Goal: Task Accomplishment & Management: Complete application form

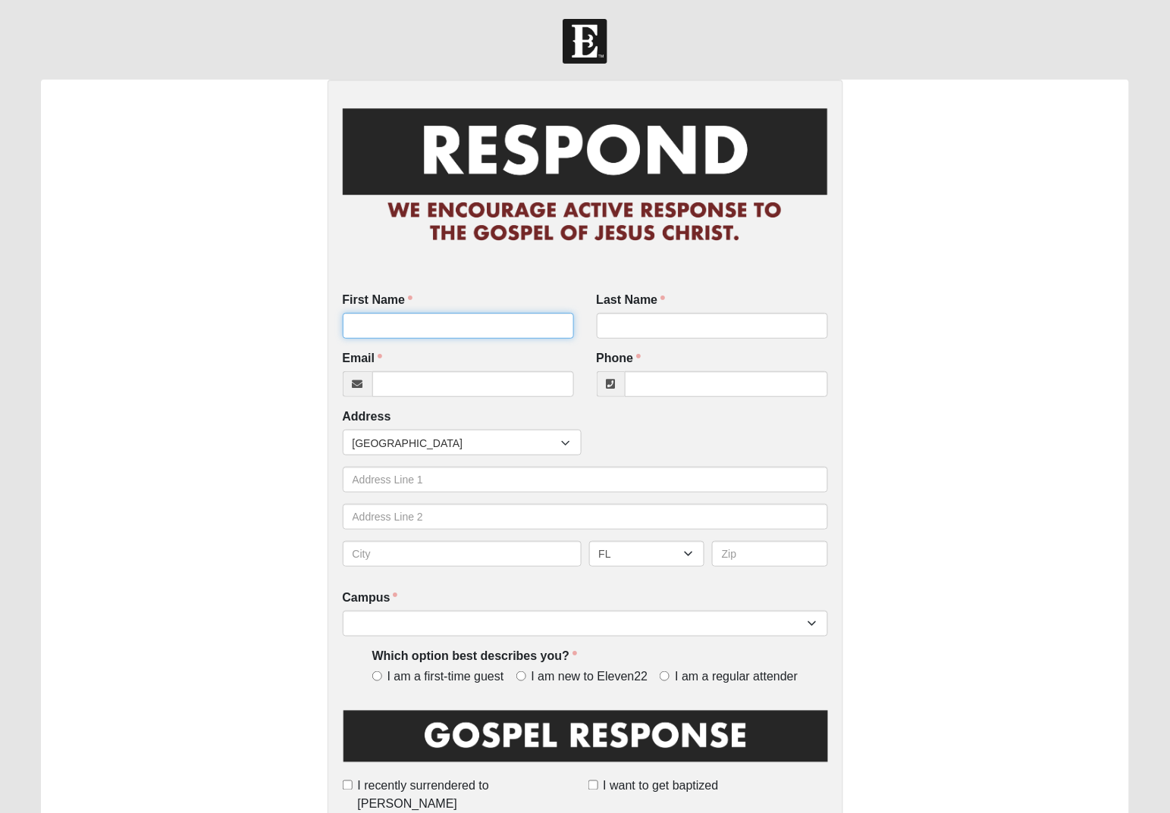
click at [375, 317] on input "First Name" at bounding box center [458, 326] width 231 height 26
type input "Qimoe"
type input "Sj"
drag, startPoint x: 389, startPoint y: 315, endPoint x: 391, endPoint y: 330, distance: 14.6
click at [390, 323] on input "Qimoe" at bounding box center [458, 326] width 231 height 26
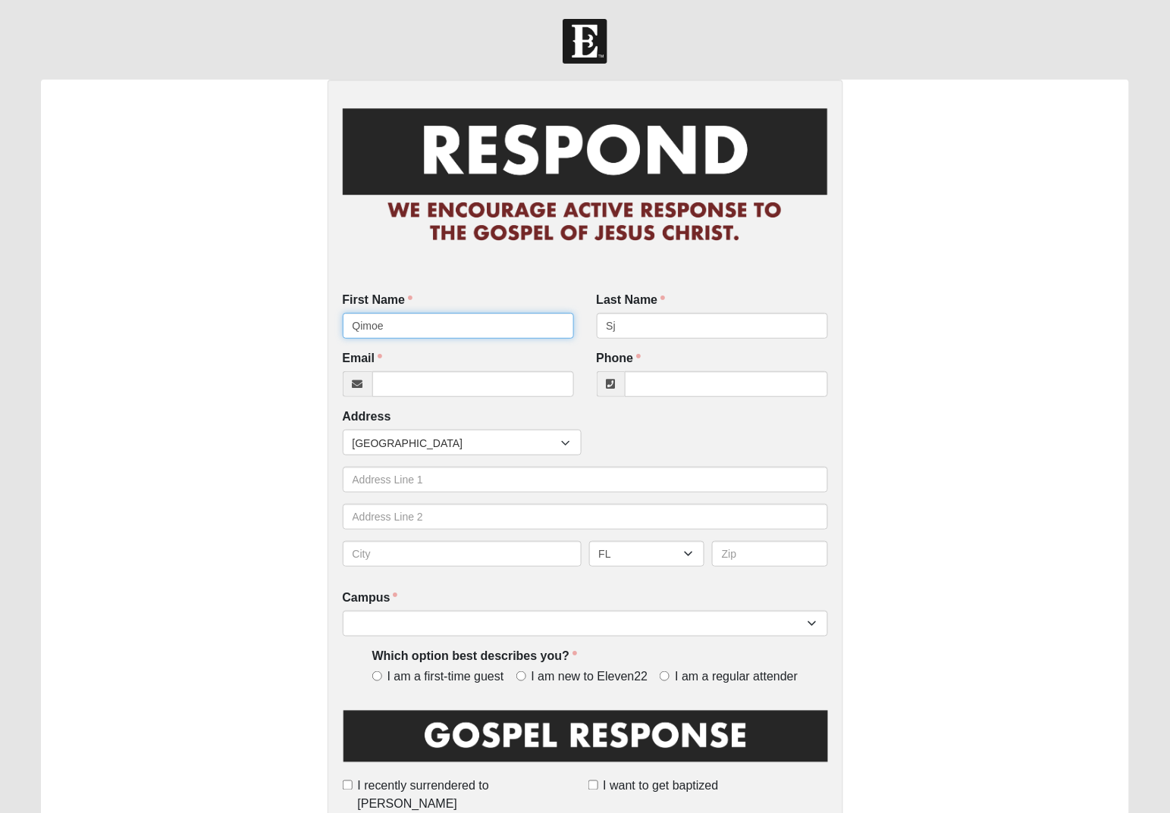
click at [393, 327] on input "Qimoe" at bounding box center [458, 326] width 231 height 26
type input "Q"
type input "Quinie"
type input "Shelby"
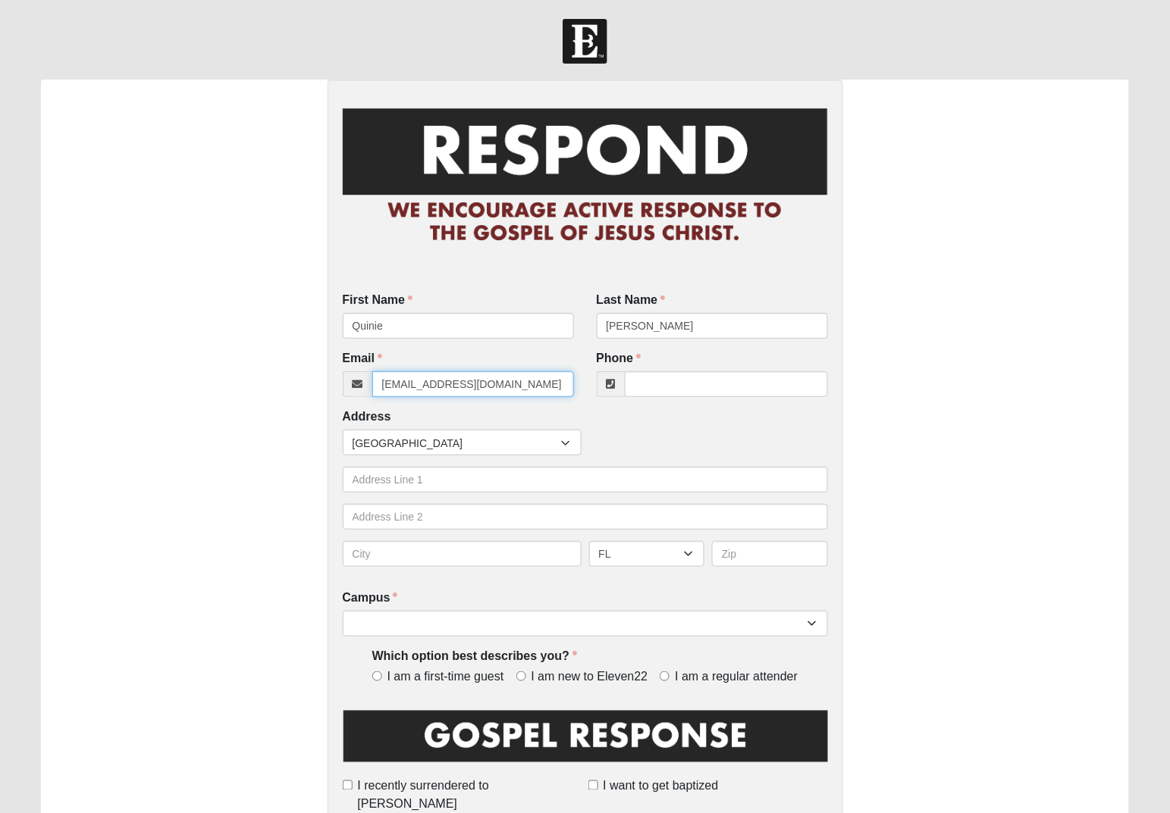
type input "shelbynp@yahoo.com"
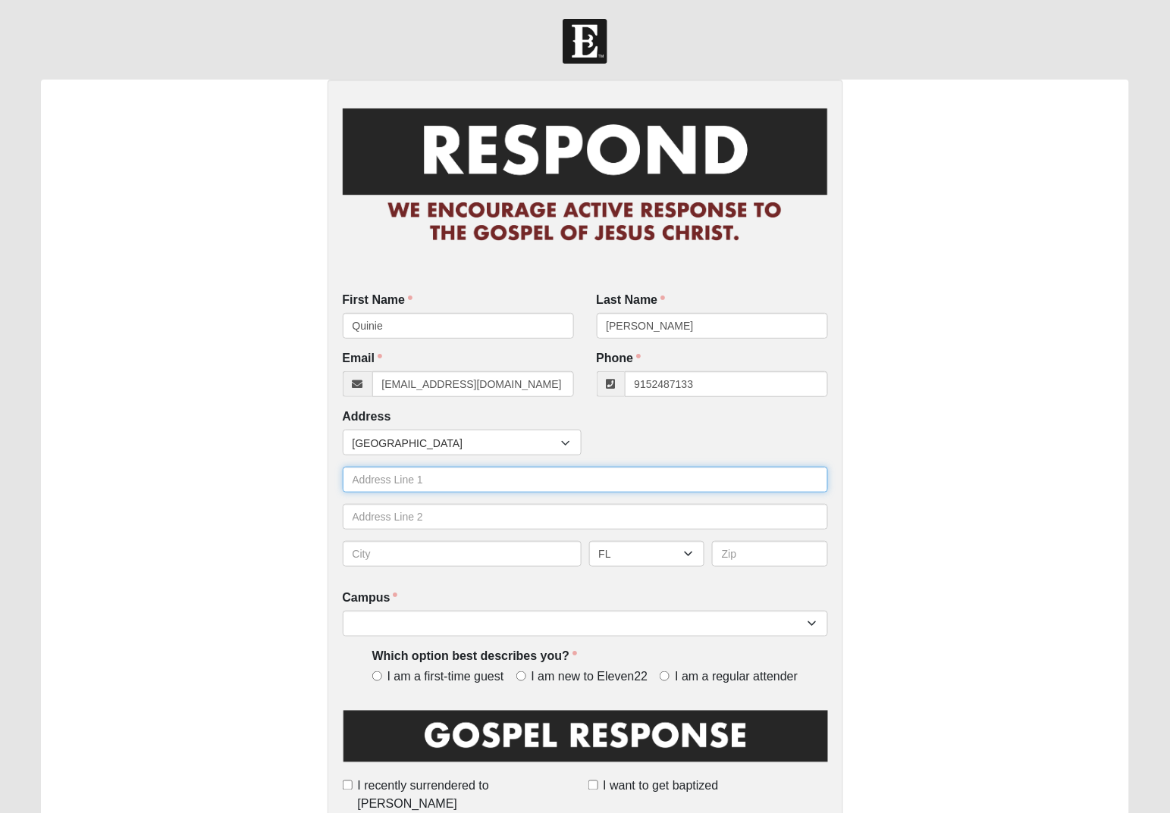
type input "(915) 248-7133"
type input "762 Port Wine Lane"
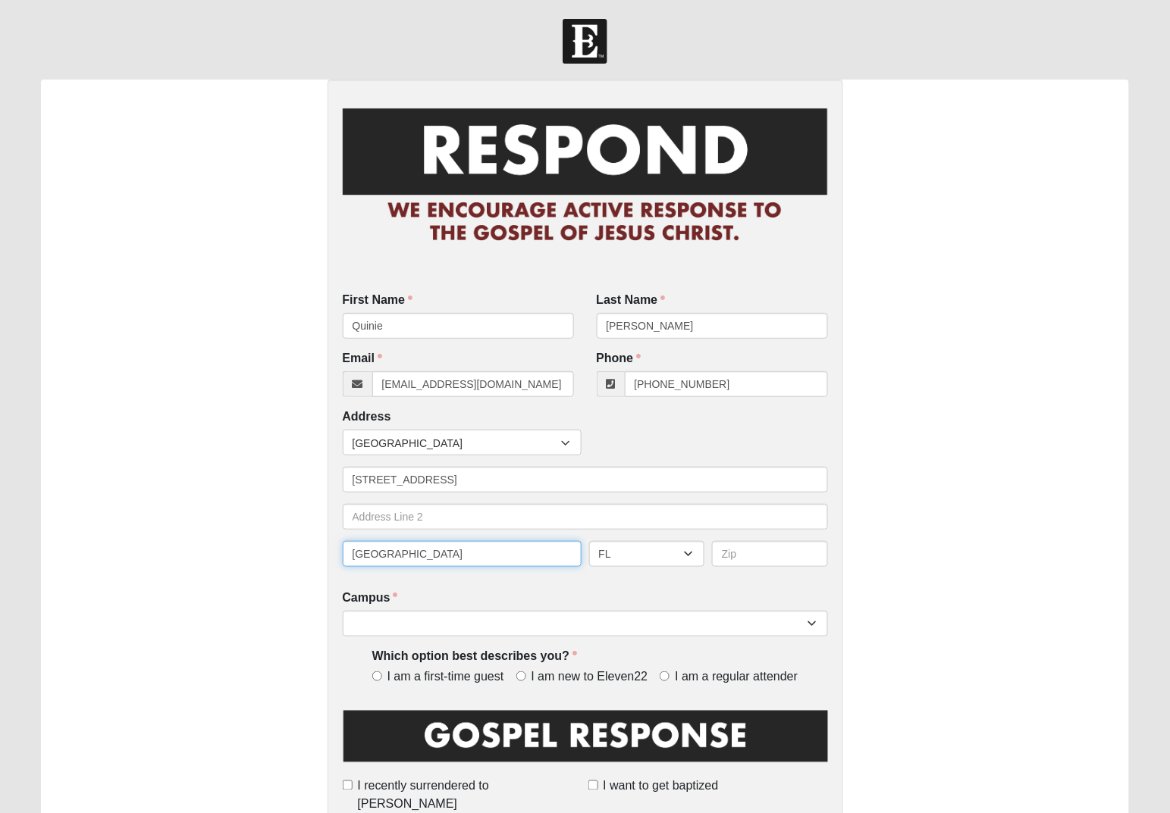
type input "[GEOGRAPHIC_DATA]"
type input "32225"
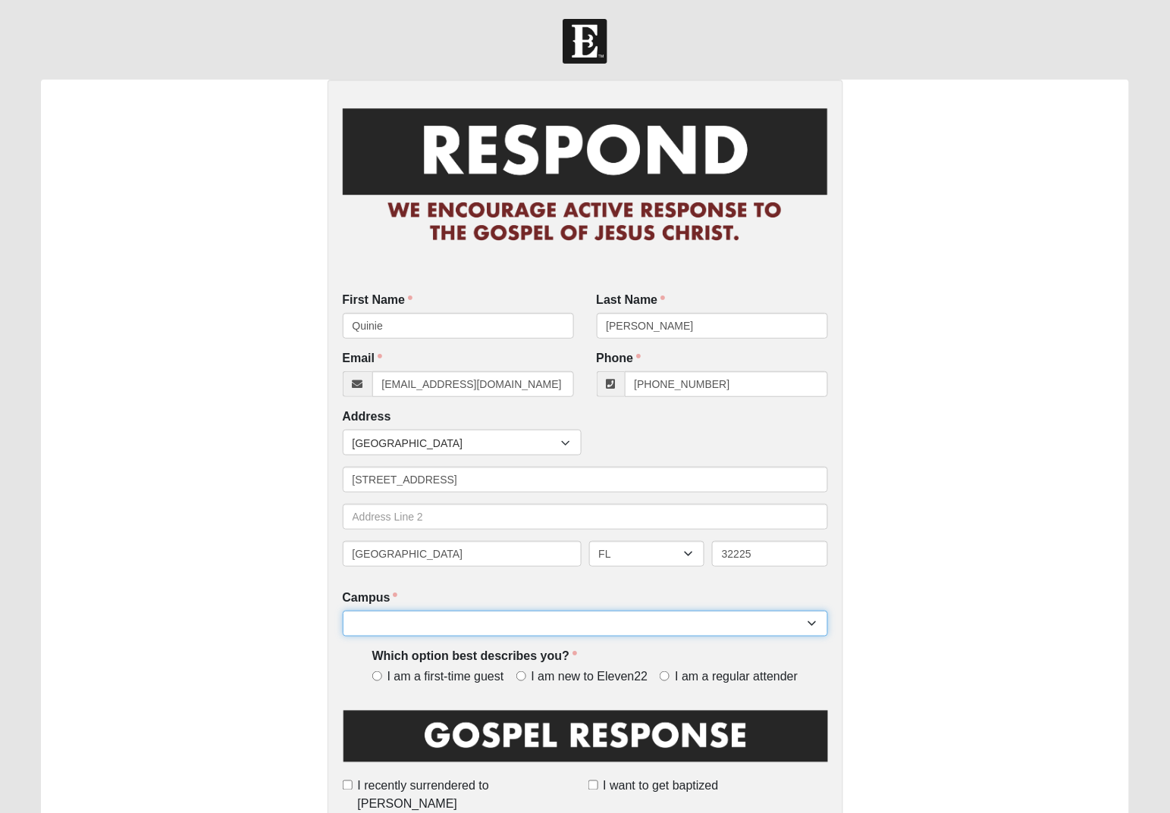
click at [815, 620] on select "Arlington Baymeadows Eleven22 Online [PERSON_NAME][GEOGRAPHIC_DATA] Jesup [GEOG…" at bounding box center [585, 624] width 485 height 26
select select "3"
click at [343, 611] on select "Arlington Baymeadows Eleven22 Online [PERSON_NAME][GEOGRAPHIC_DATA] Jesup [GEOG…" at bounding box center [585, 624] width 485 height 26
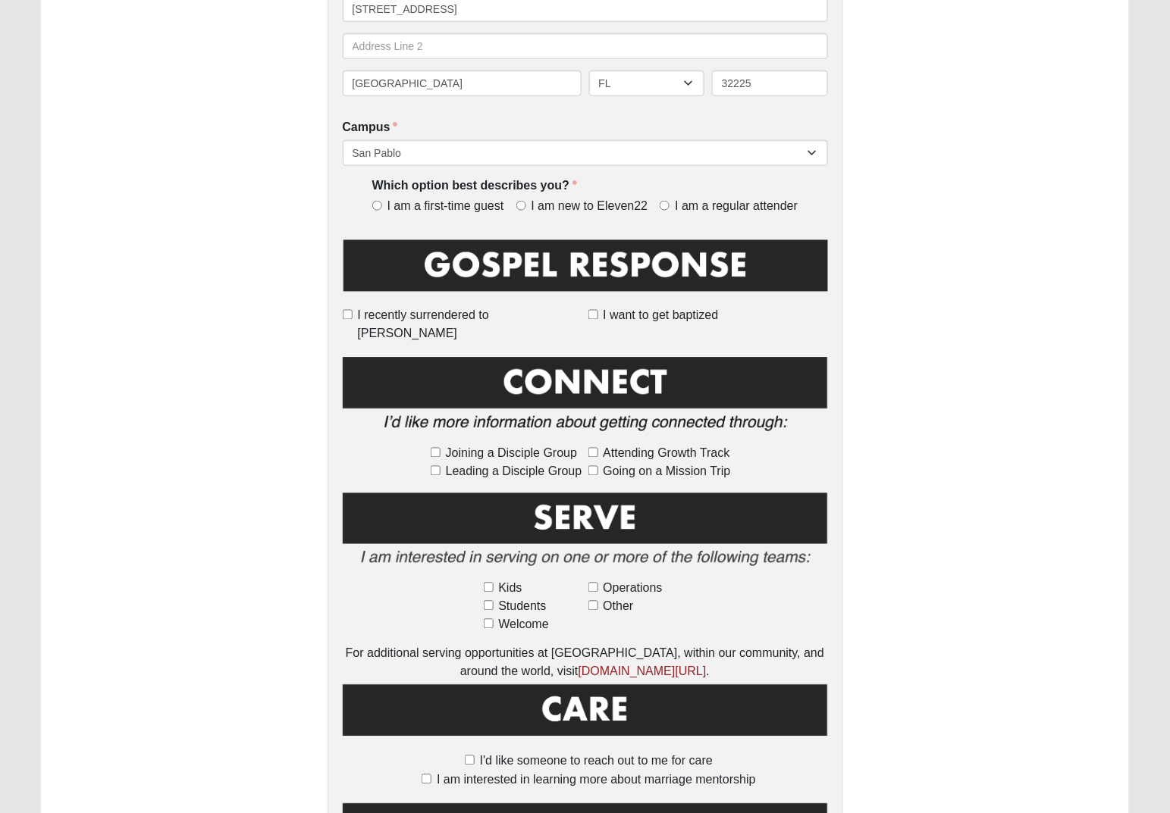
scroll to position [474, 0]
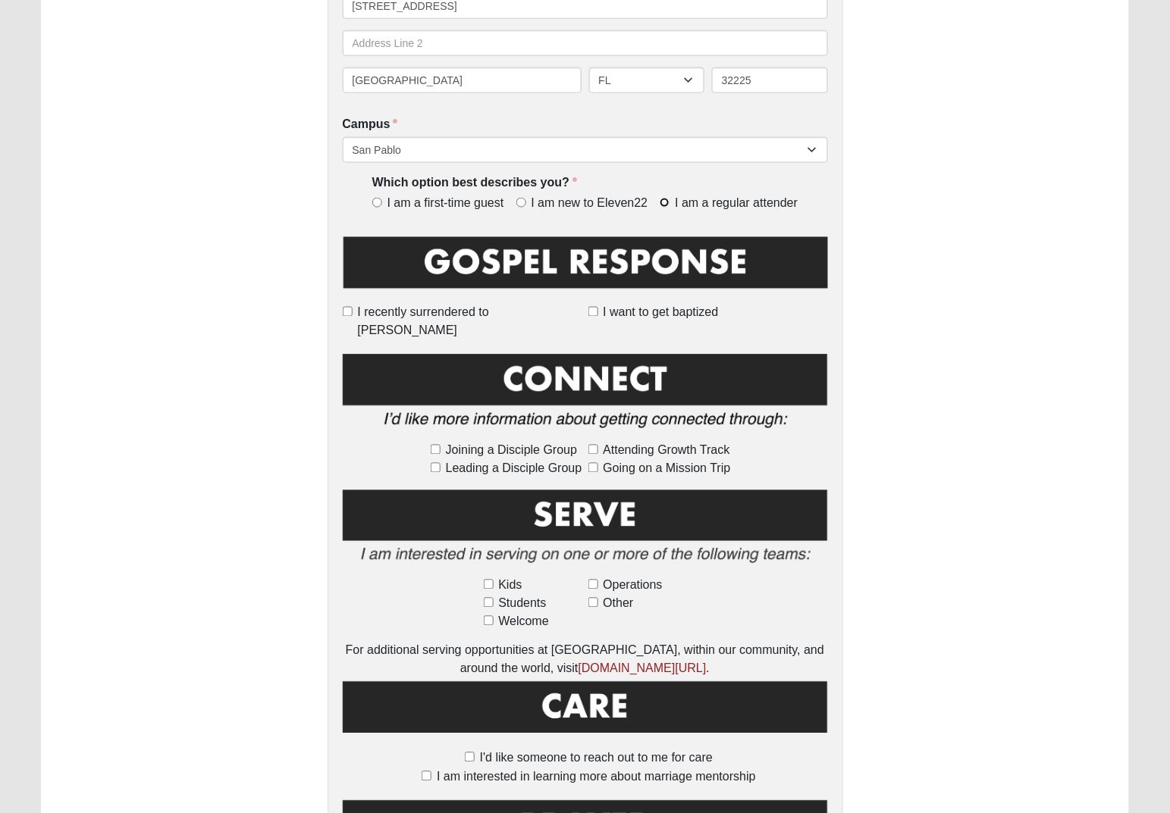
click at [662, 202] on input "I am a regular attender" at bounding box center [665, 203] width 10 height 10
radio input "true"
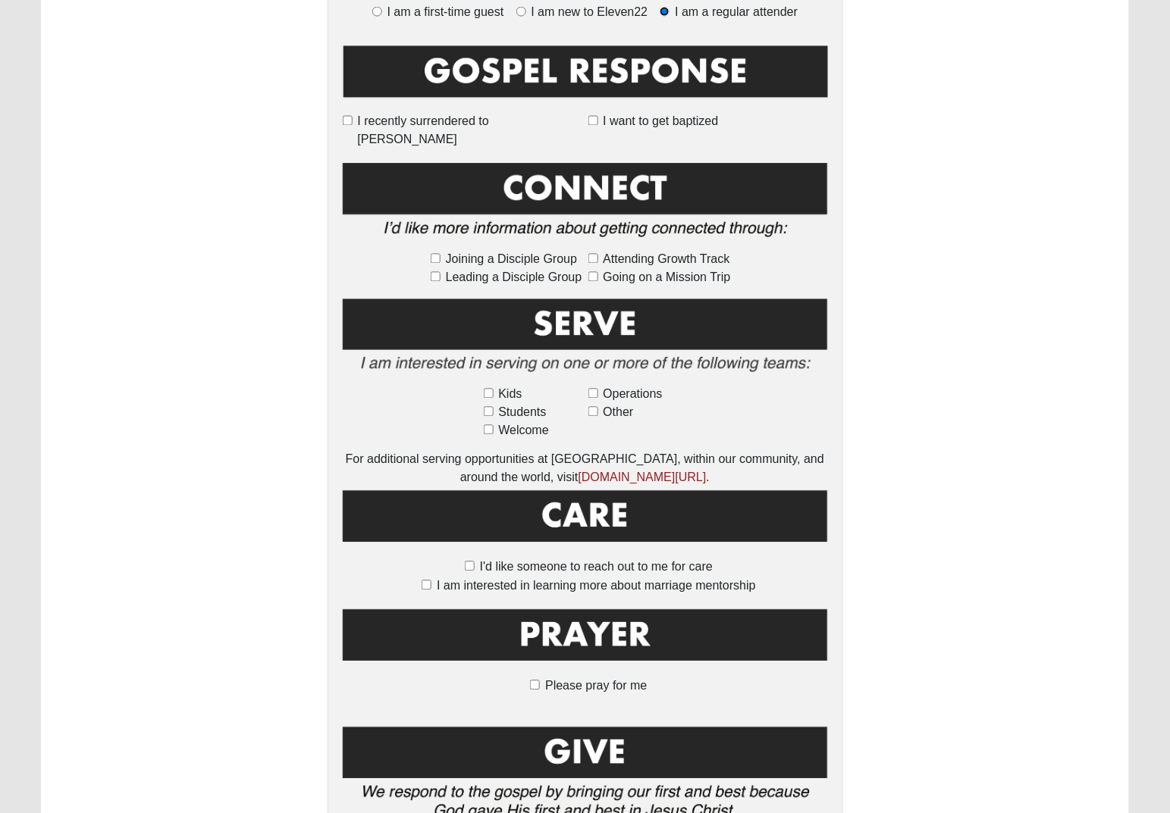
scroll to position [758, 0]
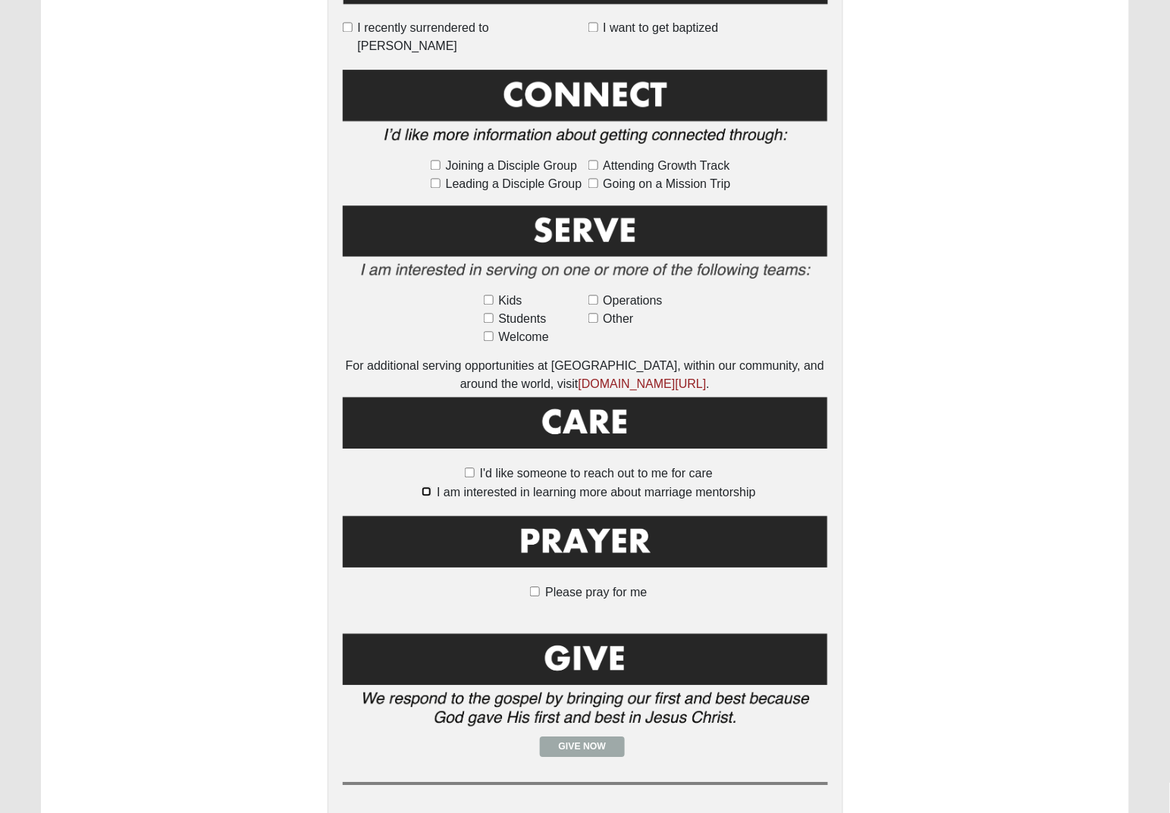
click at [423, 487] on input "I am interested in learning more about marriage mentorship" at bounding box center [427, 492] width 10 height 10
checkbox input "true"
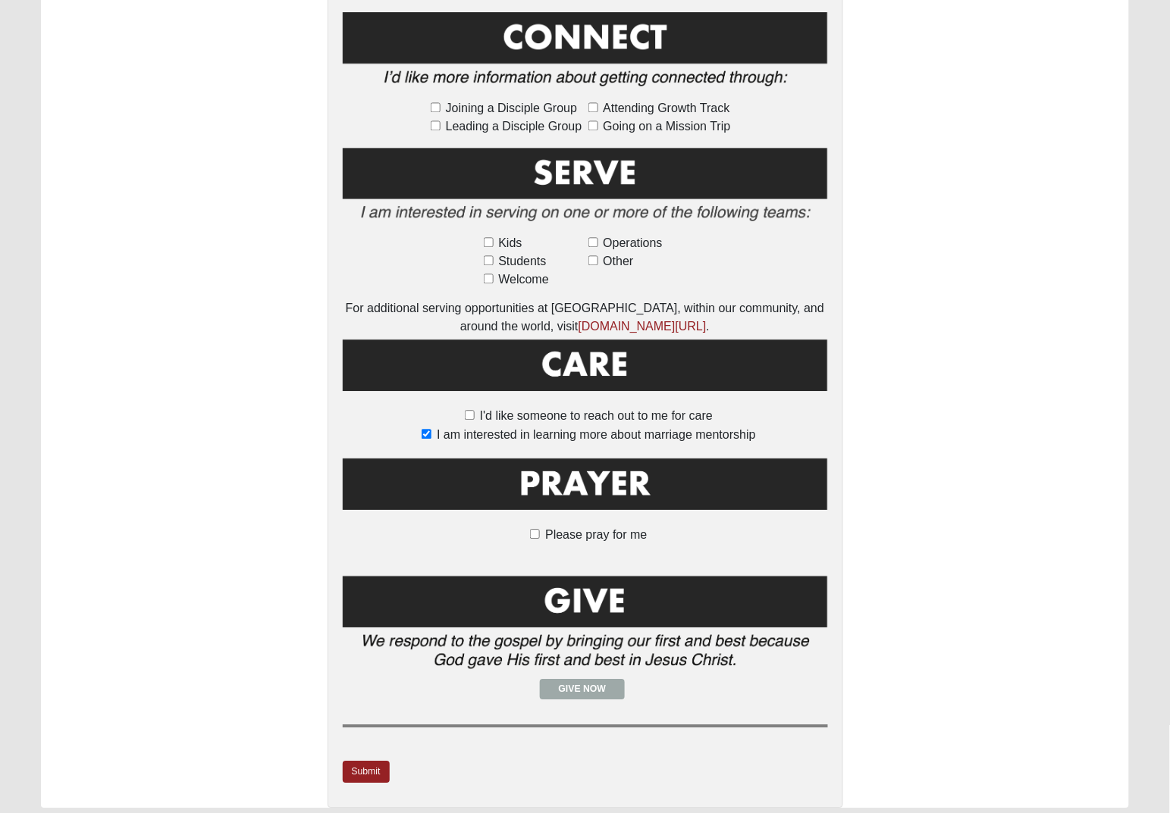
scroll to position [849, 0]
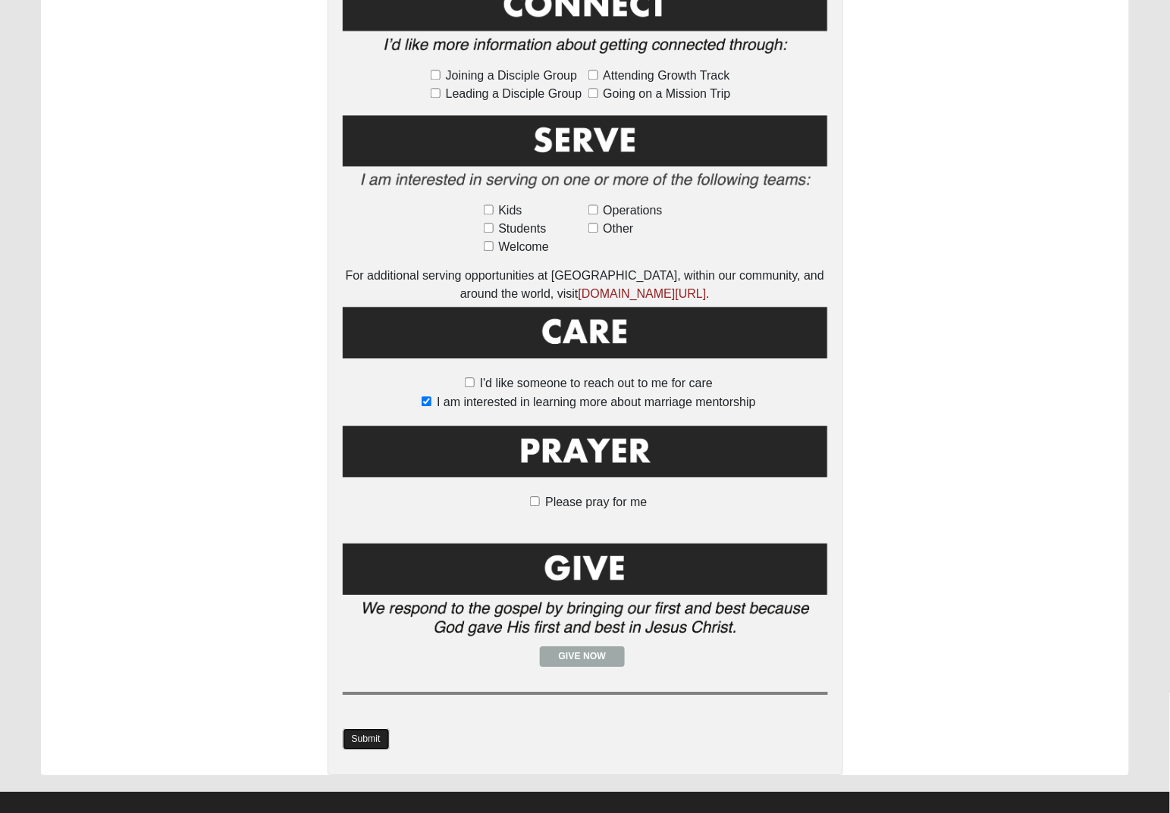
click at [359, 729] on link "Submit" at bounding box center [366, 740] width 47 height 22
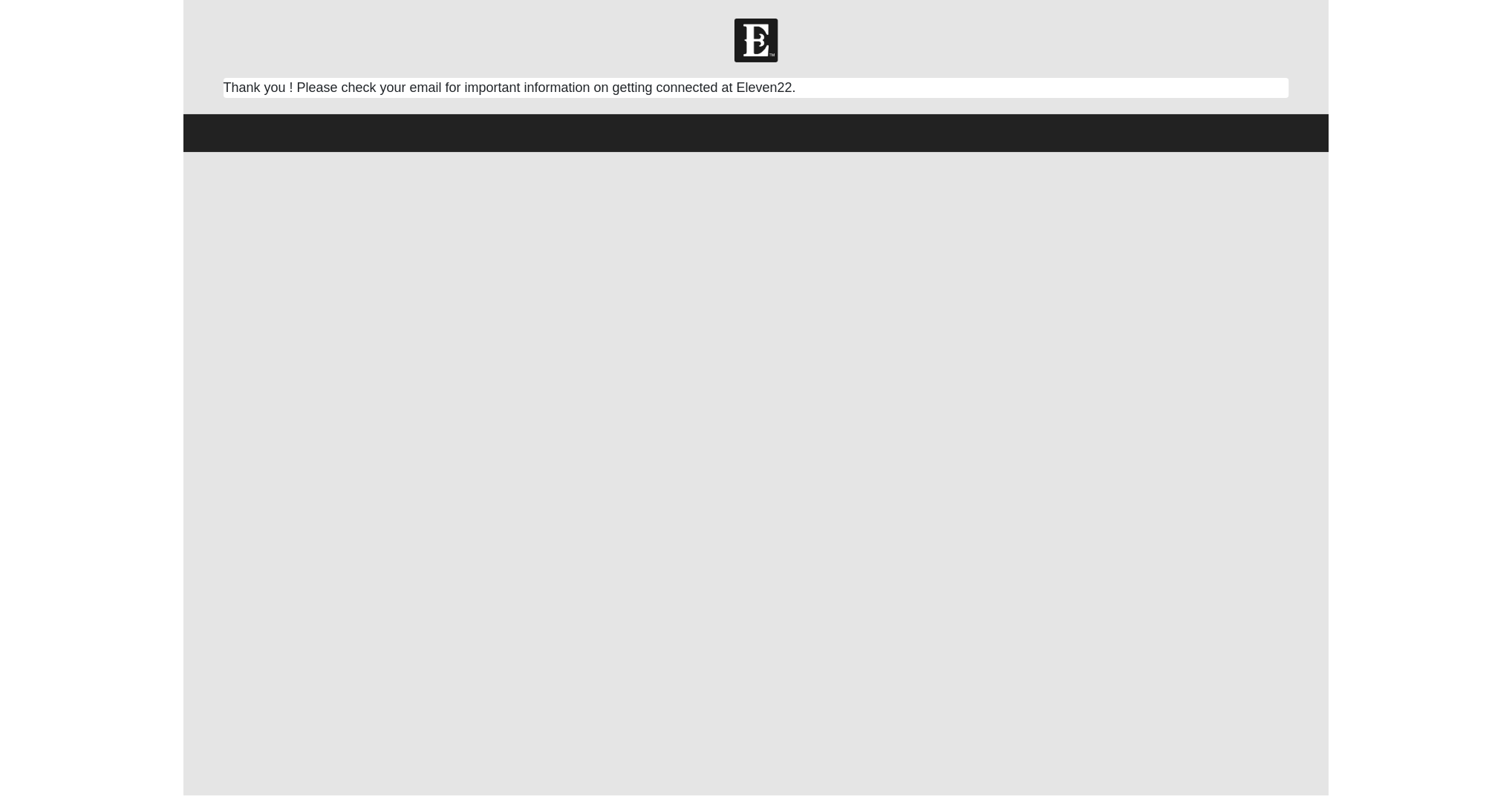
scroll to position [0, 0]
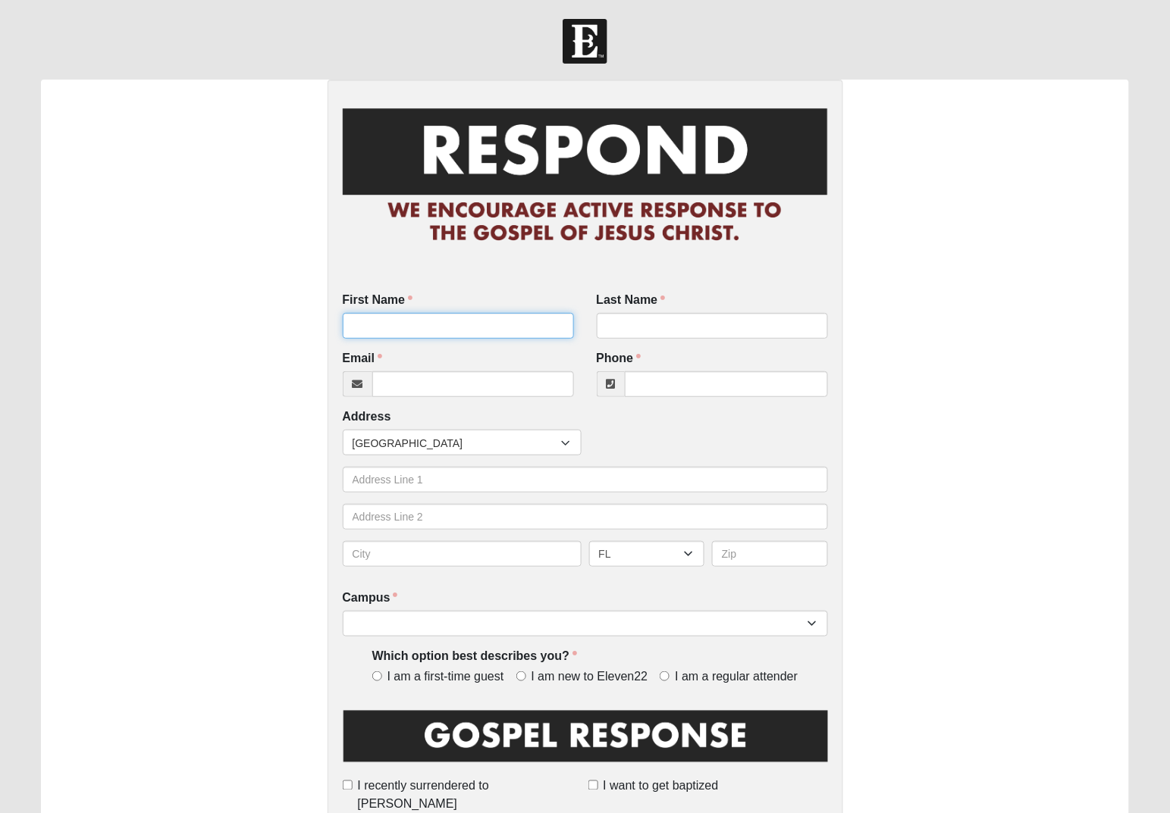
click at [380, 331] on input "First Name" at bounding box center [458, 326] width 231 height 26
type input "[PERSON_NAME]"
click at [660, 328] on input "Quinie" at bounding box center [712, 326] width 231 height 26
type input "Quinif"
click at [414, 388] on input "Email" at bounding box center [473, 384] width 202 height 26
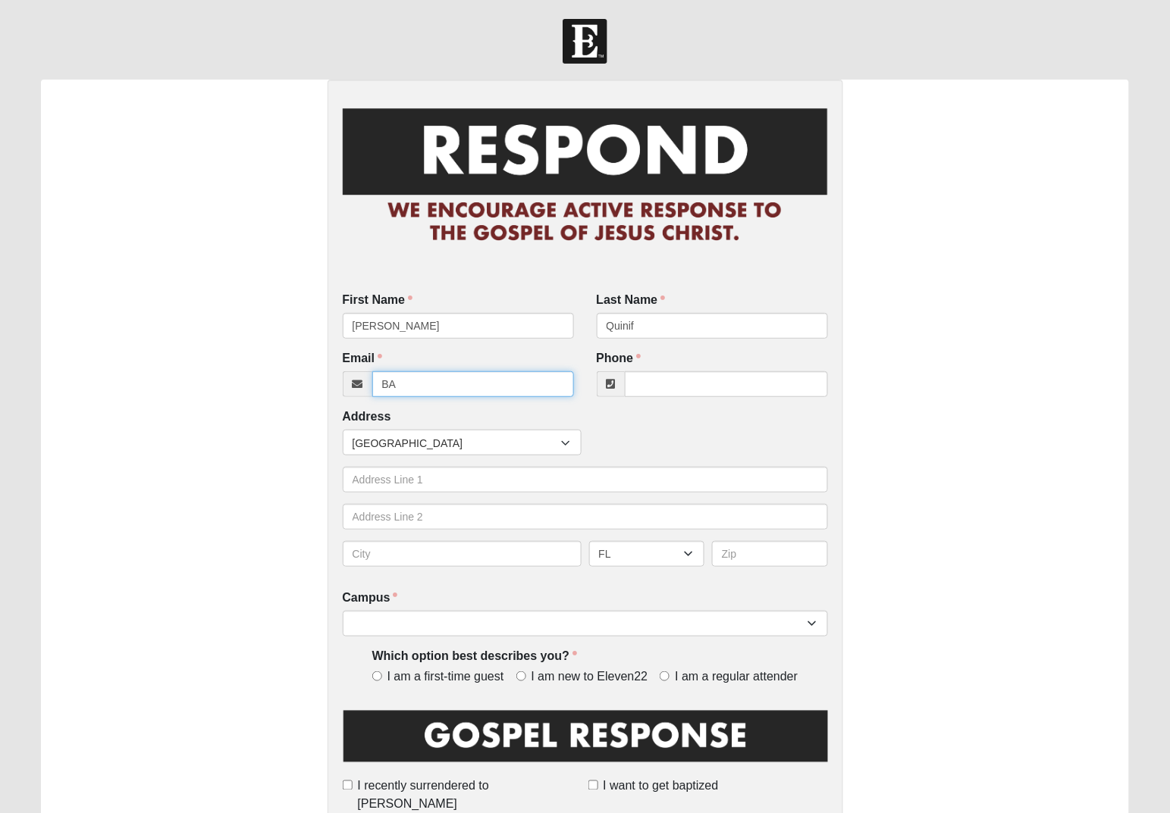
type input "B"
type input "incomplete@noemail.com"
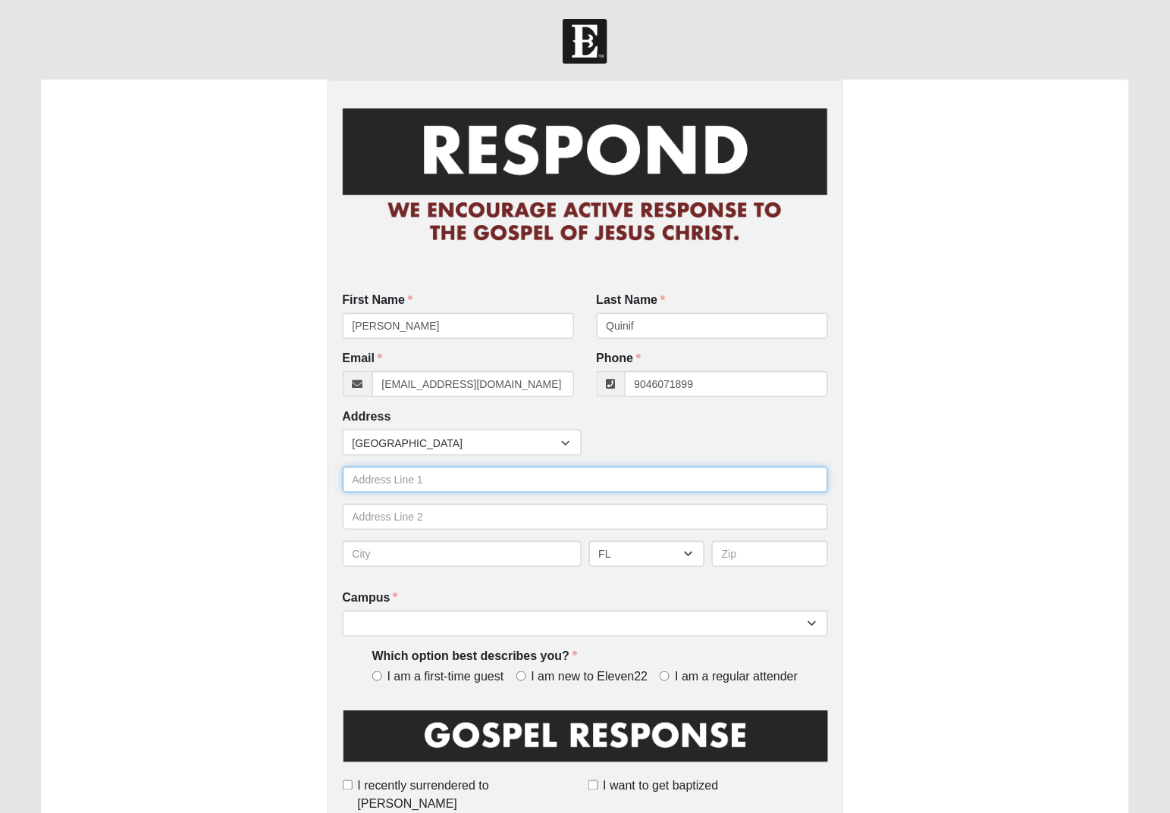
type input "(904) 607-1899"
type input "762 Port Wine Lane"
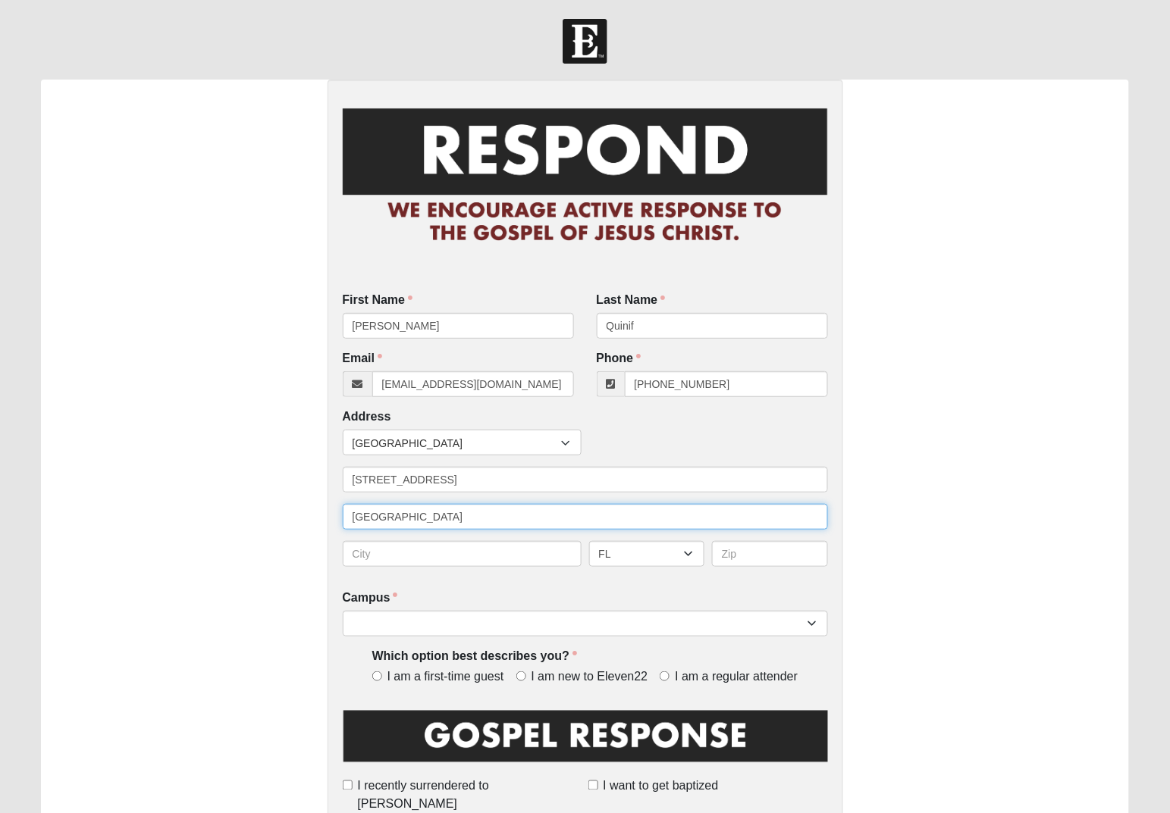
type input "[GEOGRAPHIC_DATA]"
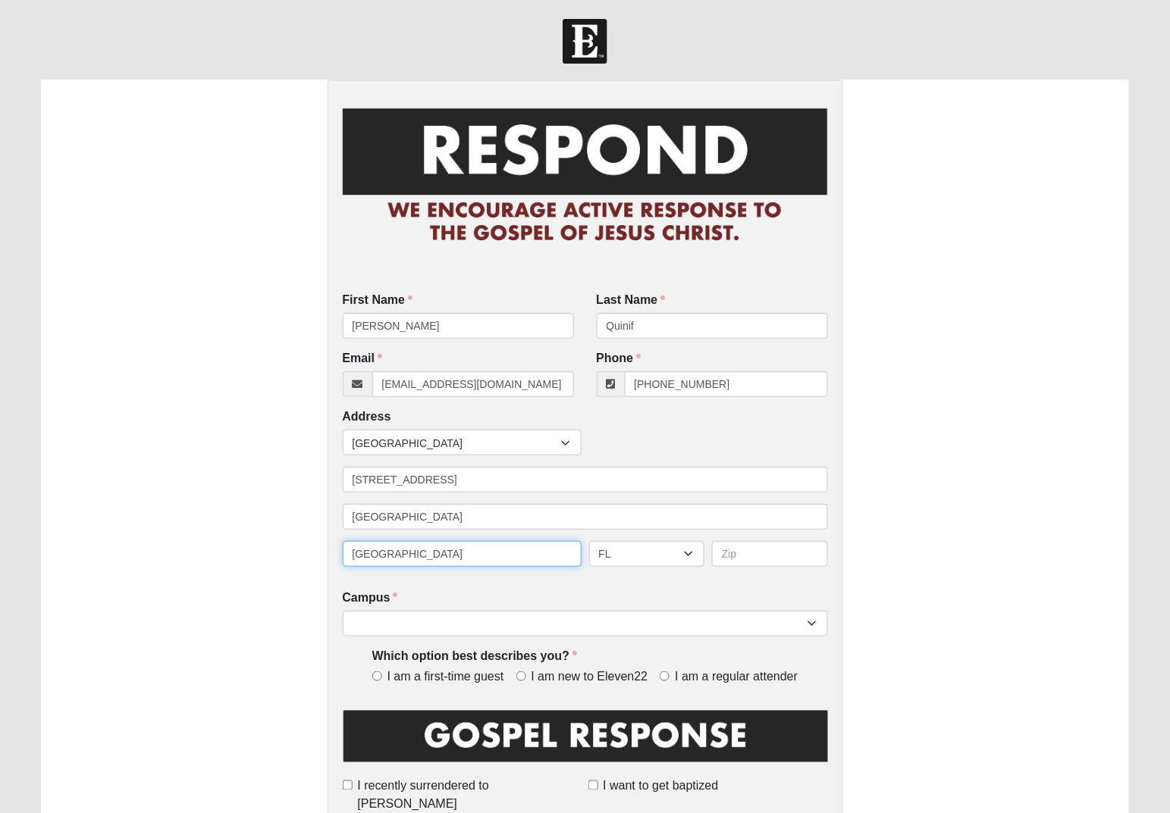
type input "[GEOGRAPHIC_DATA]"
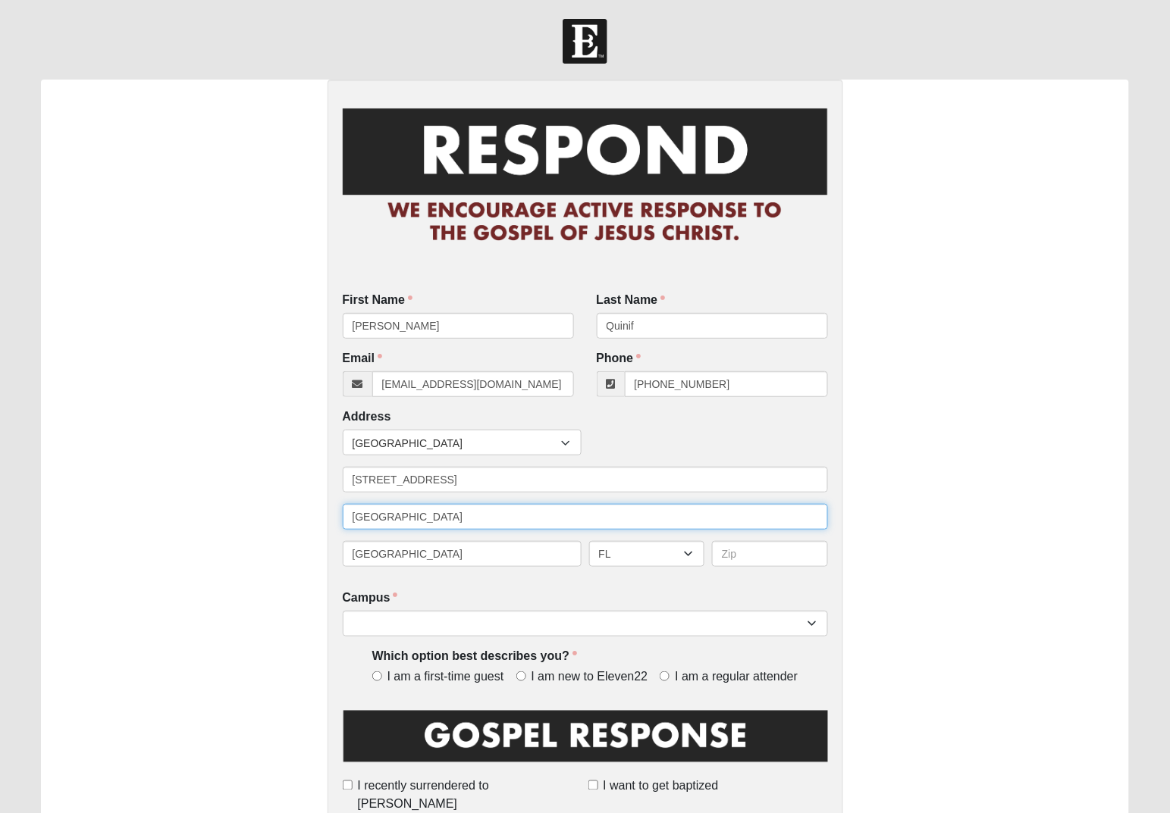
drag, startPoint x: 421, startPoint y: 510, endPoint x: 156, endPoint y: 516, distance: 264.6
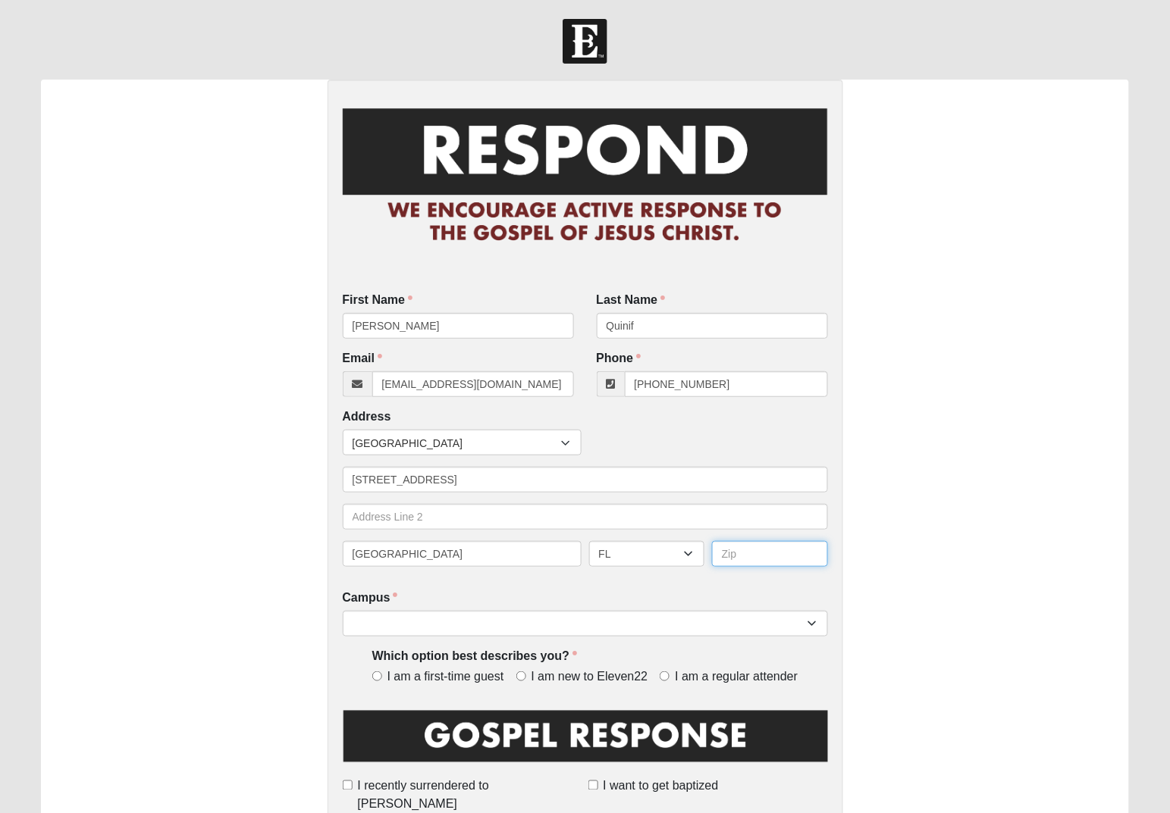
click at [744, 554] on input "text" at bounding box center [770, 554] width 116 height 26
type input "32225"
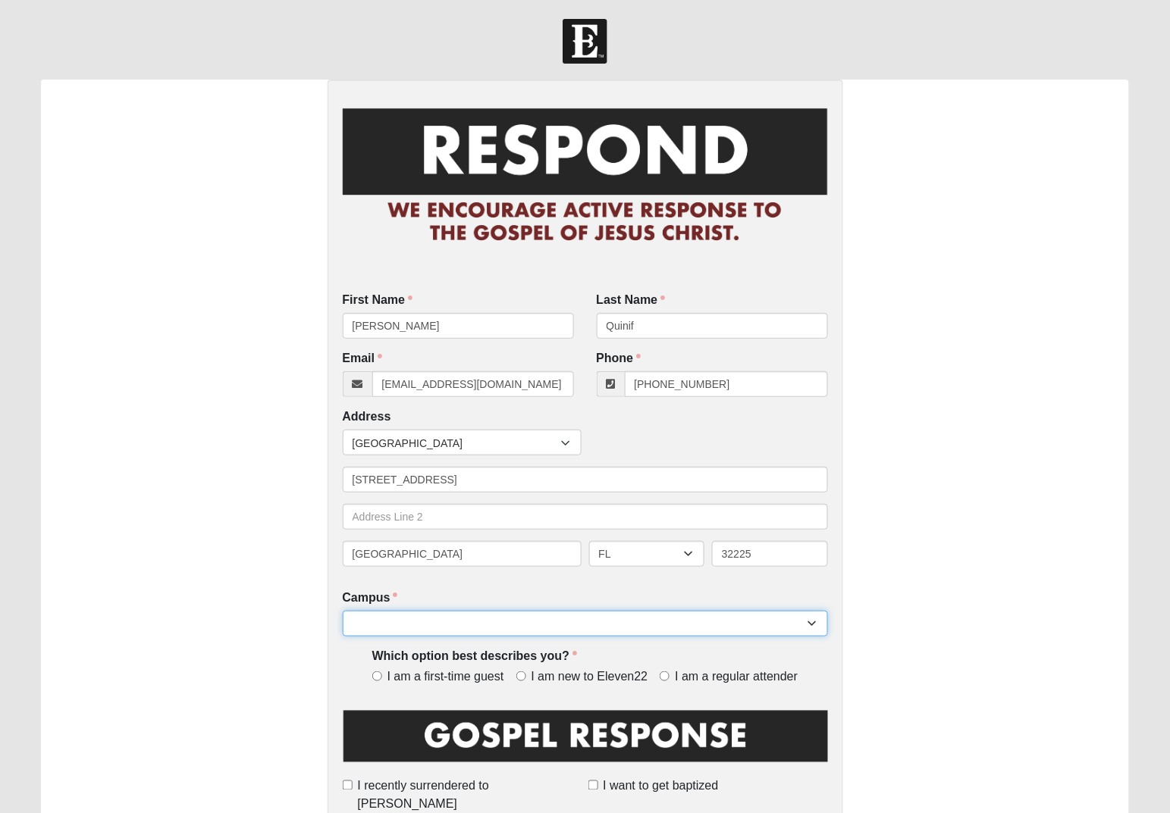
click at [810, 622] on select "Arlington Baymeadows Eleven22 Online [PERSON_NAME][GEOGRAPHIC_DATA] Jesup [GEOG…" at bounding box center [585, 624] width 485 height 26
select select "3"
click at [343, 611] on select "Arlington Baymeadows Eleven22 Online [PERSON_NAME][GEOGRAPHIC_DATA] Jesup [GEOG…" at bounding box center [585, 624] width 485 height 26
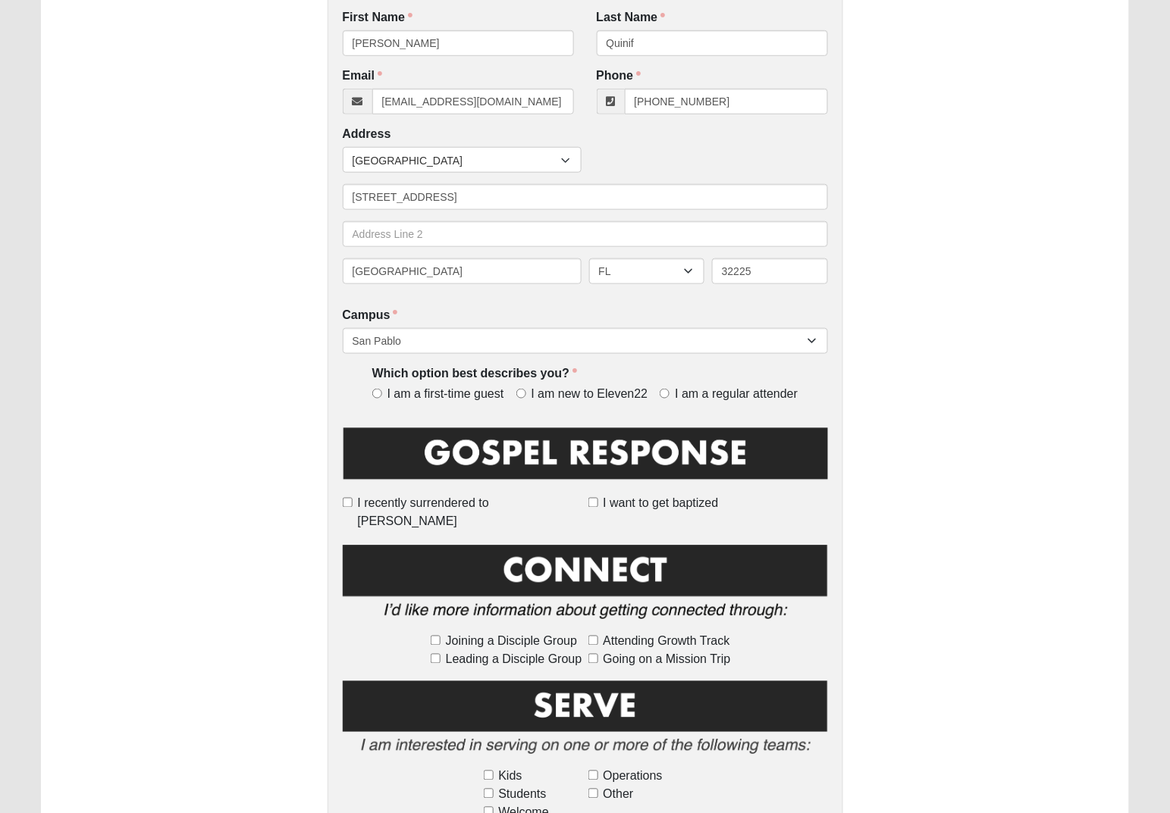
scroll to position [284, 0]
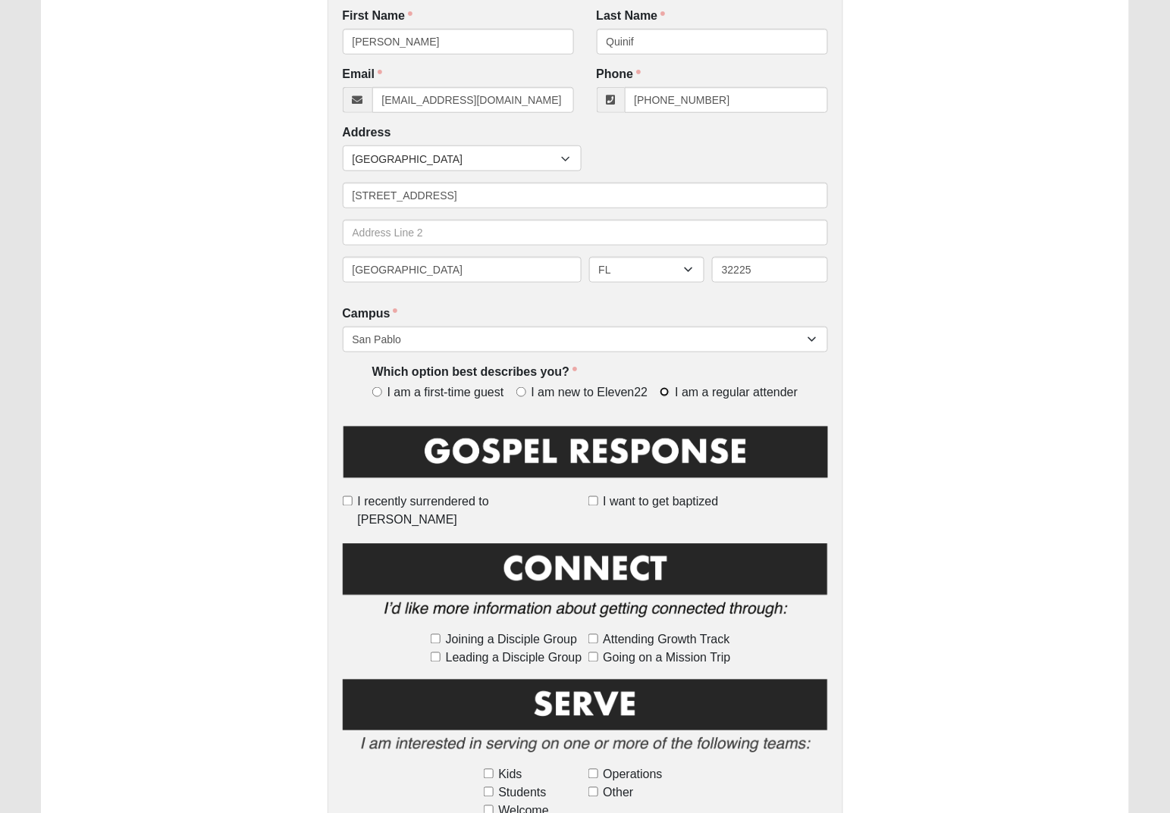
click at [665, 395] on input "I am a regular attender" at bounding box center [665, 392] width 10 height 10
radio input "true"
click at [597, 501] on input "I want to get baptized" at bounding box center [593, 502] width 10 height 10
checkbox input "true"
click at [592, 635] on input "Attending Growth Track" at bounding box center [593, 640] width 10 height 10
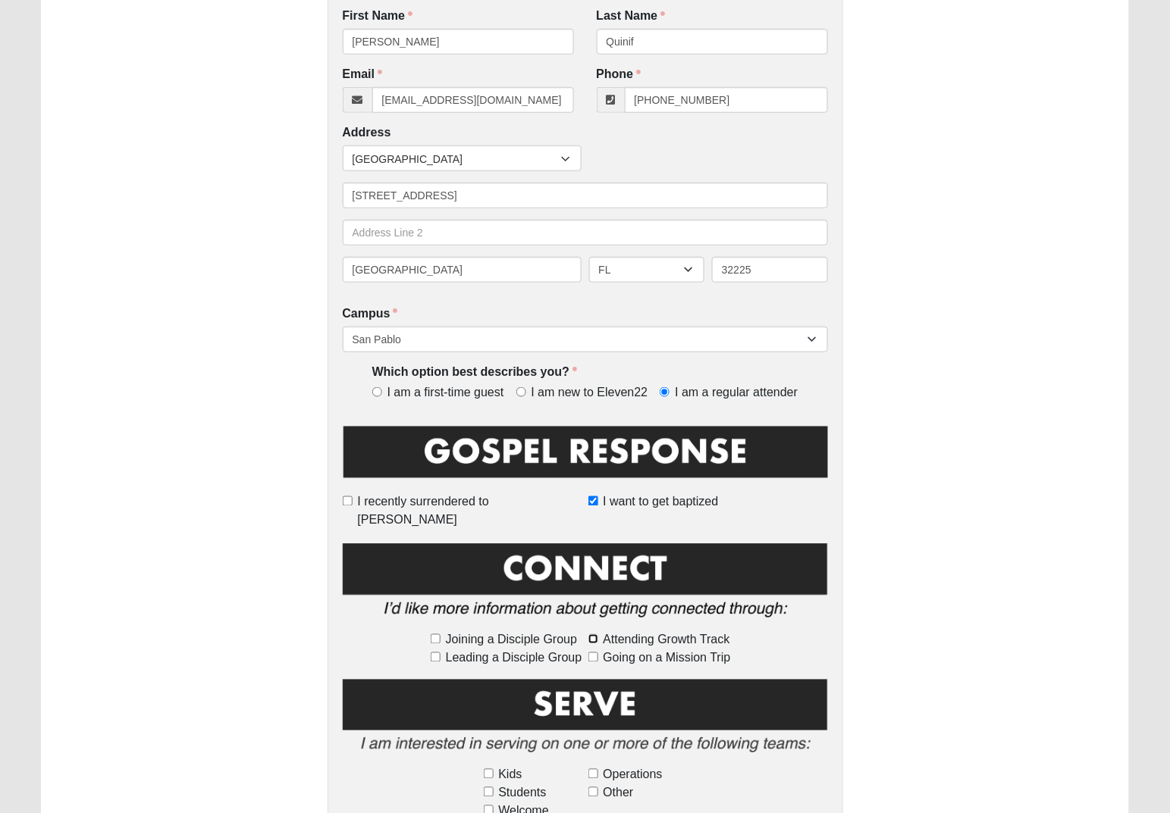
checkbox input "true"
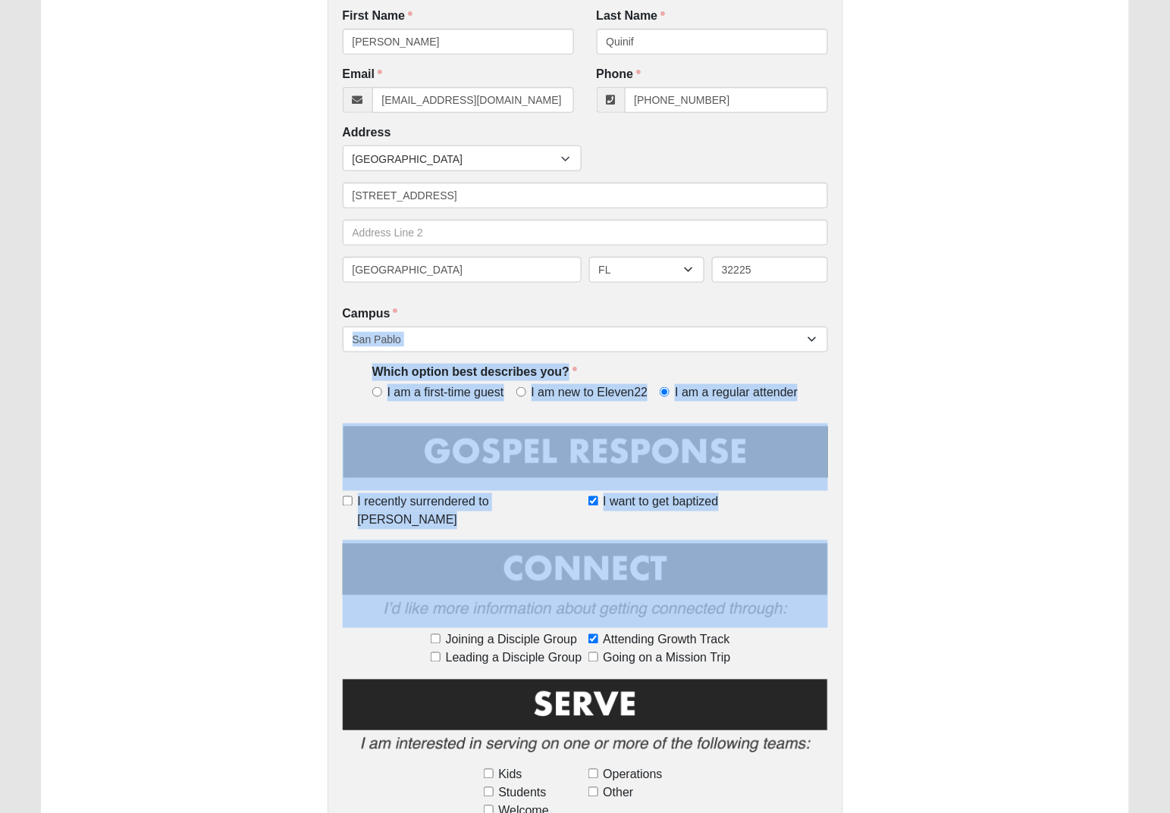
drag, startPoint x: 995, startPoint y: 609, endPoint x: 987, endPoint y: 342, distance: 267.0
click at [987, 342] on div "First Name Brad First Name is required. Last Name Quinif Last Name is required.…" at bounding box center [585, 567] width 1089 height 1545
click at [965, 461] on div "First Name Brad First Name is required. Last Name Quinif Last Name is required.…" at bounding box center [585, 567] width 1089 height 1545
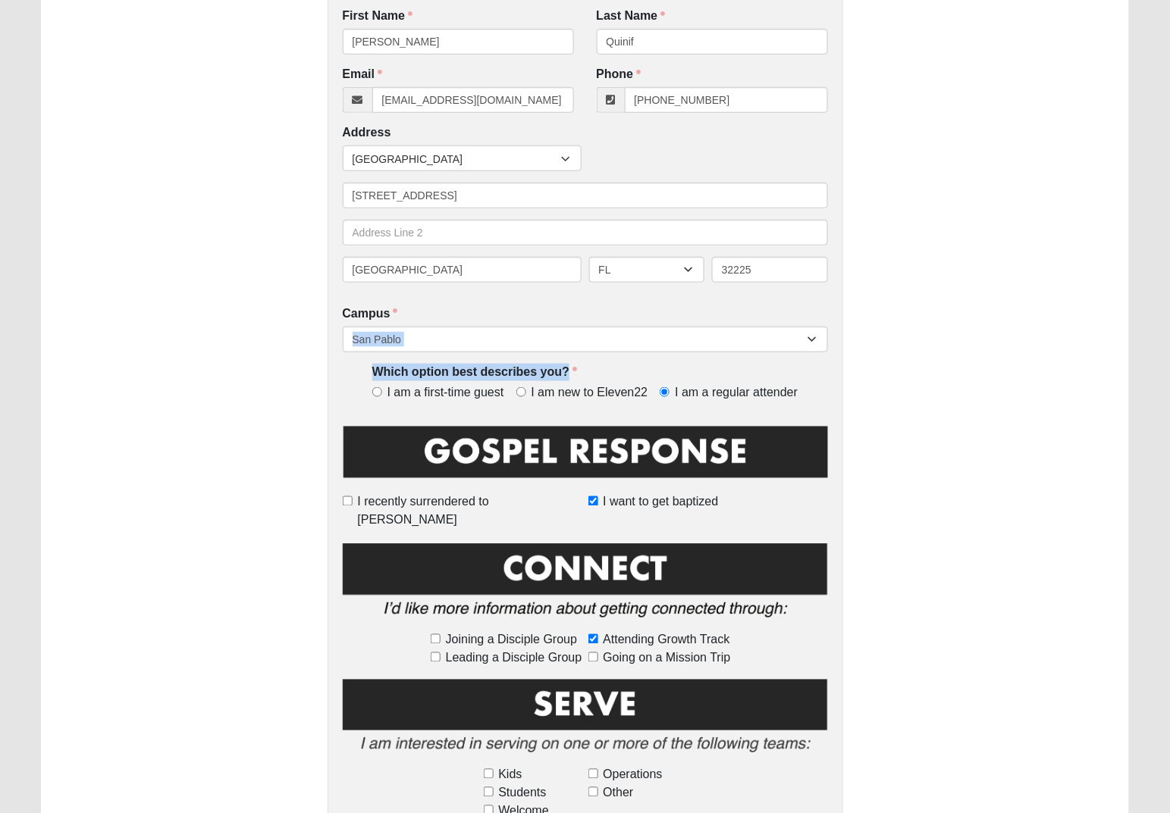
drag, startPoint x: 952, startPoint y: 368, endPoint x: 950, endPoint y: 334, distance: 34.2
click at [950, 334] on div "First Name Brad First Name is required. Last Name Quinif Last Name is required.…" at bounding box center [585, 567] width 1089 height 1545
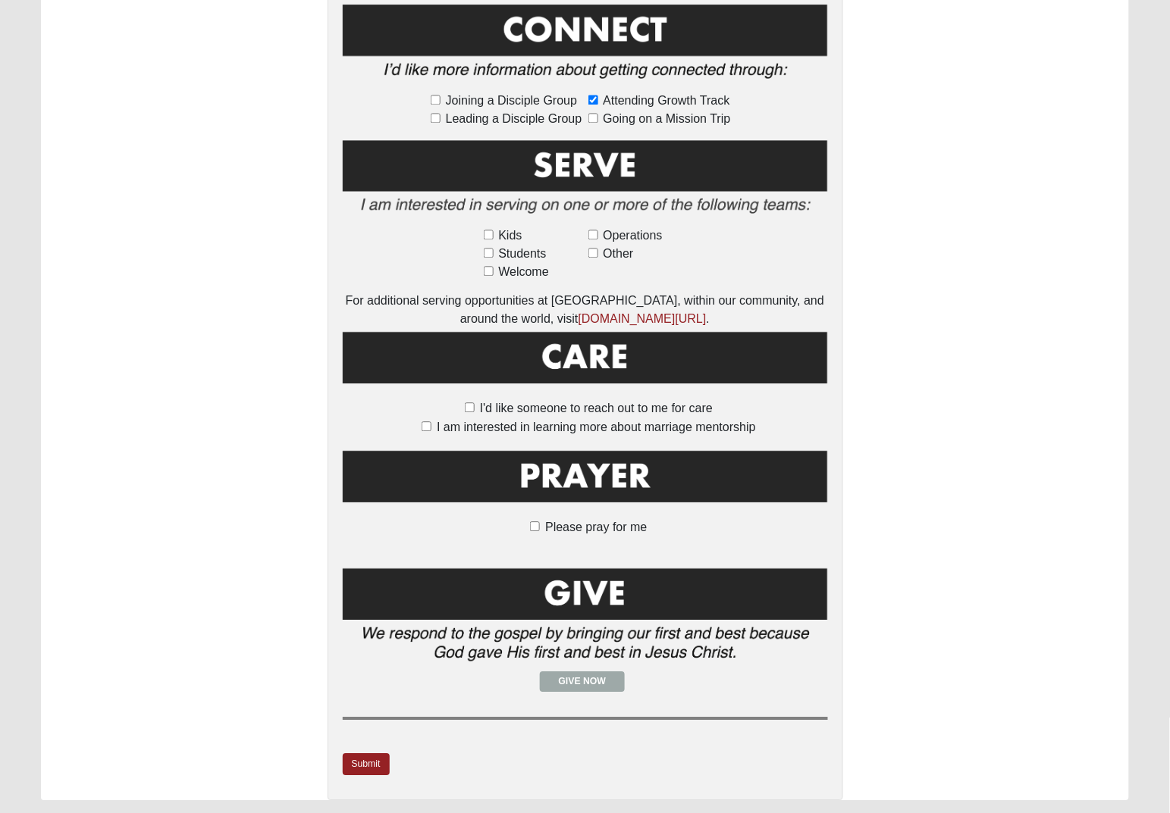
scroll to position [849, 0]
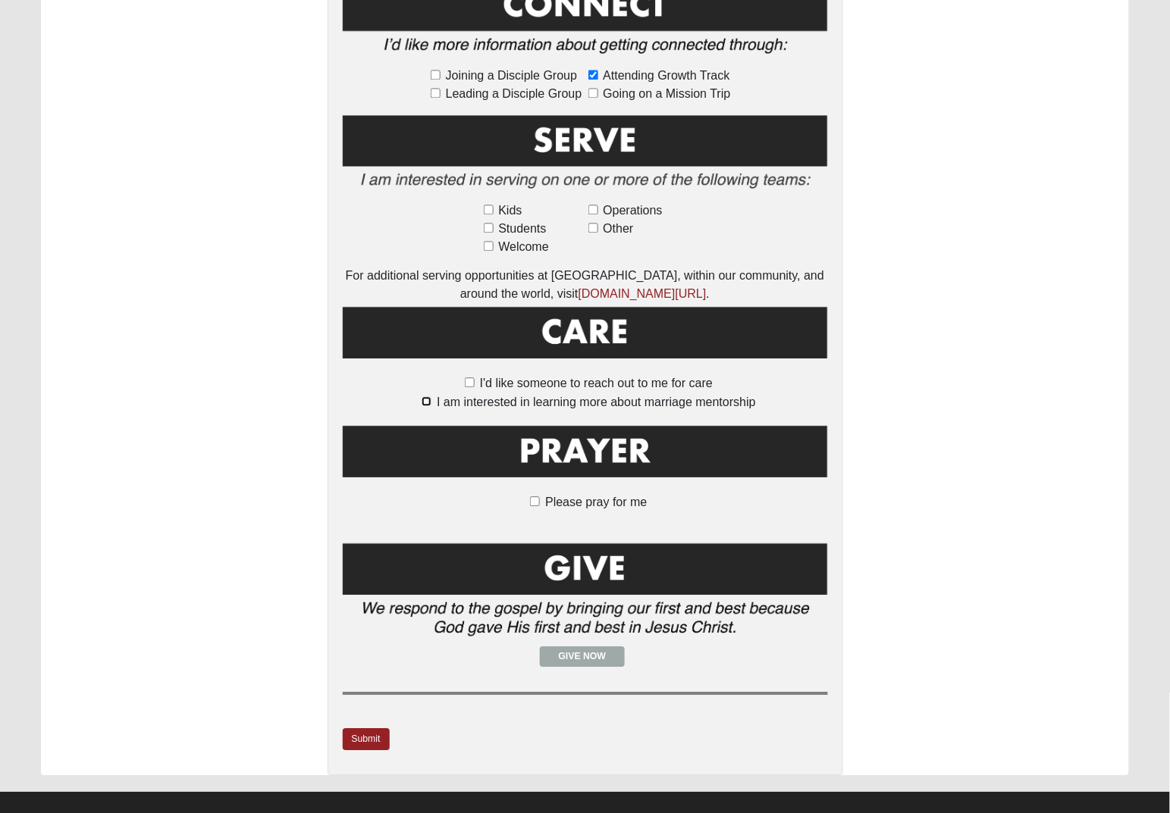
click at [426, 396] on input "I am interested in learning more about marriage mentorship" at bounding box center [427, 401] width 10 height 10
checkbox input "true"
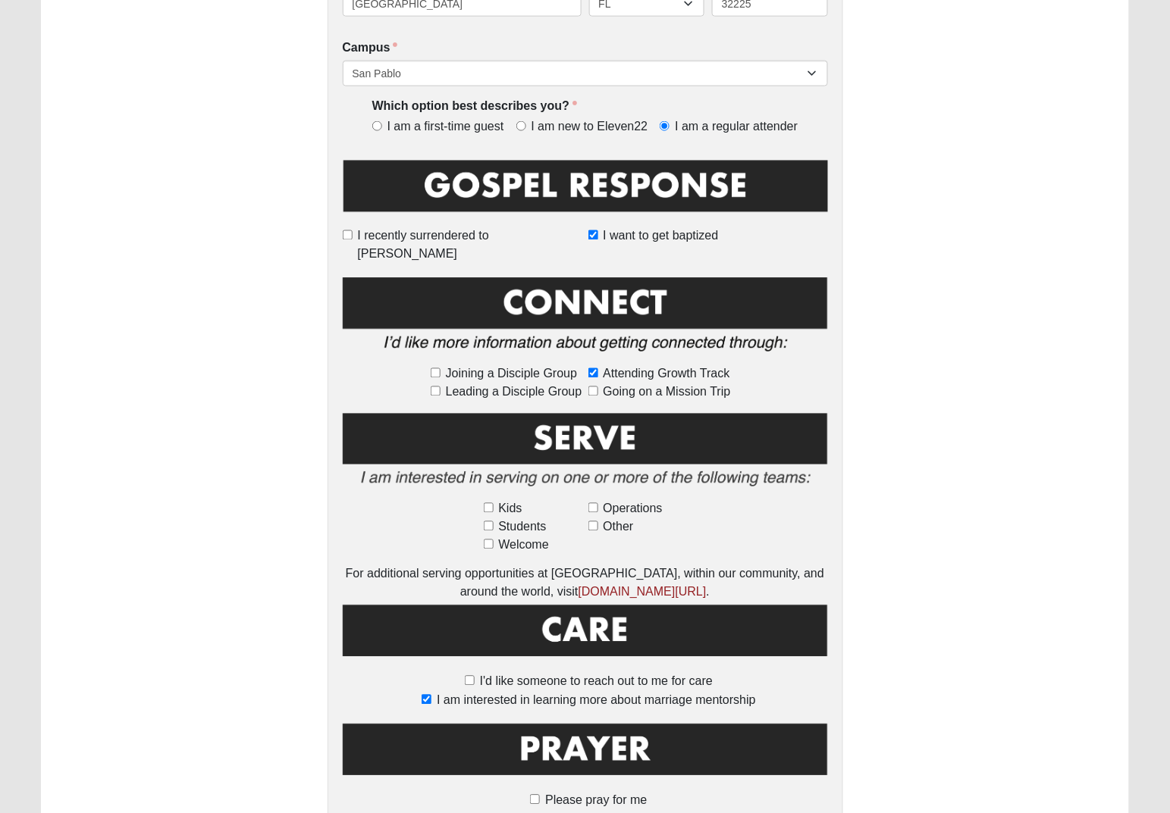
scroll to position [0, 0]
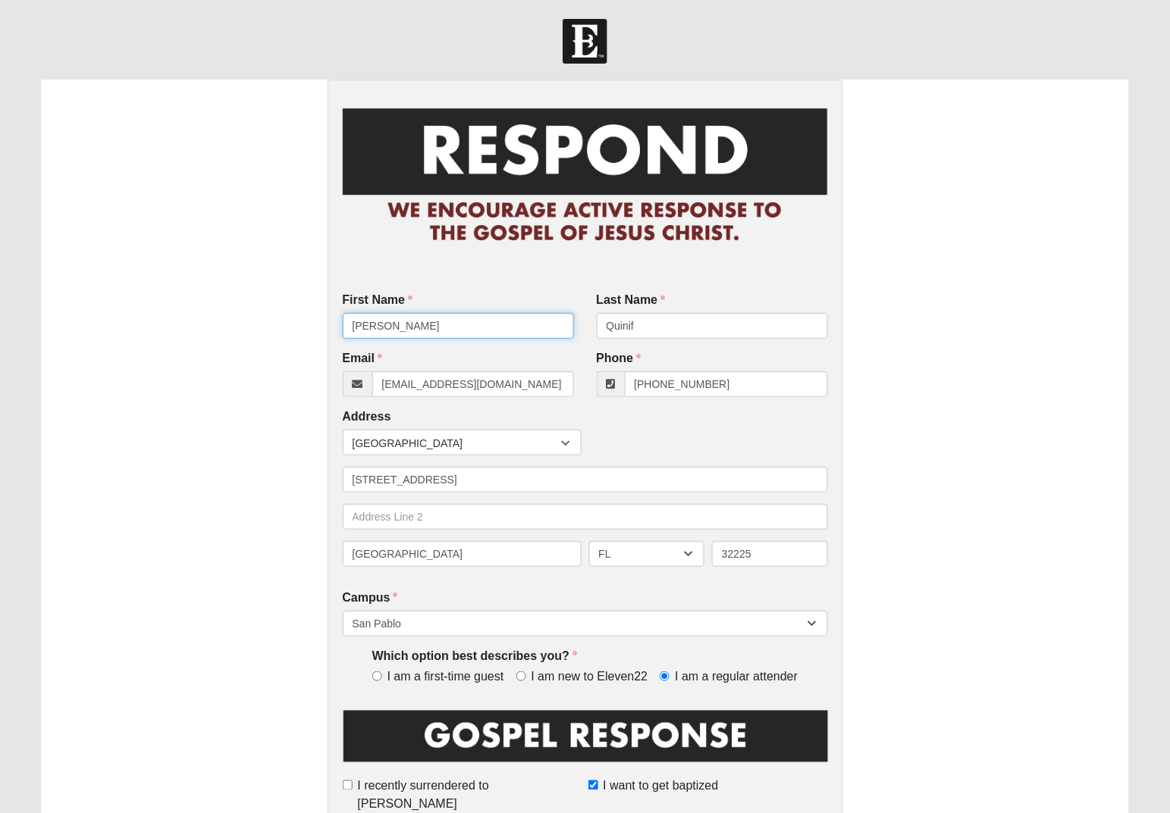
drag, startPoint x: 400, startPoint y: 326, endPoint x: -7, endPoint y: 337, distance: 407.3
drag, startPoint x: 663, startPoint y: 324, endPoint x: 95, endPoint y: 365, distance: 570.1
drag, startPoint x: 522, startPoint y: 384, endPoint x: -7, endPoint y: 438, distance: 531.2
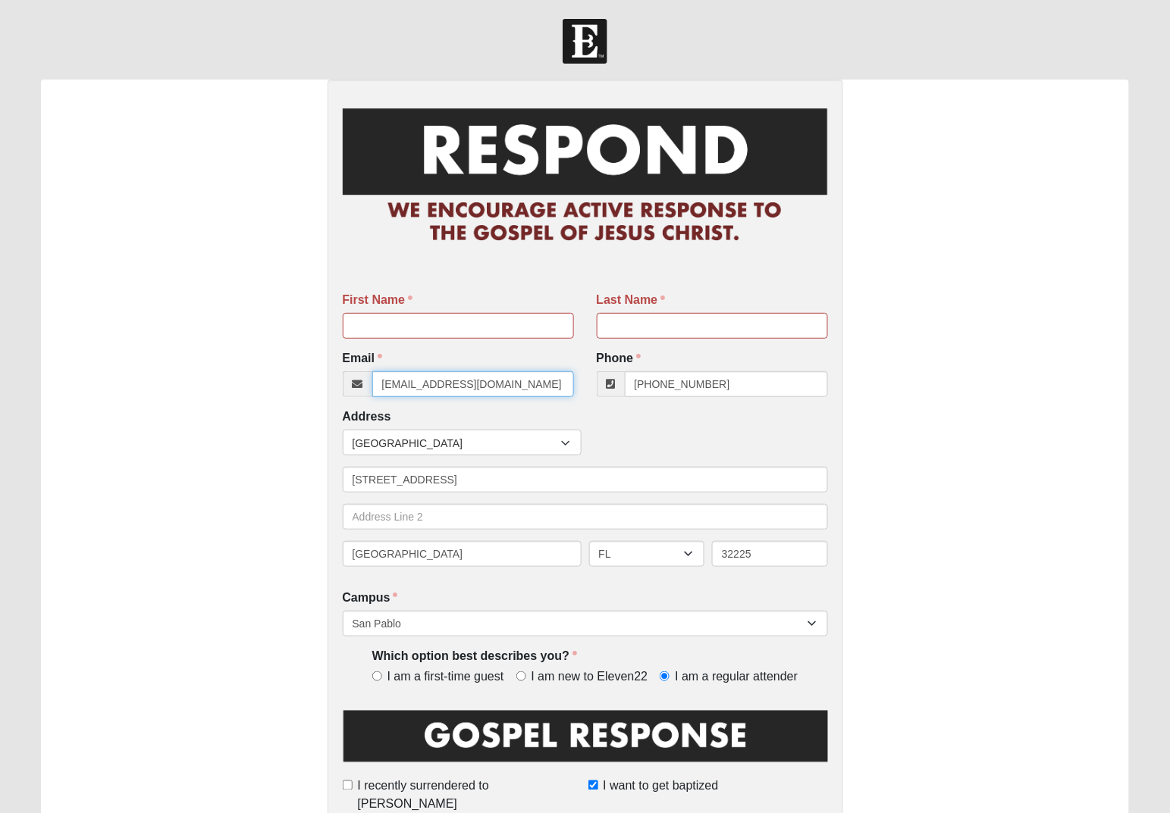
drag, startPoint x: 726, startPoint y: 384, endPoint x: -7, endPoint y: 434, distance: 734.0
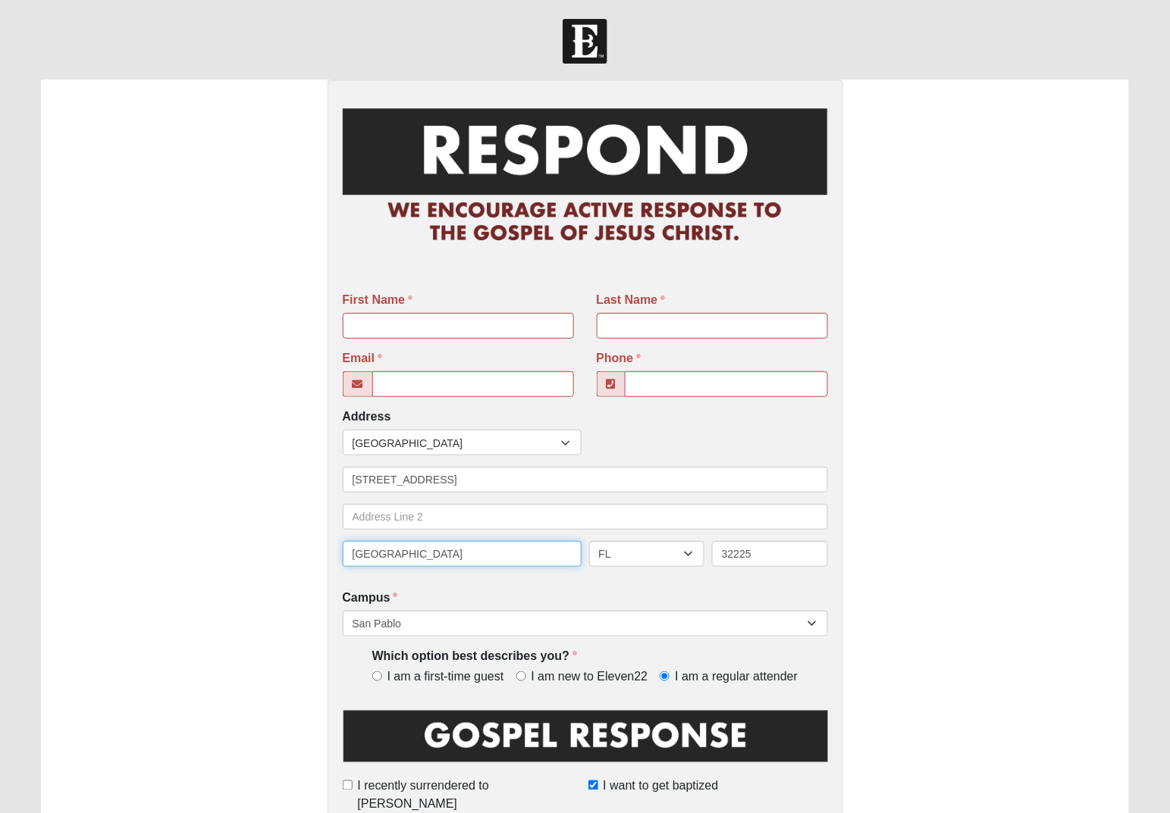
drag, startPoint x: 434, startPoint y: 561, endPoint x: -7, endPoint y: 569, distance: 441.3
drag, startPoint x: 793, startPoint y: 554, endPoint x: 368, endPoint y: 562, distance: 425.4
click at [390, 561] on div "AL AK AS AR AZ CA CO CT DE DC FM FL GA GU HI ID IL IN IA KS KY LA ME MH MD MA M…" at bounding box center [585, 559] width 493 height 37
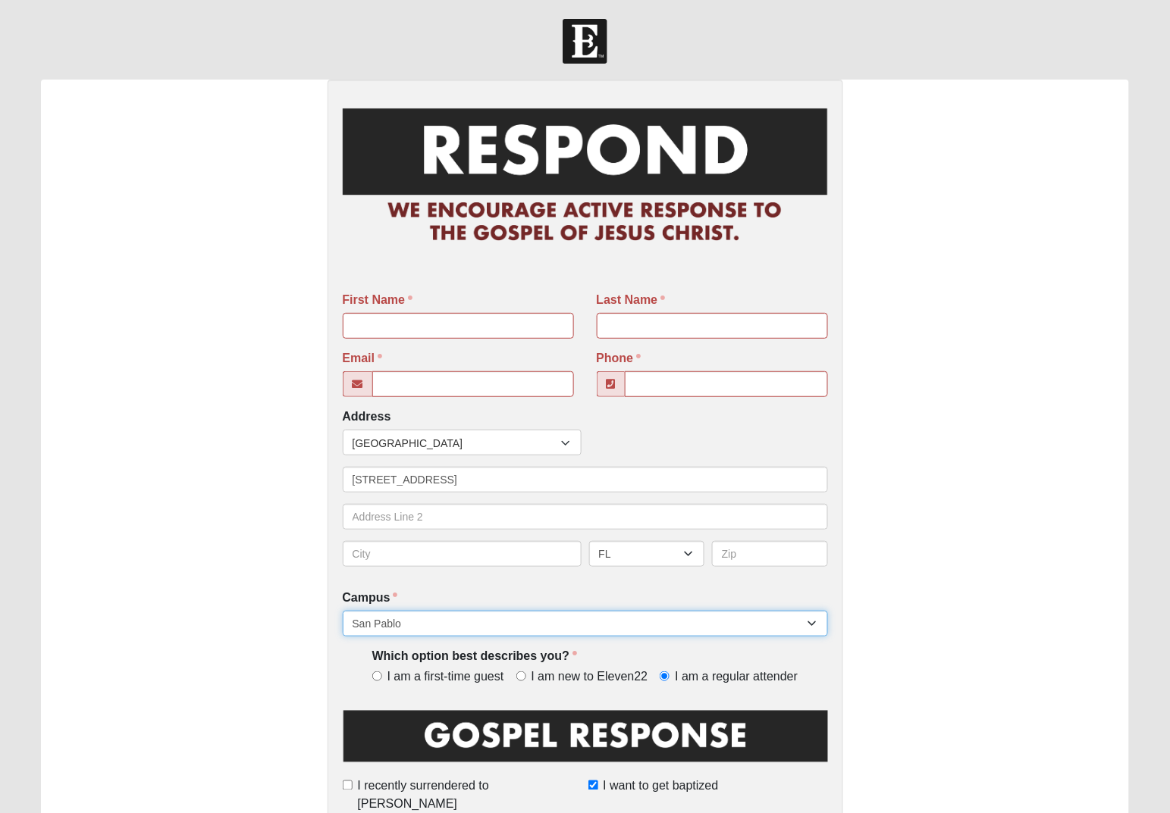
click at [813, 626] on select "Arlington Baymeadows Eleven22 Online Fleming Island Jesup Mandarin North Jax Or…" at bounding box center [585, 624] width 485 height 26
select select
click at [343, 611] on select "Arlington Baymeadows Eleven22 Online Fleming Island Jesup Mandarin North Jax Or…" at bounding box center [585, 624] width 485 height 26
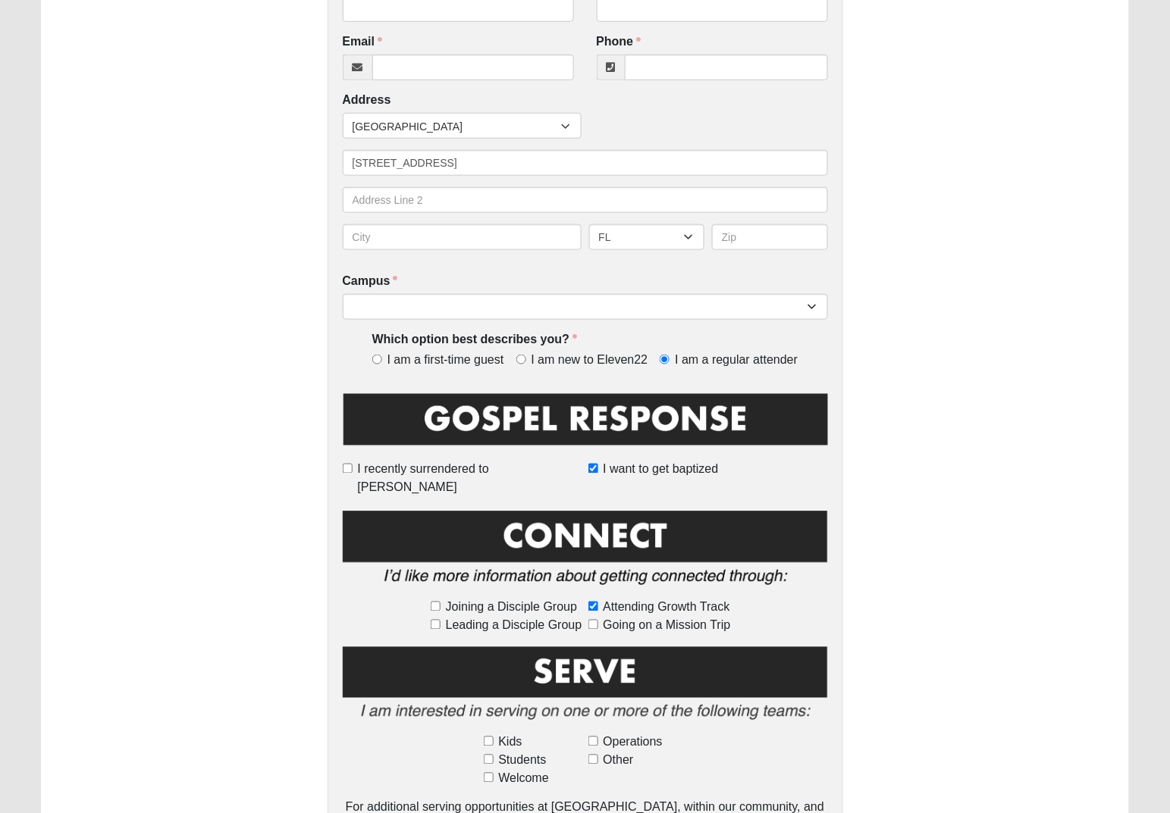
scroll to position [379, 0]
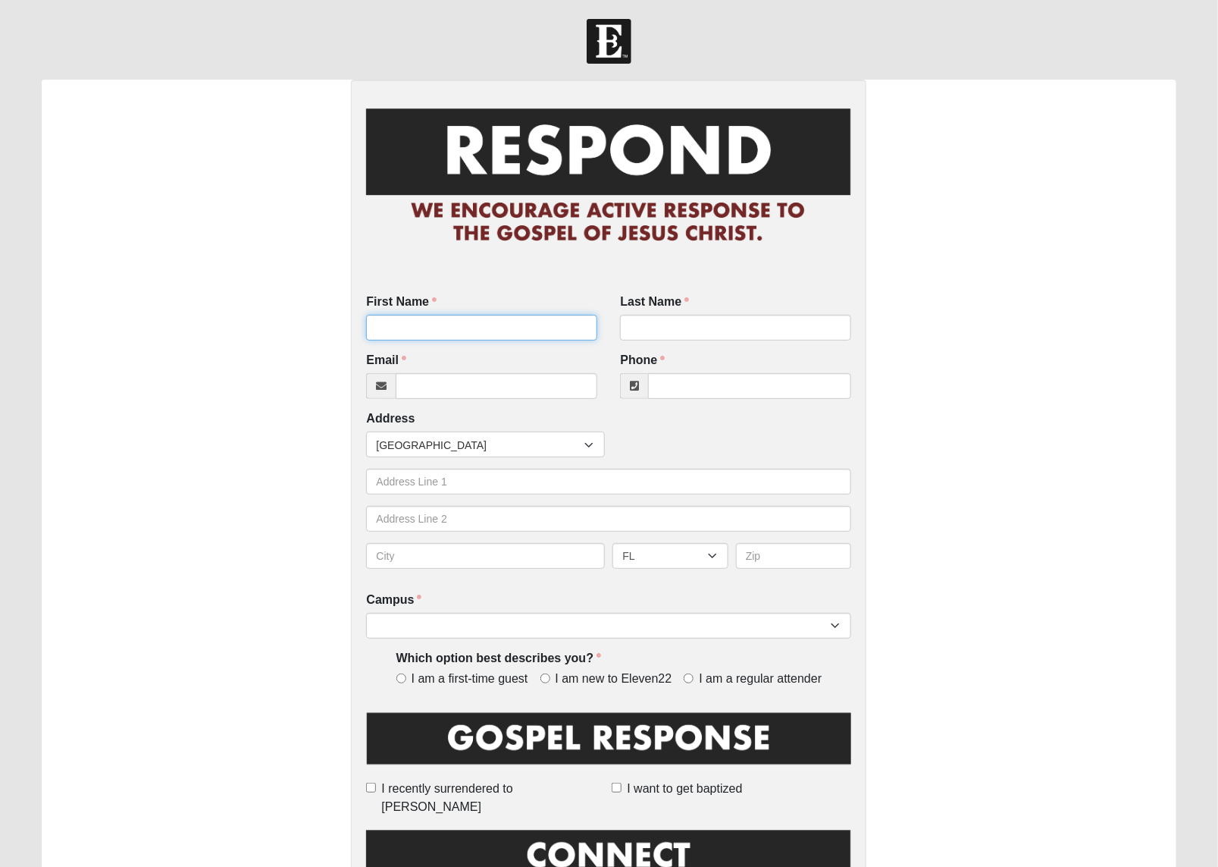
click at [431, 330] on input "First Name" at bounding box center [481, 328] width 231 height 26
type input "Heather"
type input "Dalton"
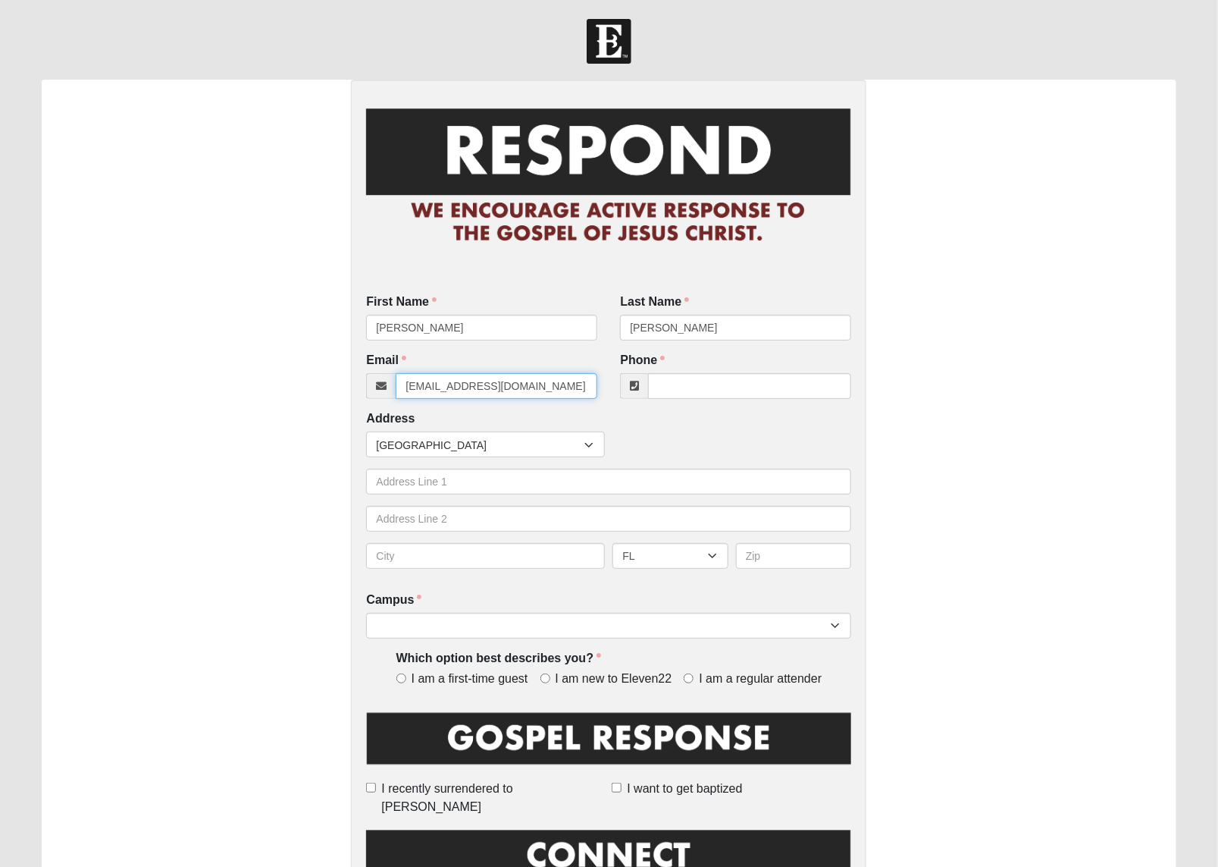
type input "daltonheather7@gmail.com"
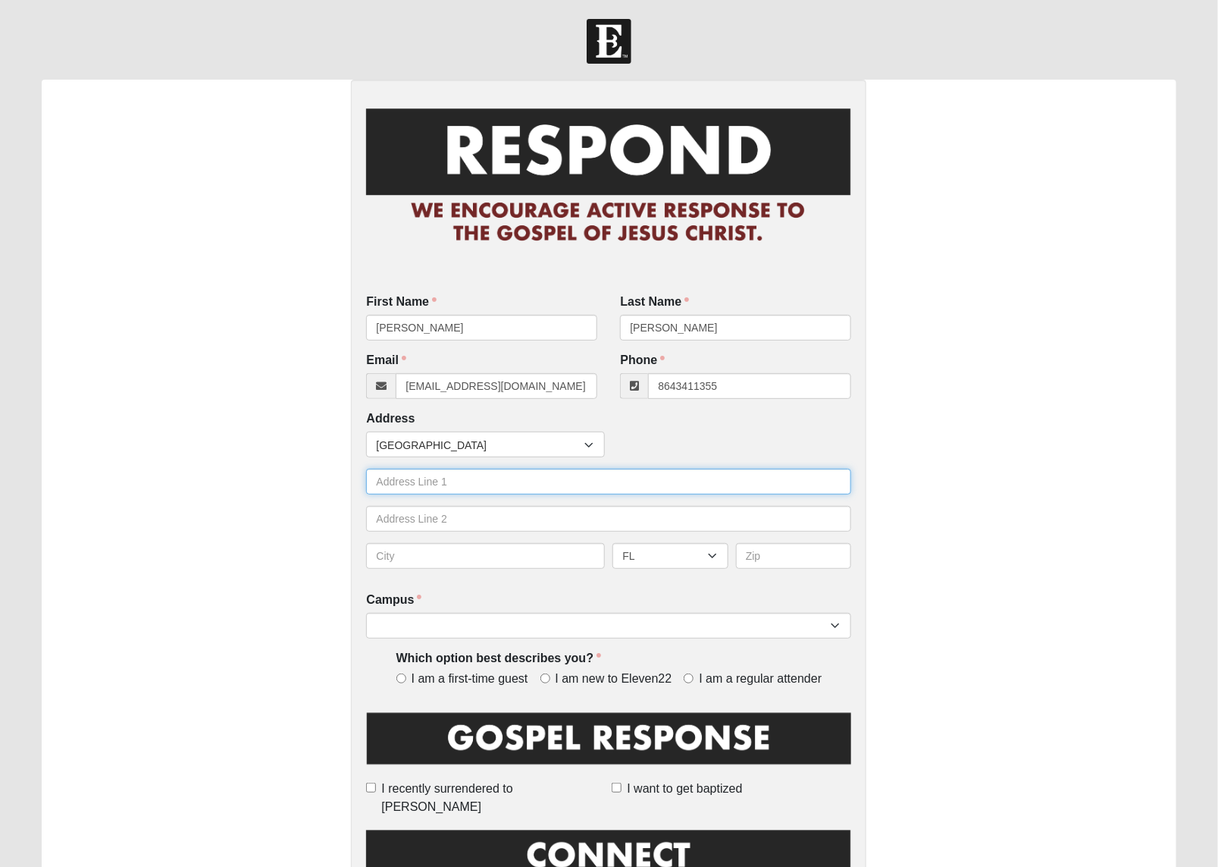
type input "(864) 341-1355"
type input "Homeless/living in car"
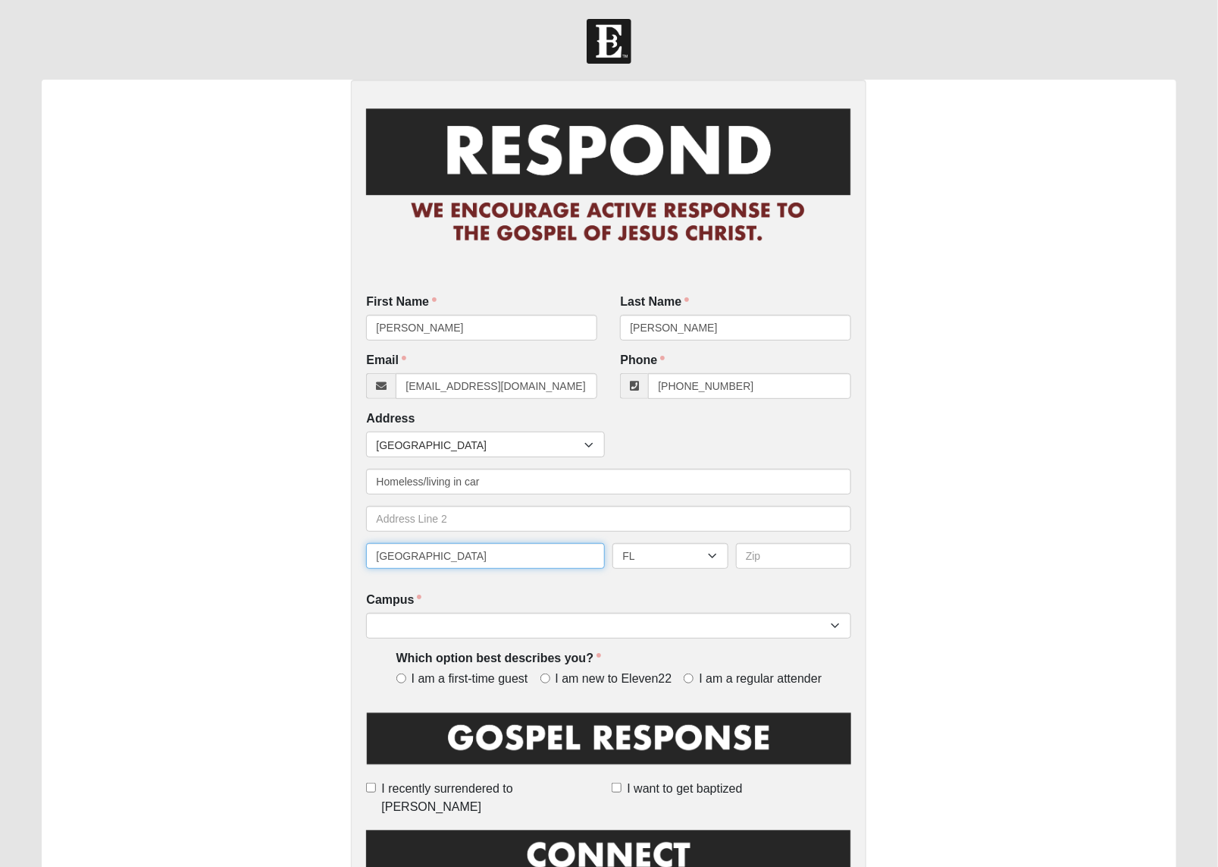
type input "[GEOGRAPHIC_DATA]"
select select "3"
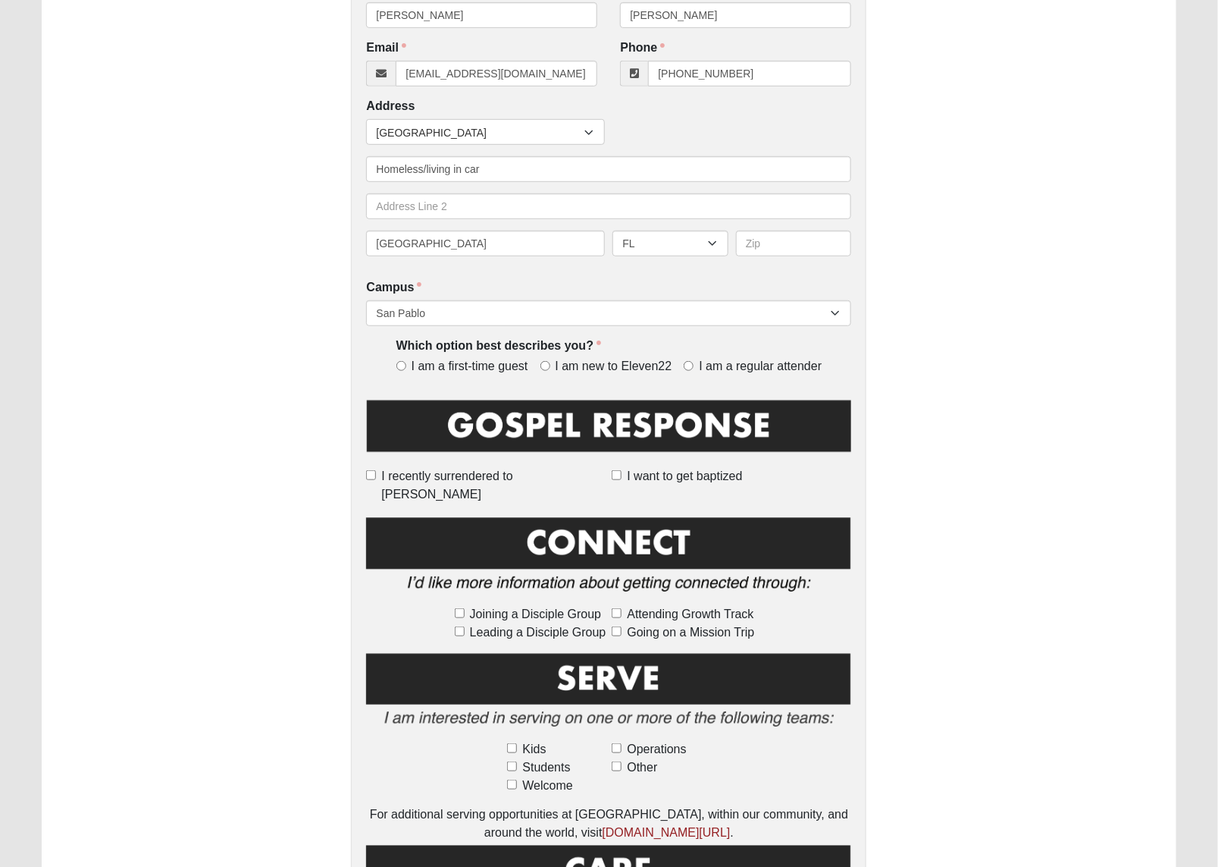
scroll to position [474, 0]
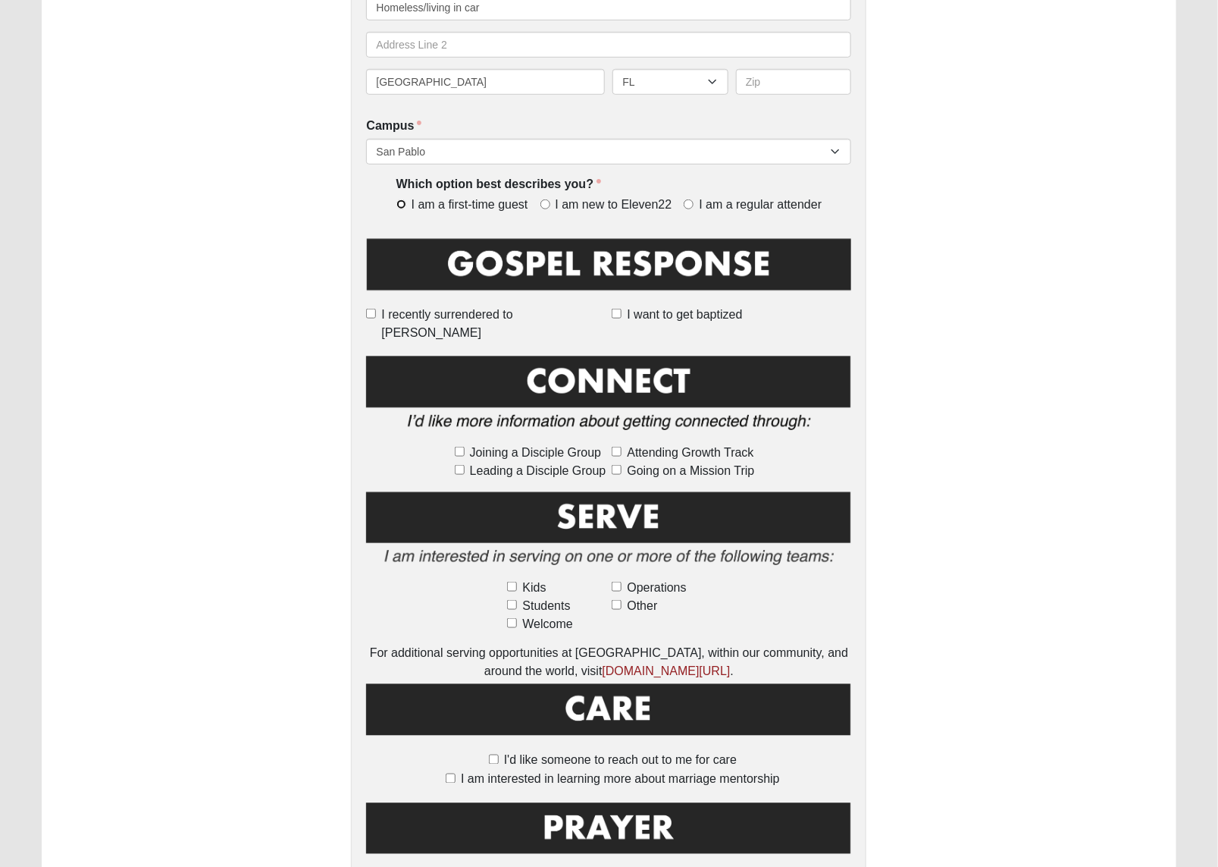
click at [399, 201] on input "I am a first-time guest" at bounding box center [401, 204] width 10 height 10
radio input "true"
click at [546, 206] on input "I am new to Eleven22" at bounding box center [546, 204] width 10 height 10
radio input "true"
click at [400, 203] on input "I am a first-time guest" at bounding box center [401, 204] width 10 height 10
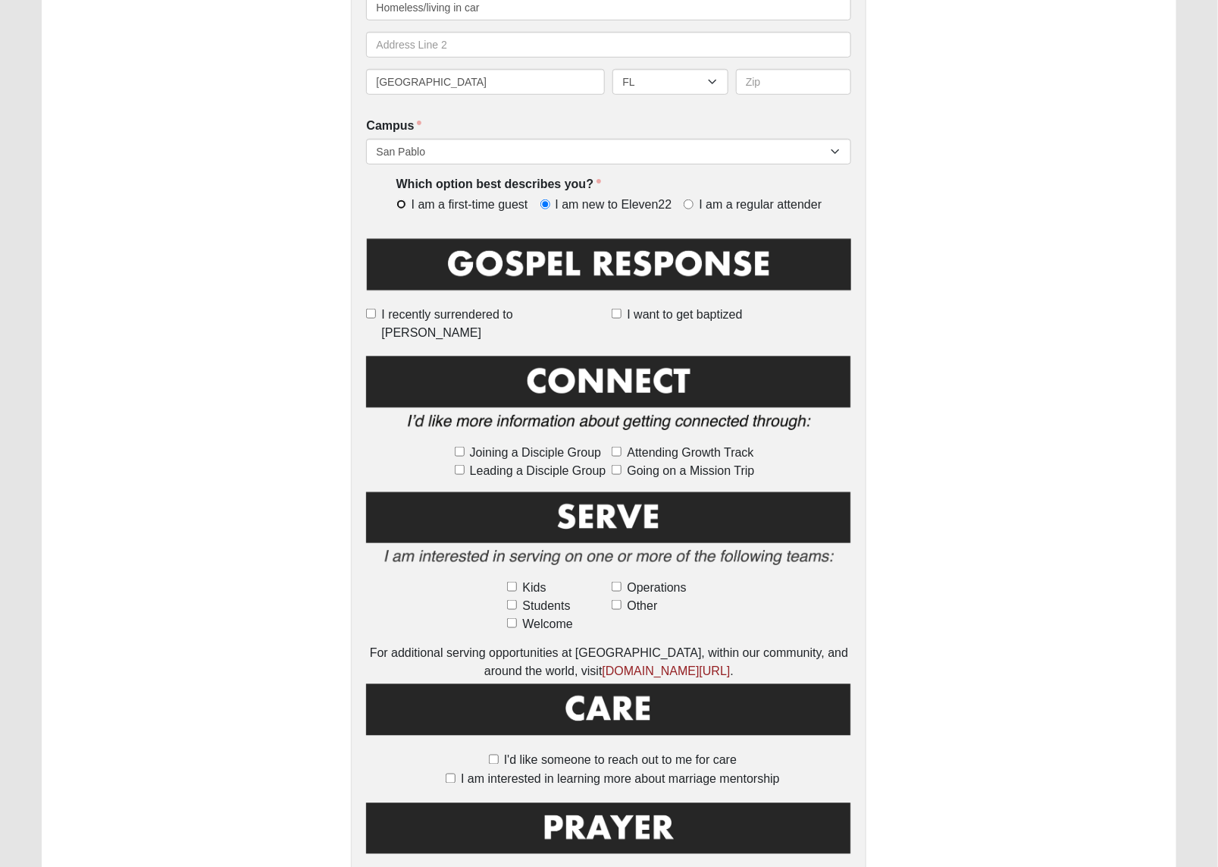
radio input "true"
click at [376, 316] on input "I recently surrendered to [PERSON_NAME]" at bounding box center [371, 314] width 10 height 10
checkbox input "true"
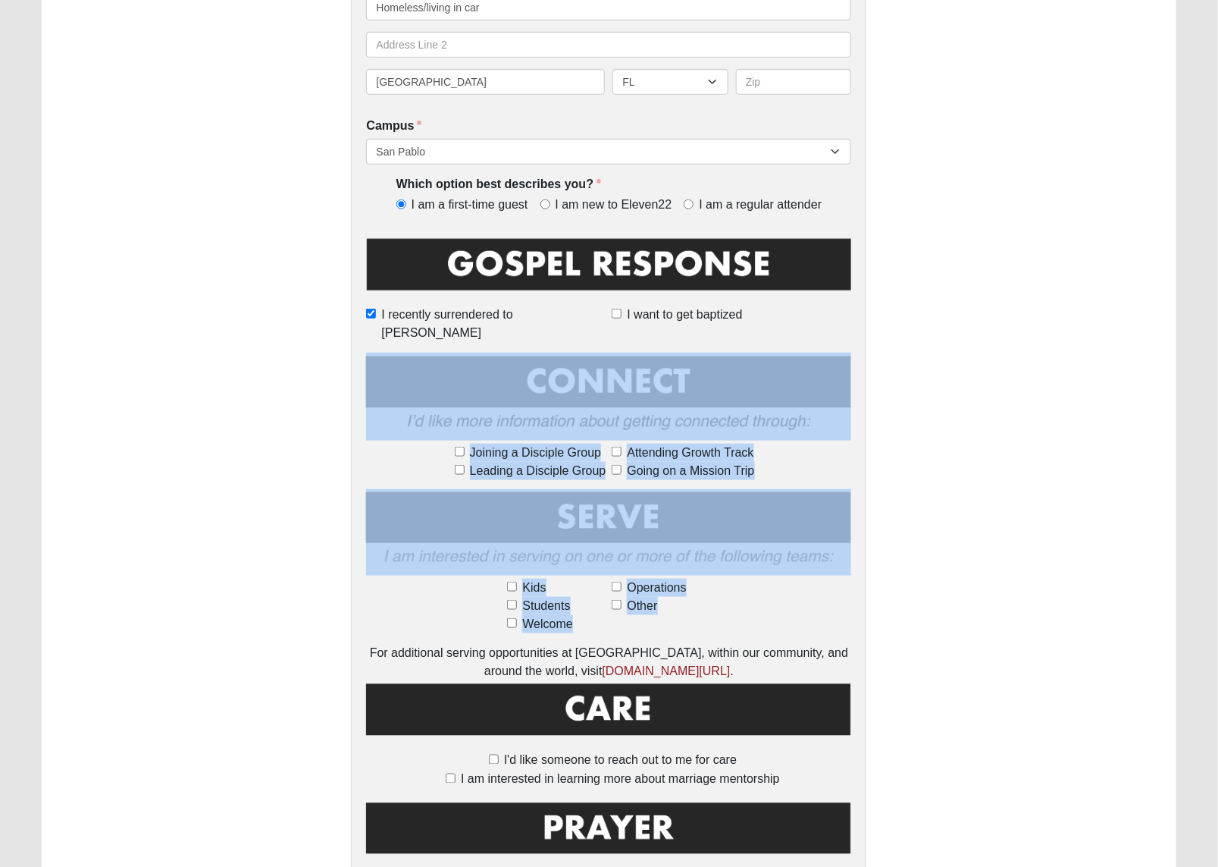
drag, startPoint x: 967, startPoint y: 607, endPoint x: 987, endPoint y: 407, distance: 201.2
click at [987, 407] on div "First Name Heather First Name is required. Last Name Dalton Last Name is requir…" at bounding box center [609, 379] width 1135 height 1546
click at [167, 552] on div "First Name Heather First Name is required. Last Name Dalton Last Name is requir…" at bounding box center [609, 379] width 1135 height 1546
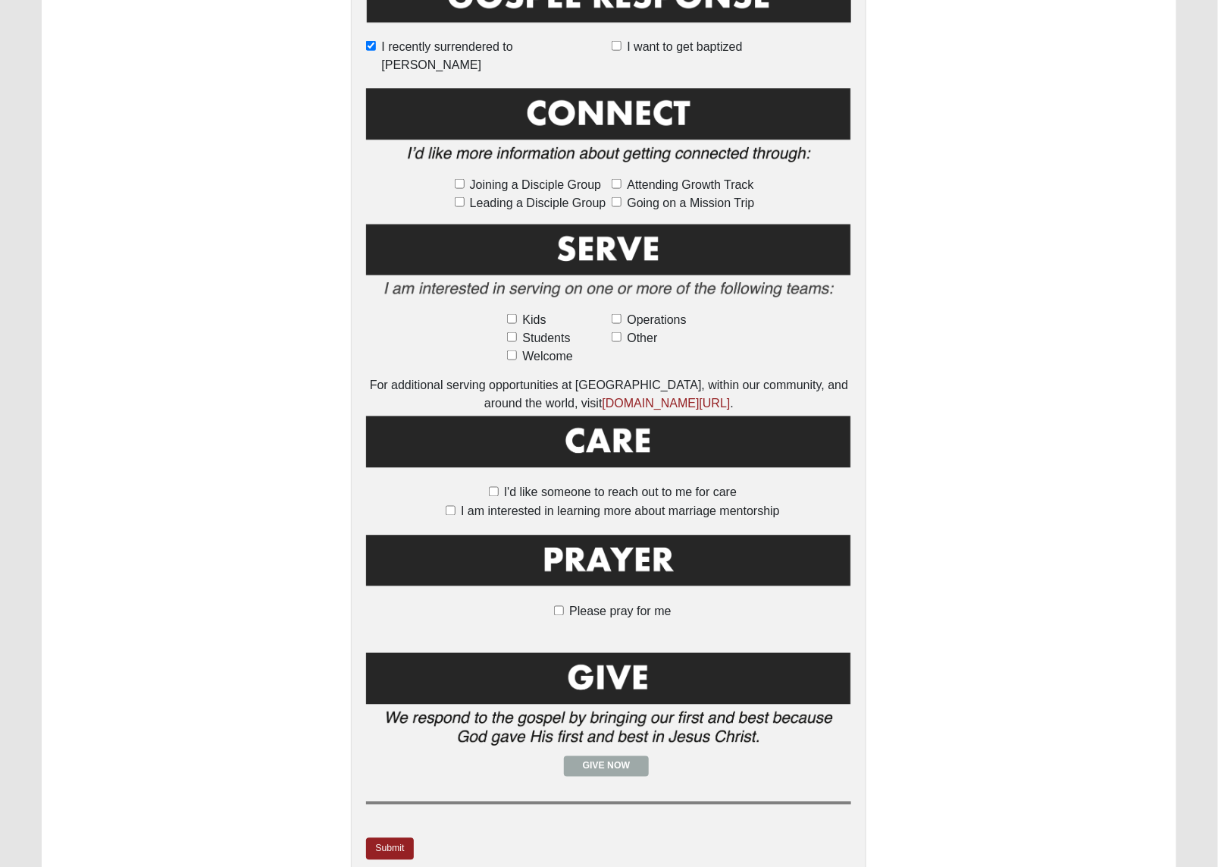
scroll to position [758, 0]
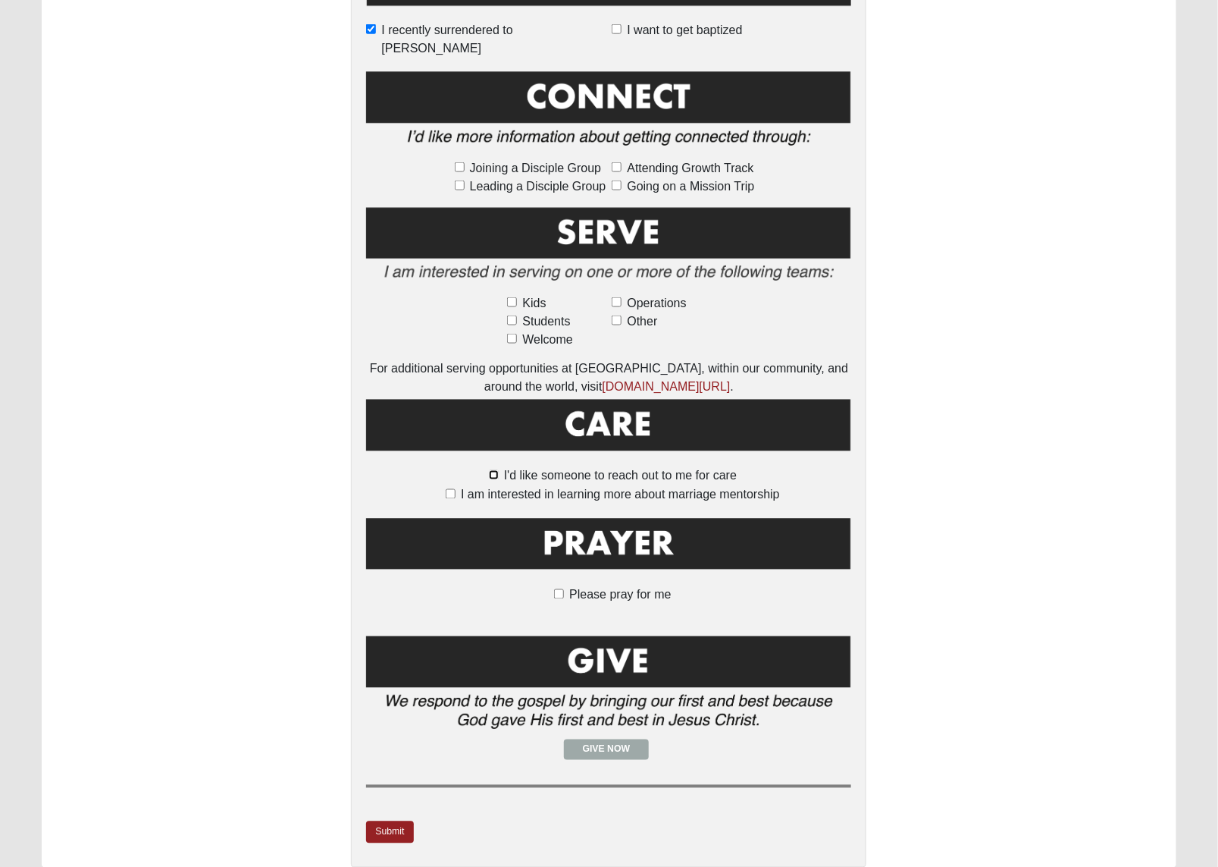
click at [493, 470] on input "I'd like someone to reach out to me for care" at bounding box center [494, 475] width 10 height 10
checkbox input "true"
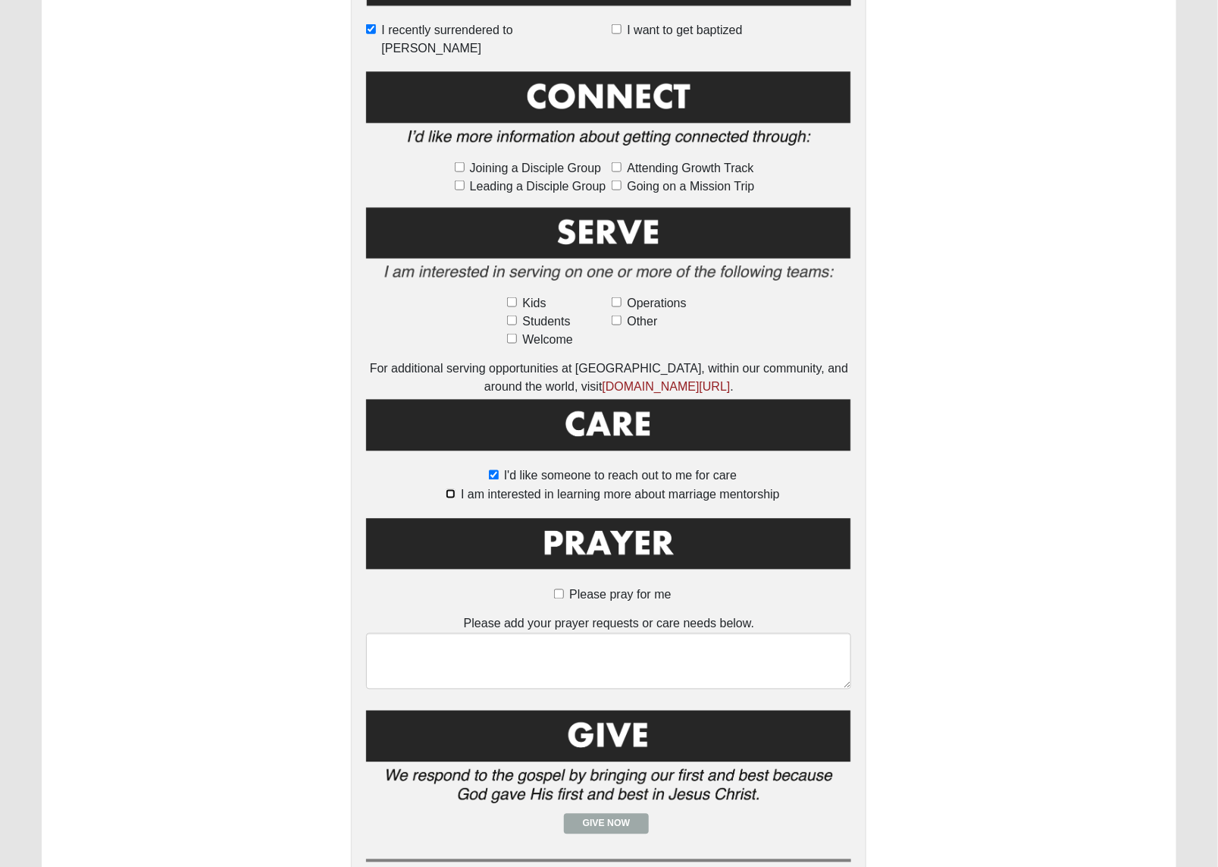
click at [453, 489] on input "I am interested in learning more about marriage mentorship" at bounding box center [451, 494] width 10 height 10
checkbox input "true"
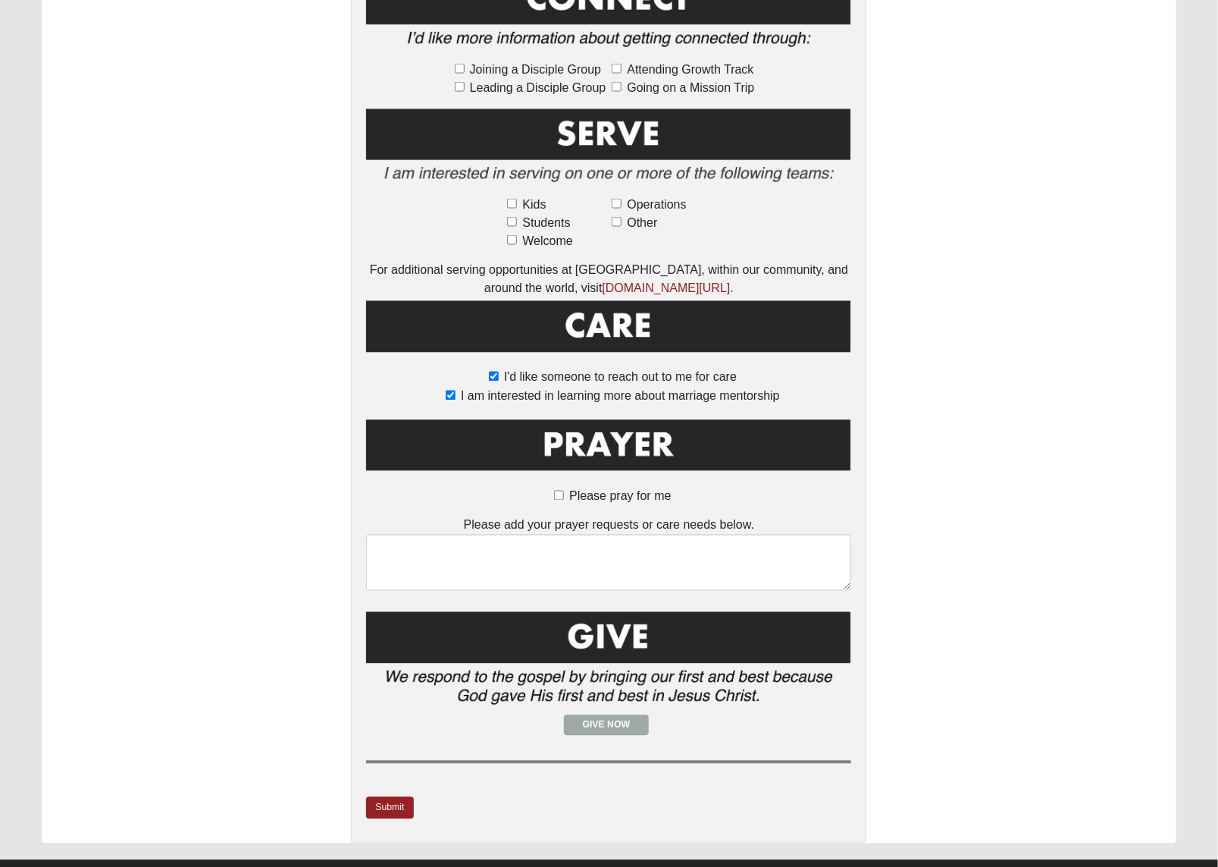
scroll to position [872, 0]
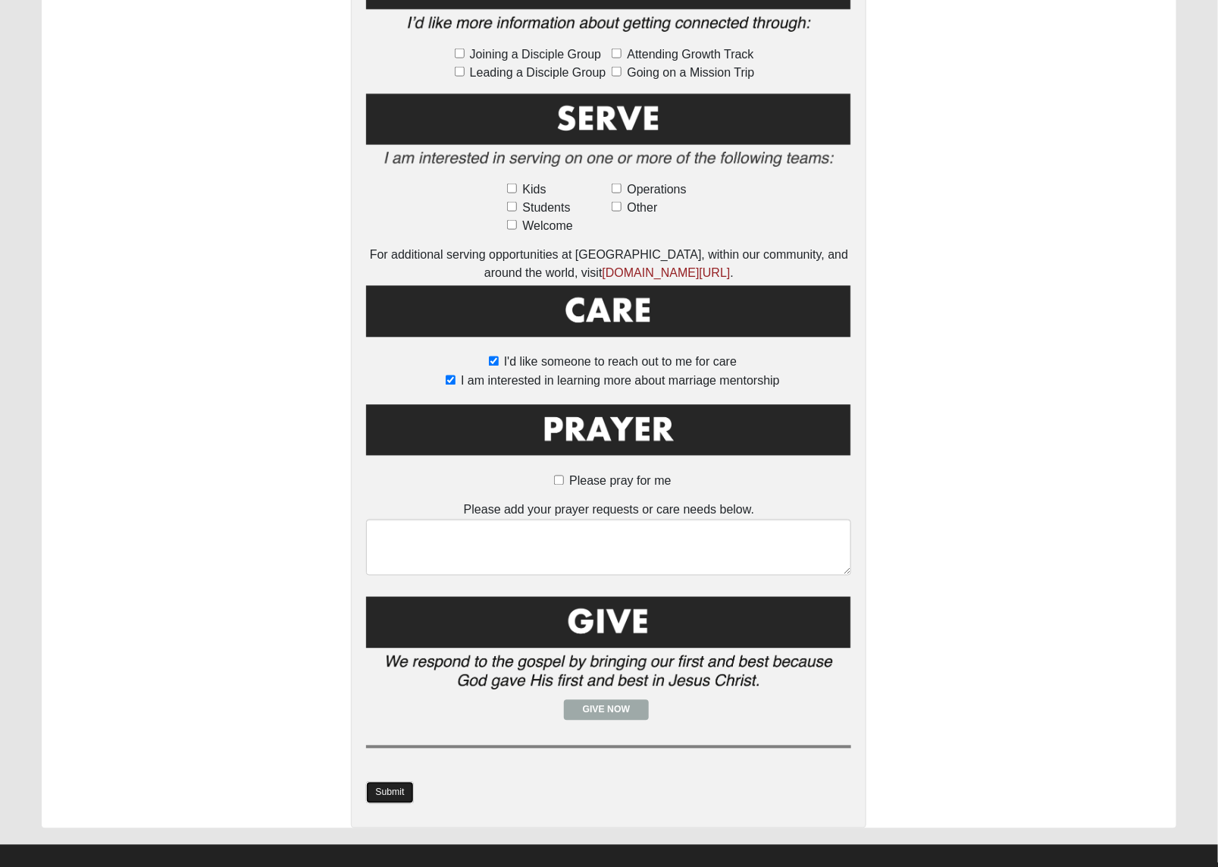
click at [387, 782] on link "Submit" at bounding box center [389, 793] width 47 height 22
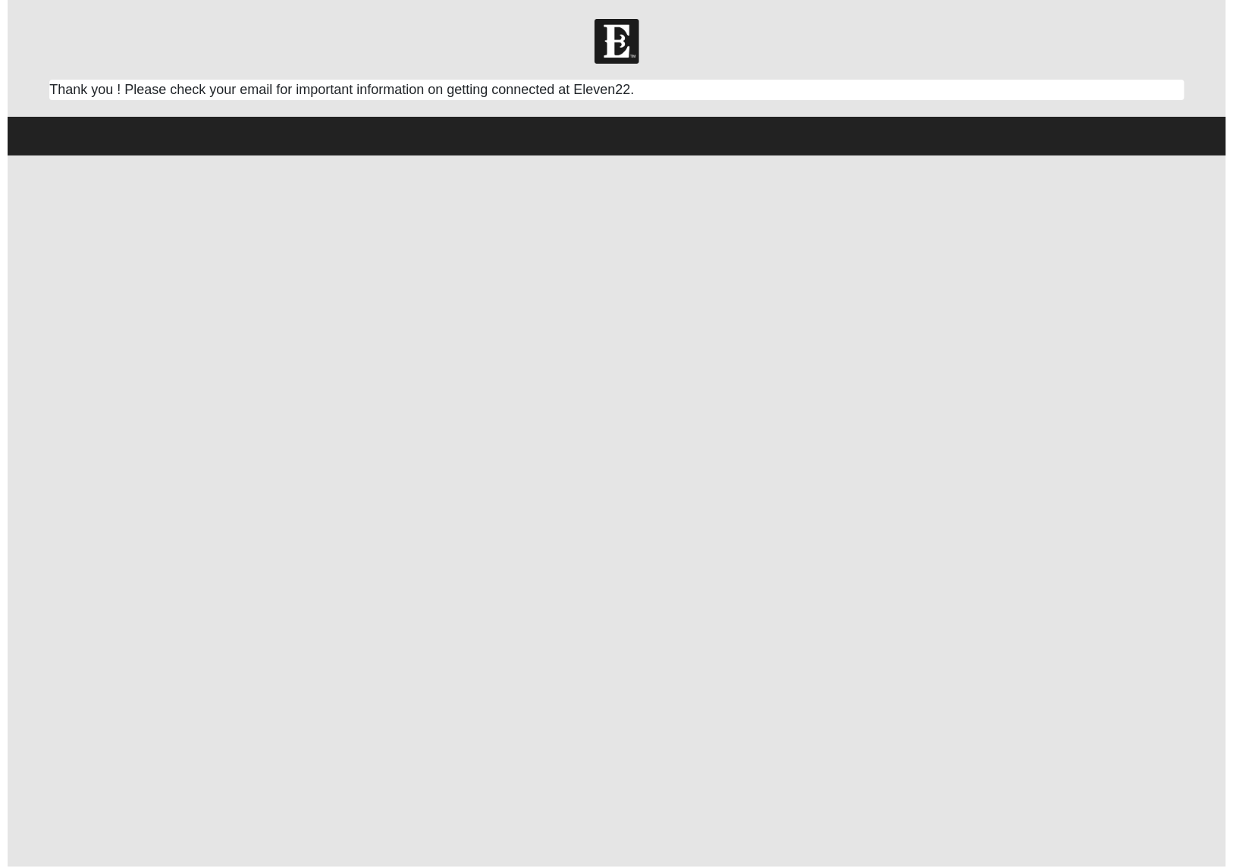
scroll to position [0, 0]
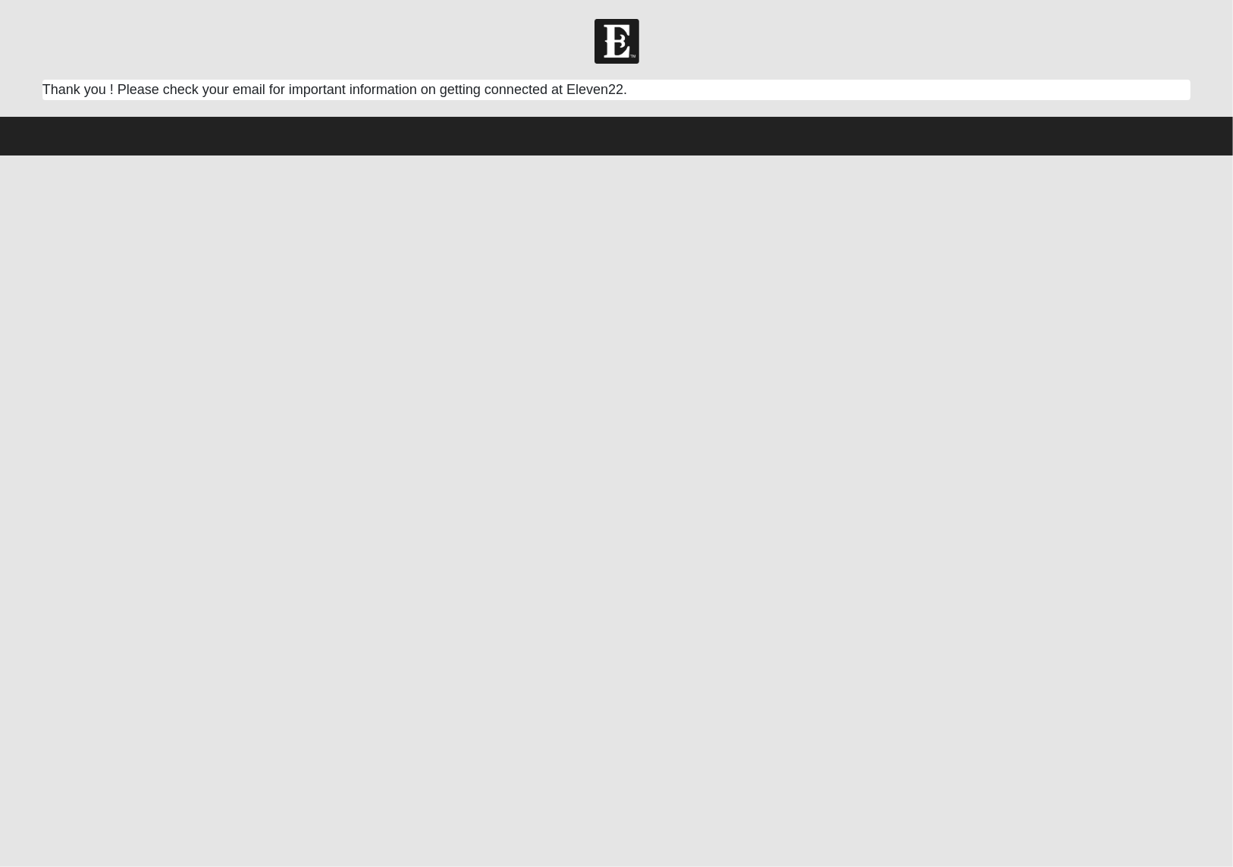
click at [683, 155] on html "Log In Respond Card Error Work Entry 06522" at bounding box center [616, 77] width 1233 height 155
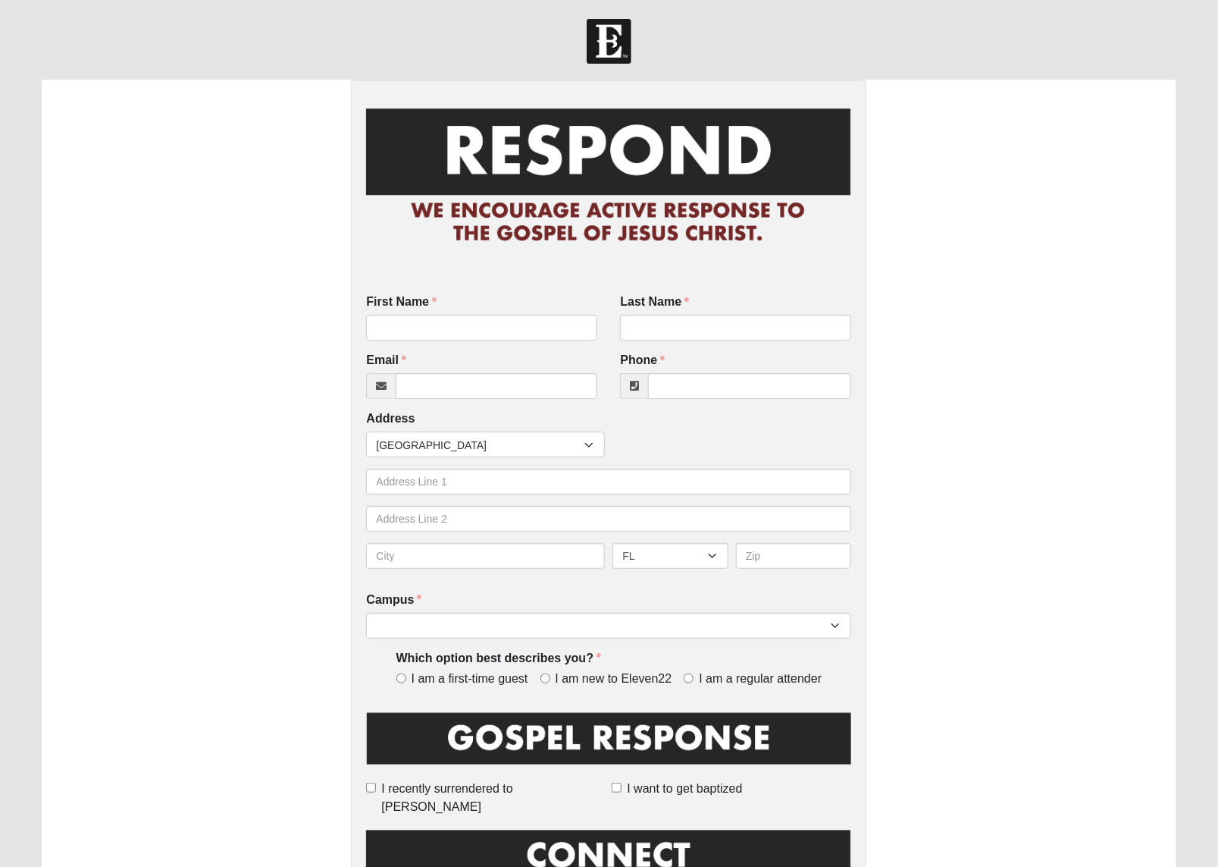
click at [449, 312] on div "First Name First Name is required." at bounding box center [481, 316] width 231 height 47
drag, startPoint x: 432, startPoint y: 324, endPoint x: 415, endPoint y: 335, distance: 20.2
click at [428, 340] on input "First Name" at bounding box center [481, 328] width 231 height 26
type input "Jason"
type input "Holbrooks"
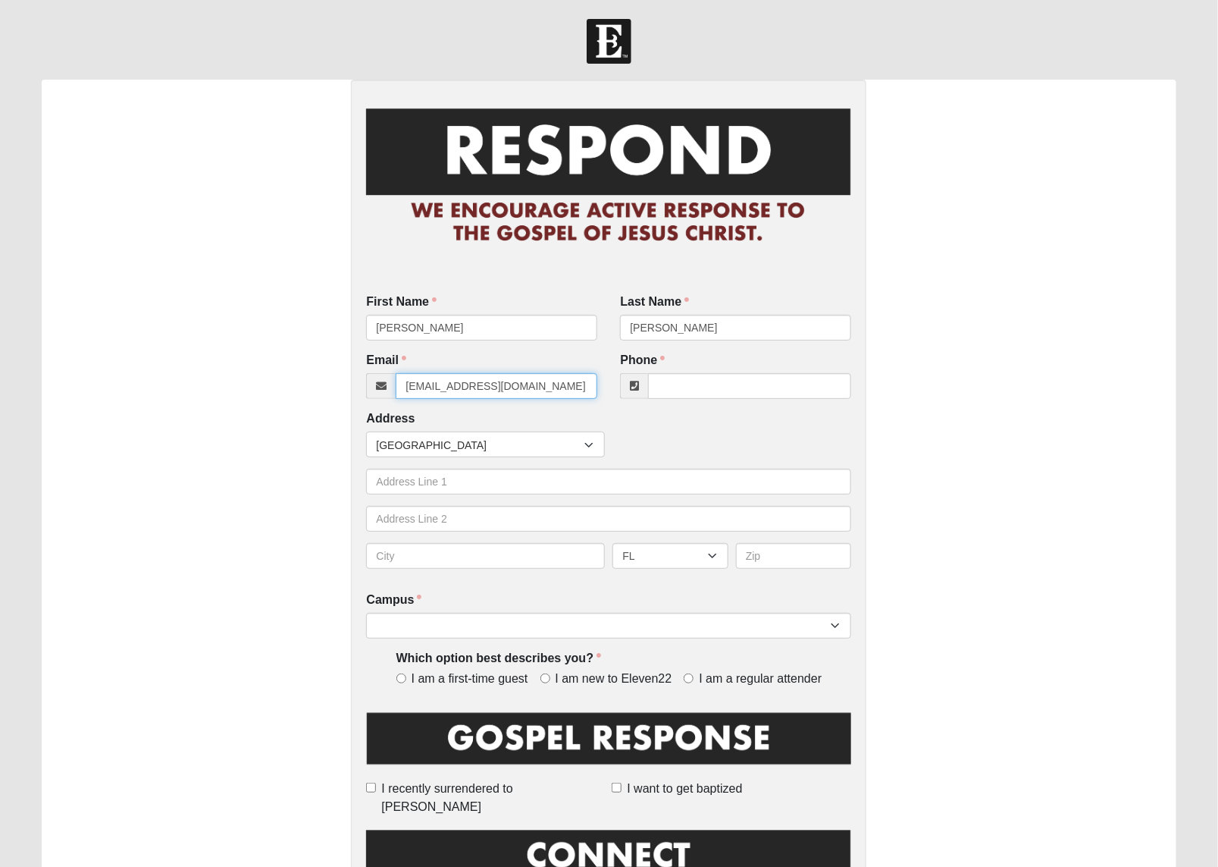
type input "michaelholbrooks559@gmail.com"
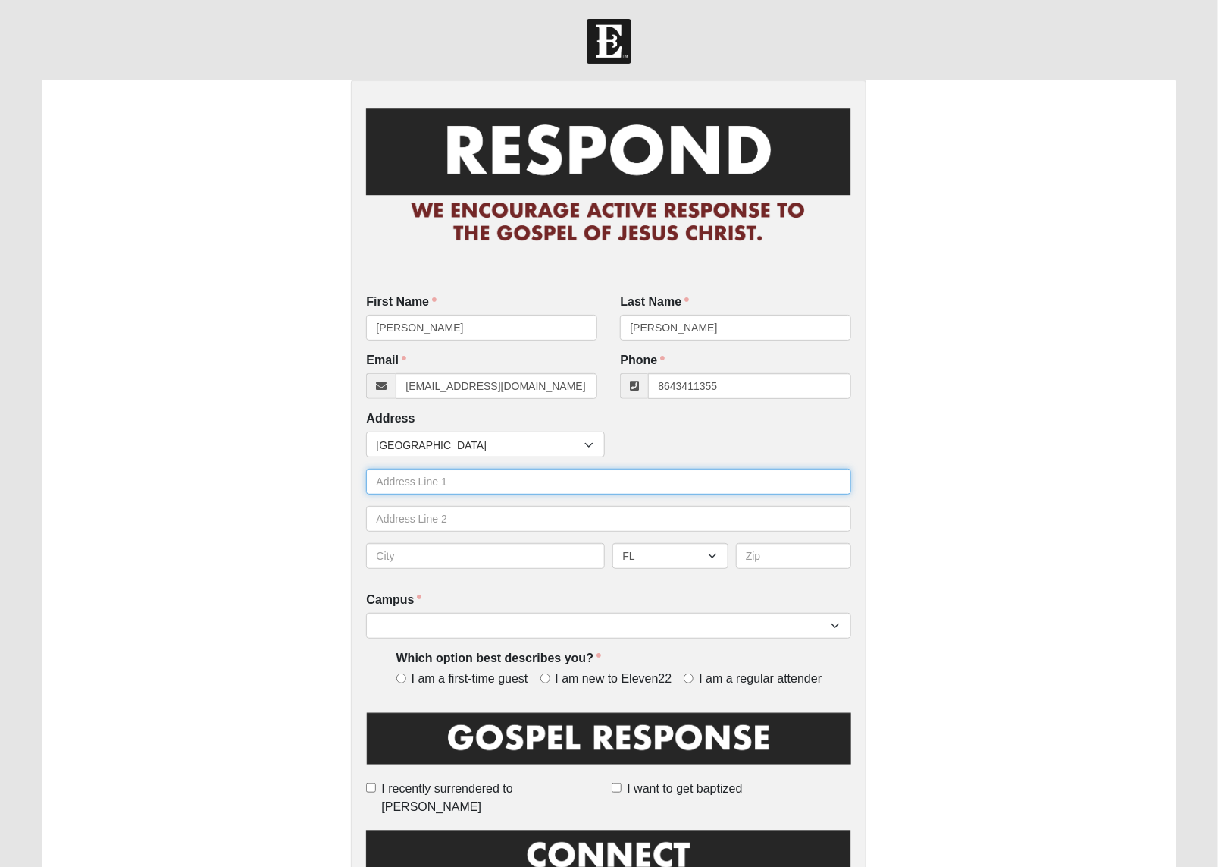
type input "(864) 341-1355"
type input "homeless/living in car"
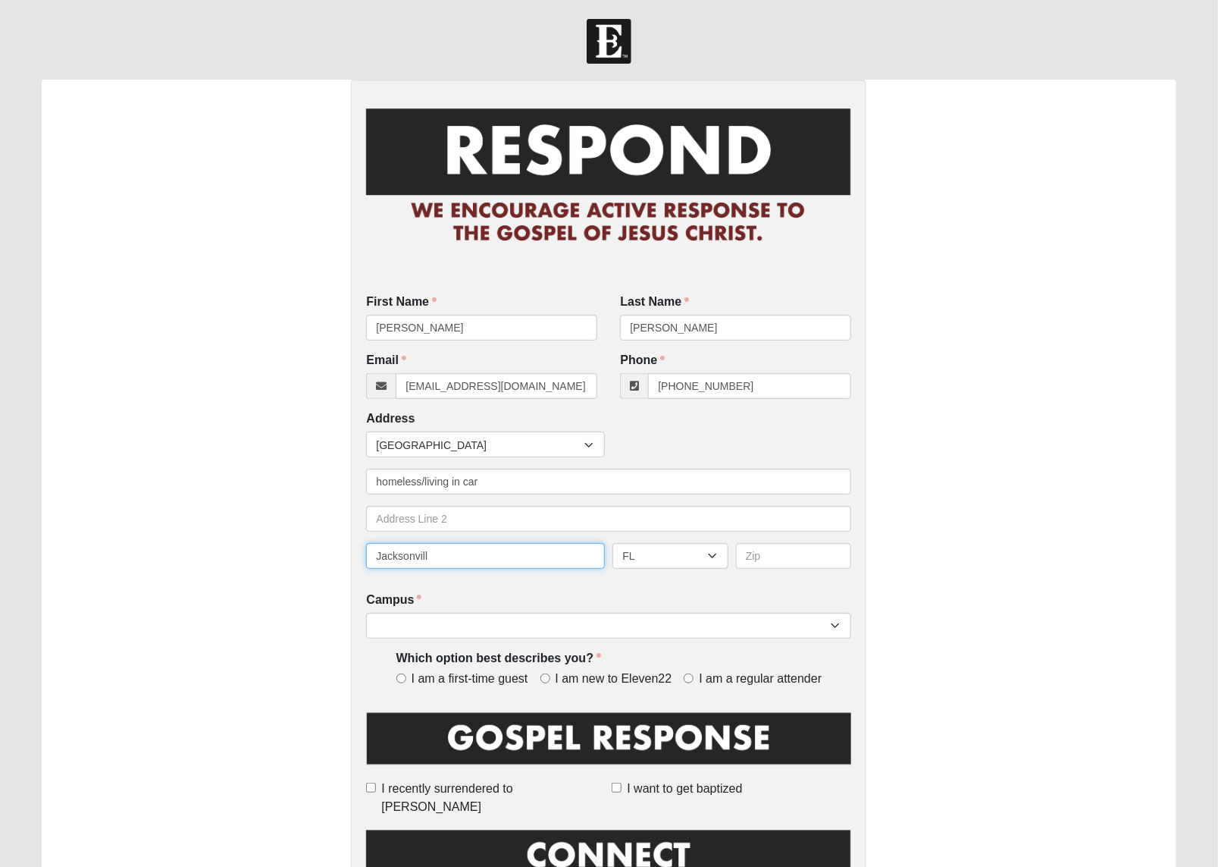
type input "Jacksonvill"
click at [836, 619] on select "Arlington Baymeadows Eleven22 Online [PERSON_NAME][GEOGRAPHIC_DATA] Jesup [GEOG…" at bounding box center [608, 626] width 485 height 26
select select "3"
click at [366, 613] on select "Arlington Baymeadows Eleven22 Online [PERSON_NAME][GEOGRAPHIC_DATA] Jesup [GEOG…" at bounding box center [608, 626] width 485 height 26
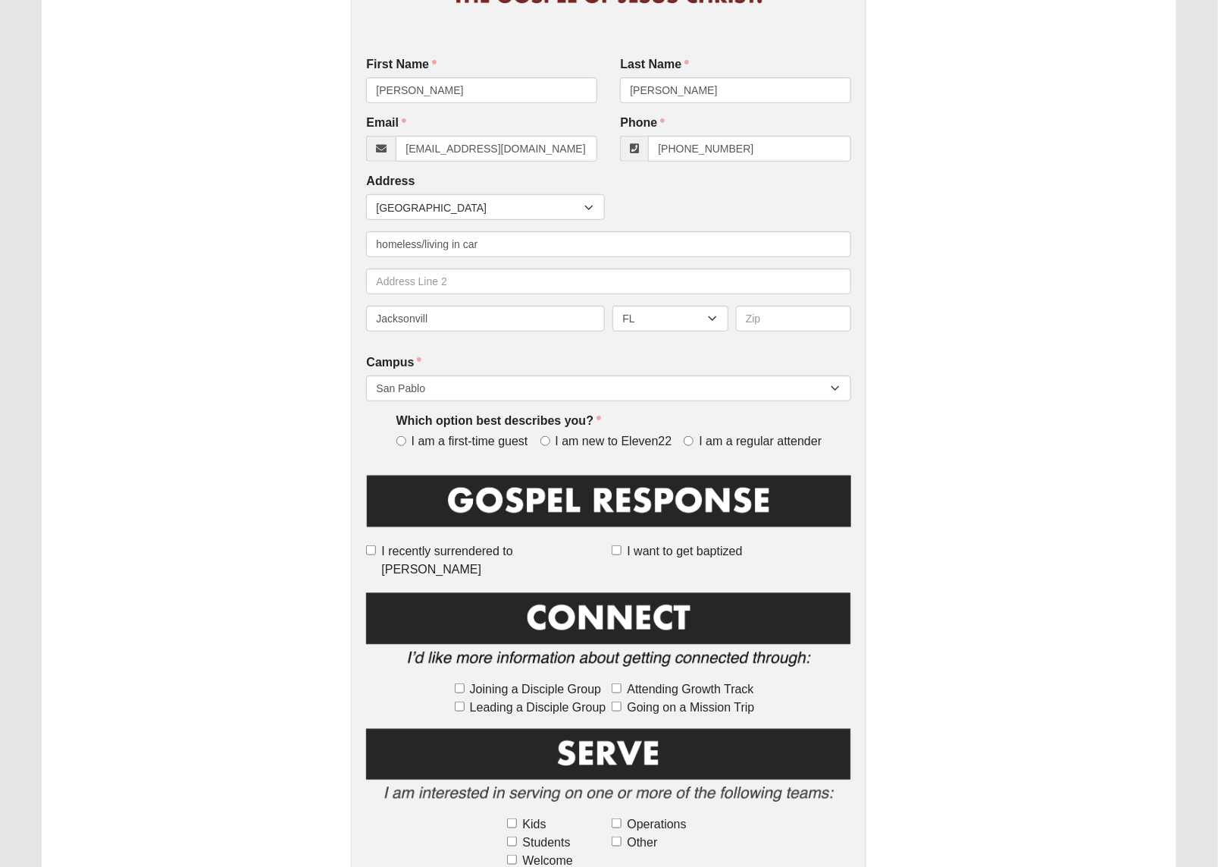
scroll to position [284, 0]
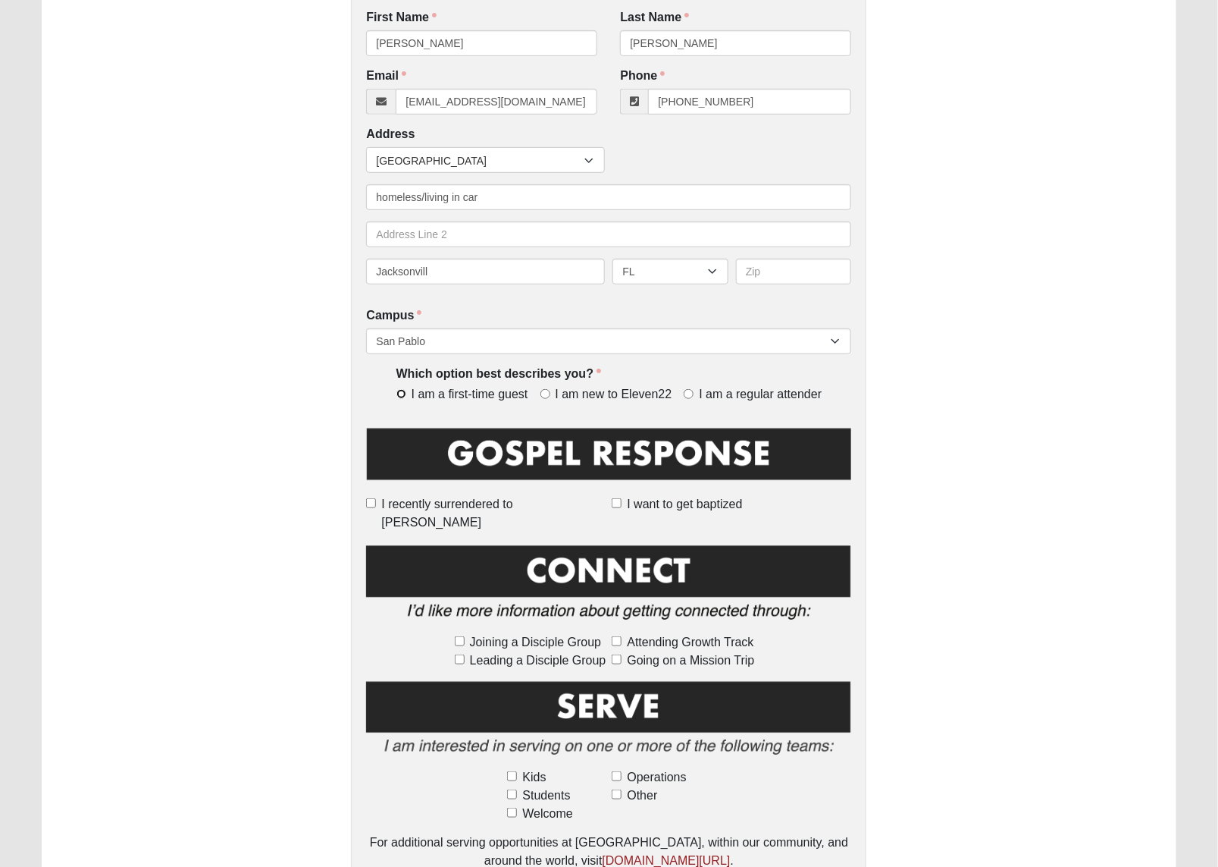
click at [399, 395] on input "I am a first-time guest" at bounding box center [401, 394] width 10 height 10
radio input "true"
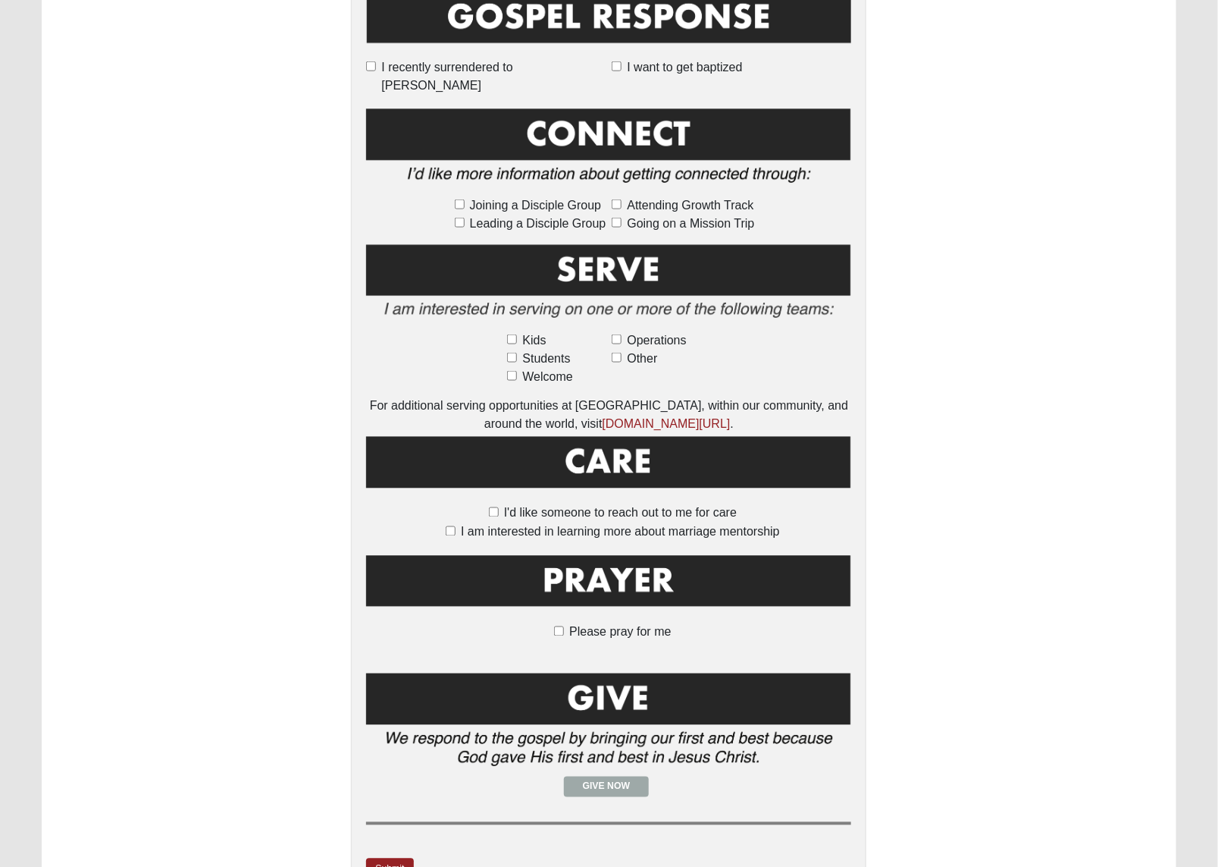
scroll to position [758, 0]
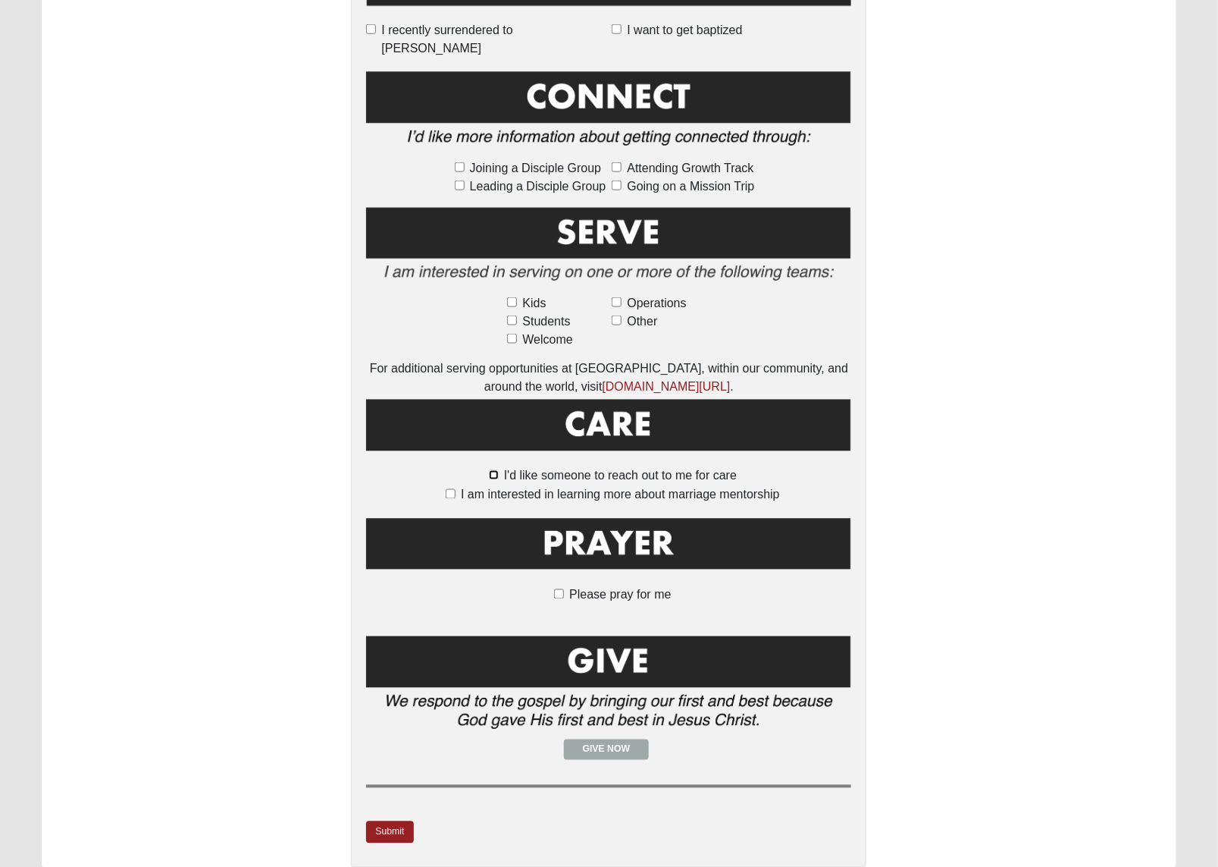
drag, startPoint x: 493, startPoint y: 455, endPoint x: 491, endPoint y: 500, distance: 45.5
click at [493, 470] on input "I'd like someone to reach out to me for care" at bounding box center [494, 475] width 10 height 10
checkbox input "true"
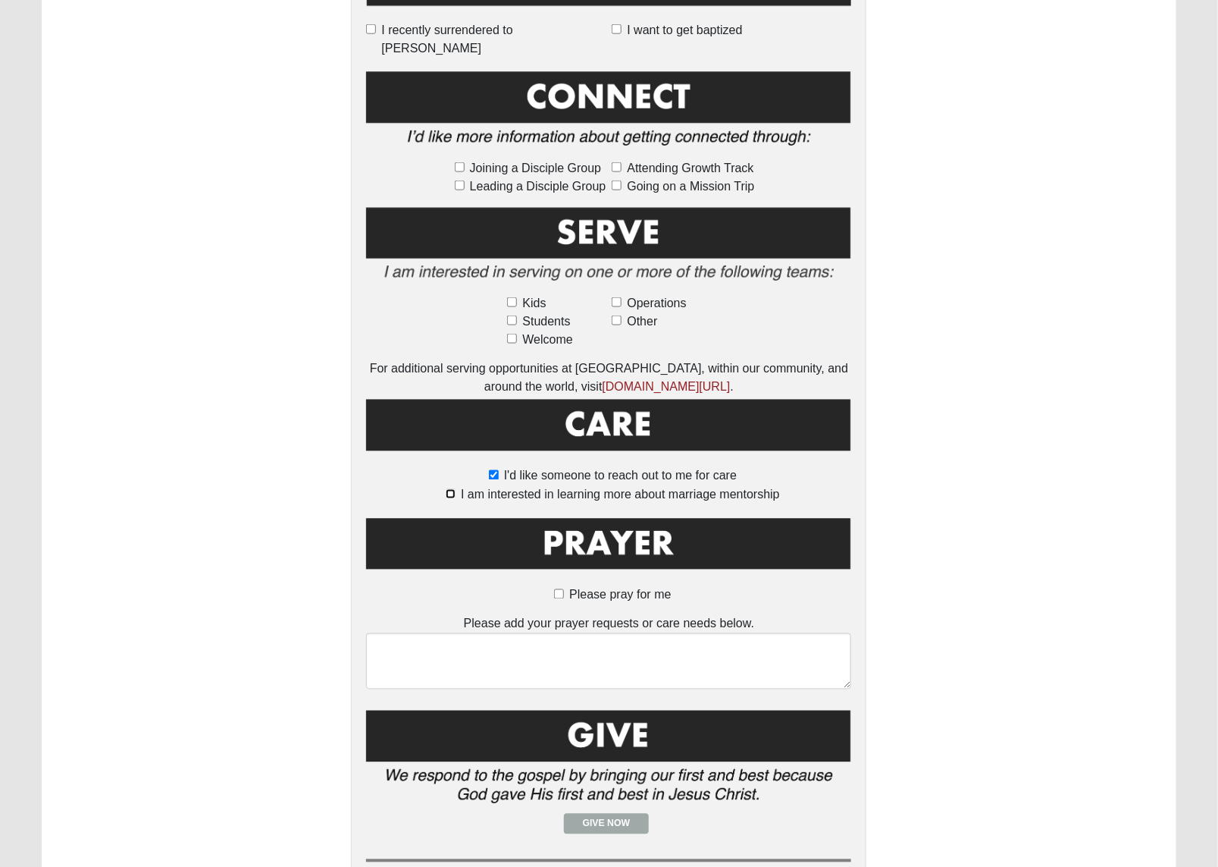
click at [451, 489] on input "I am interested in learning more about marriage mentorship" at bounding box center [451, 494] width 10 height 10
checkbox input "true"
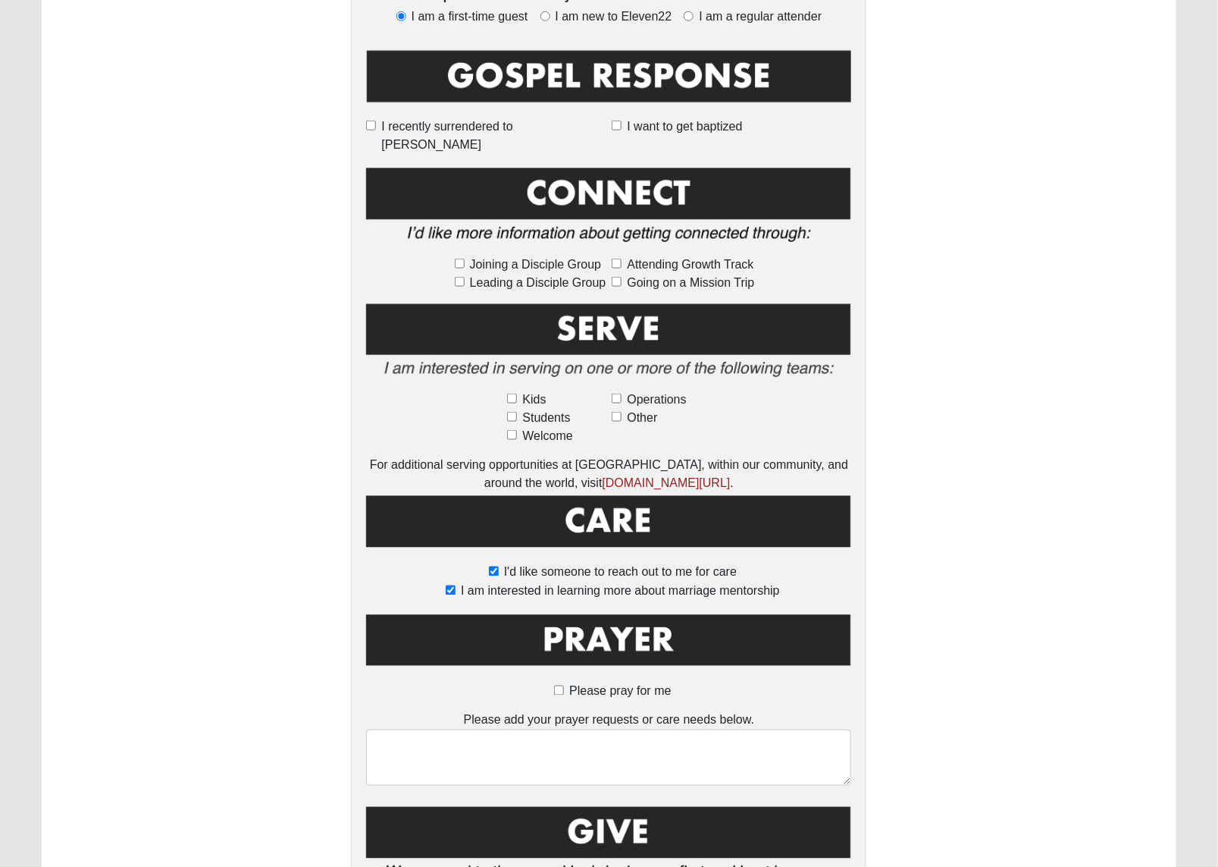
scroll to position [474, 0]
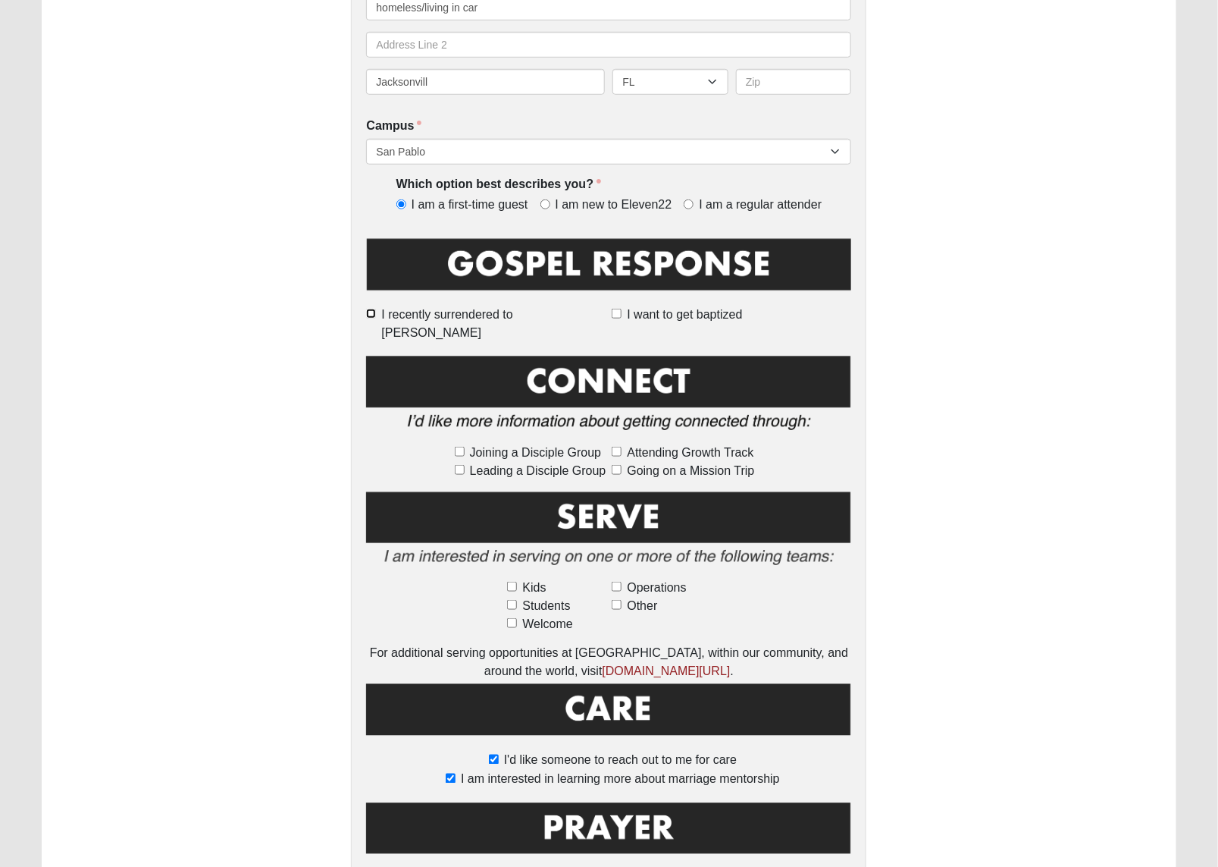
click at [376, 315] on input "I recently surrendered to [PERSON_NAME]" at bounding box center [371, 314] width 10 height 10
checkbox input "true"
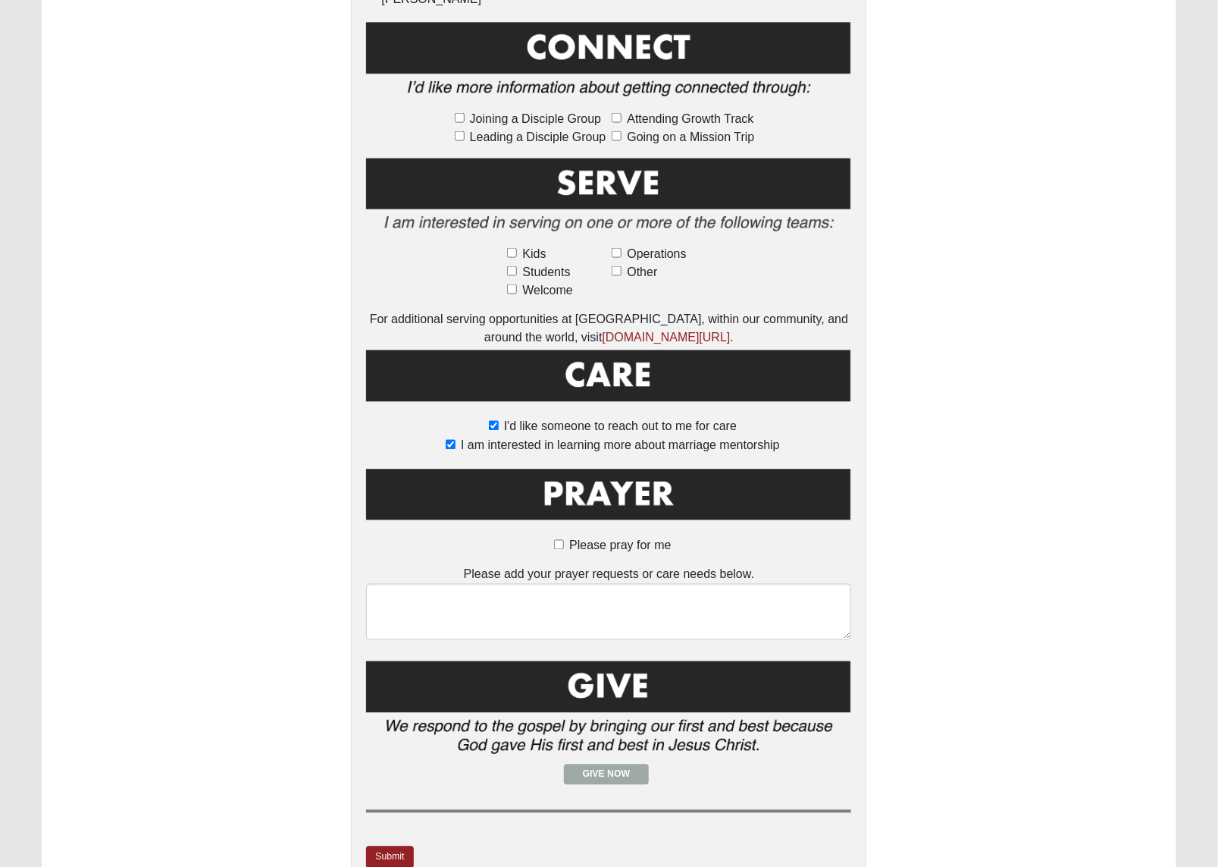
scroll to position [853, 0]
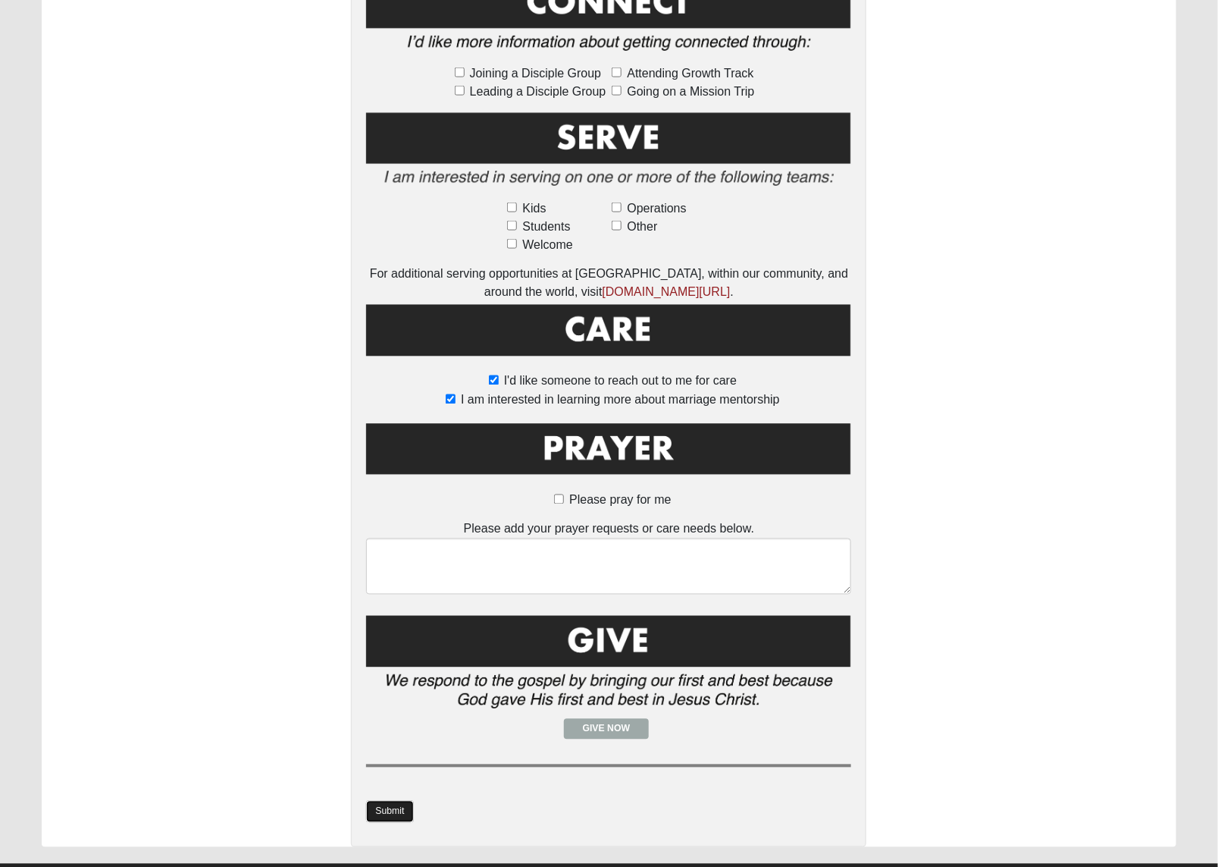
click at [400, 801] on link "Submit" at bounding box center [389, 812] width 47 height 22
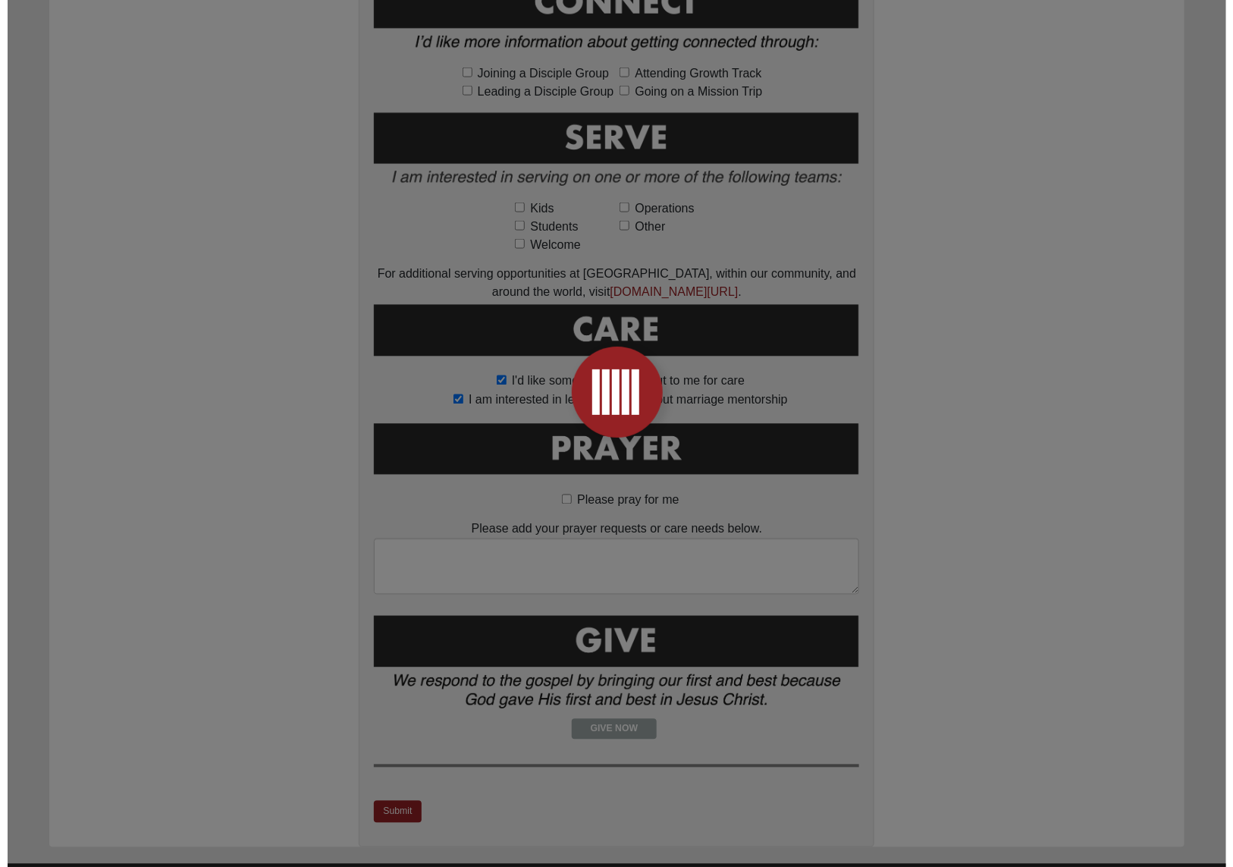
scroll to position [0, 0]
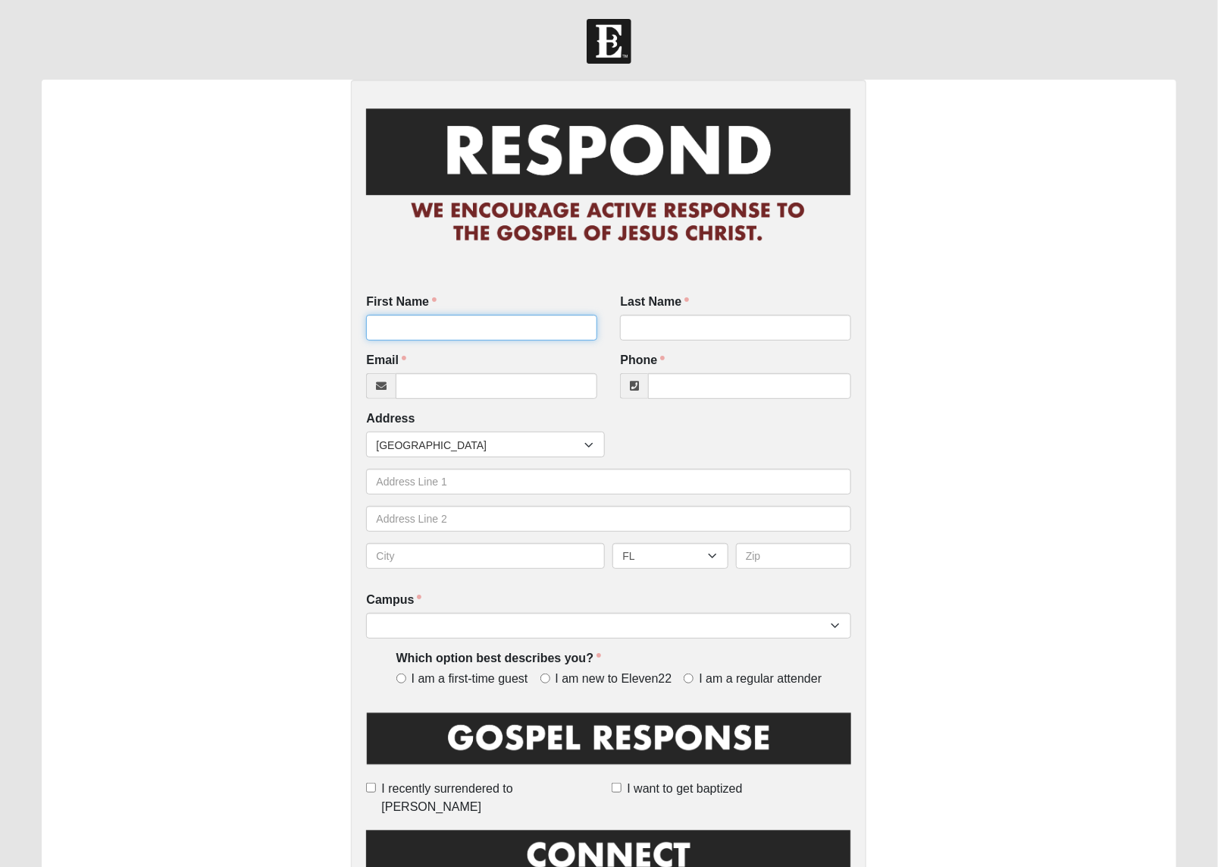
click at [440, 328] on input "First Name" at bounding box center [481, 328] width 231 height 26
type input "[PERSON_NAME]"
type input "r"
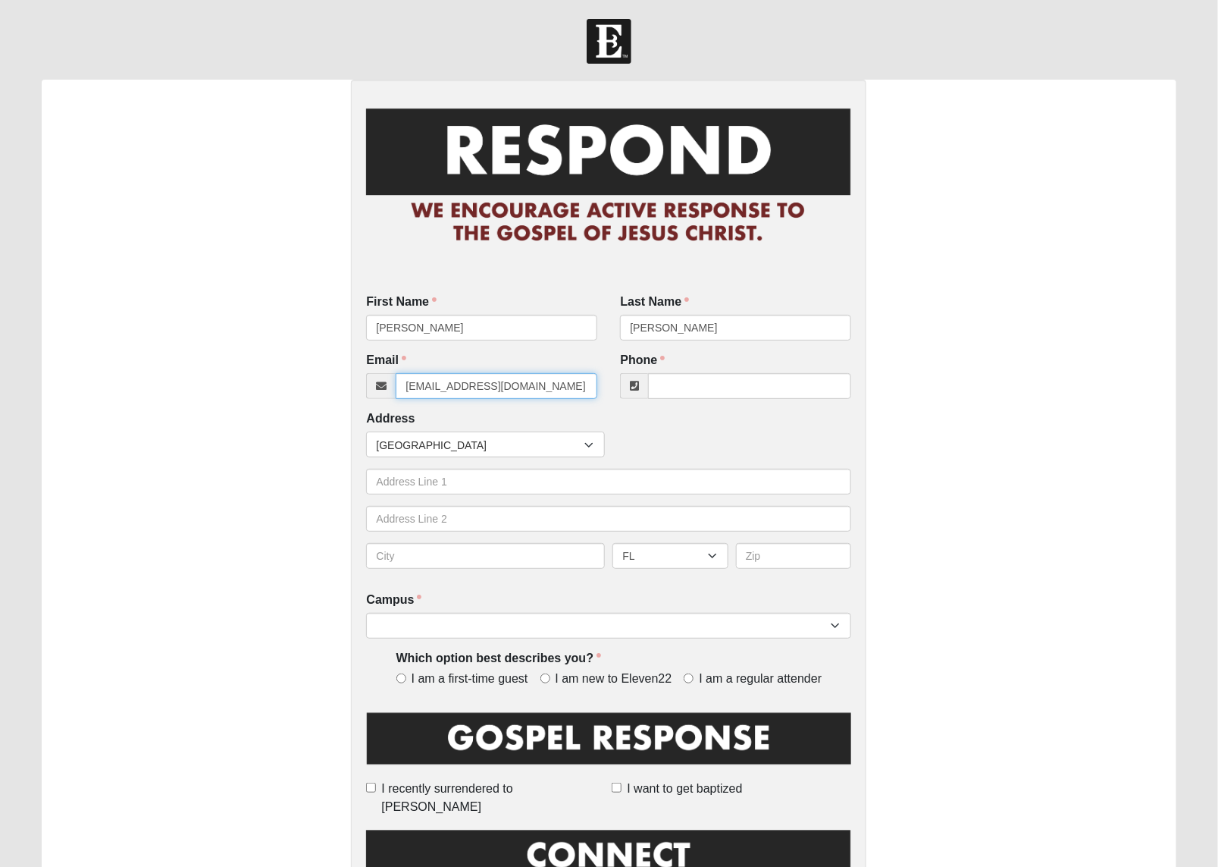
type input "[EMAIL_ADDRESS][DOMAIN_NAME]"
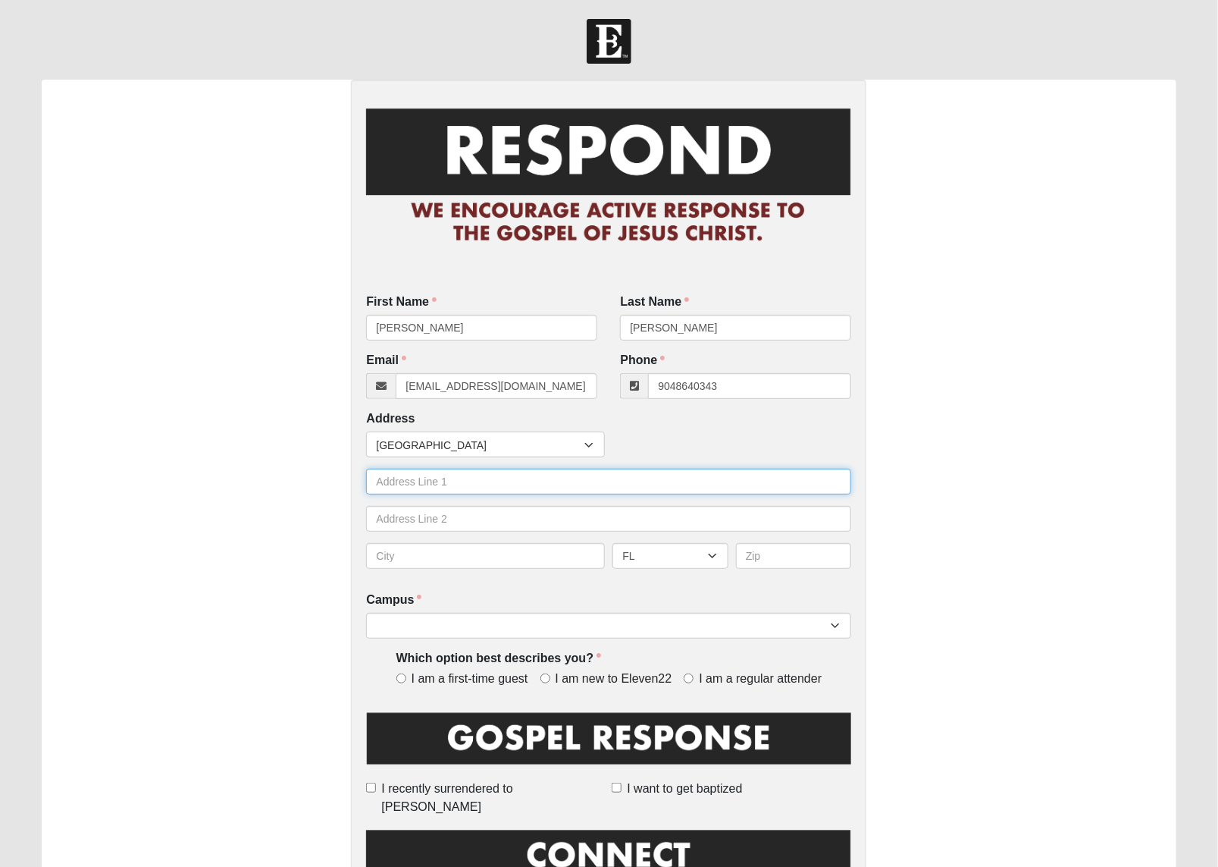
type input "[PHONE_NUMBER]"
type input "[STREET_ADDRESS][PERSON_NAME]"
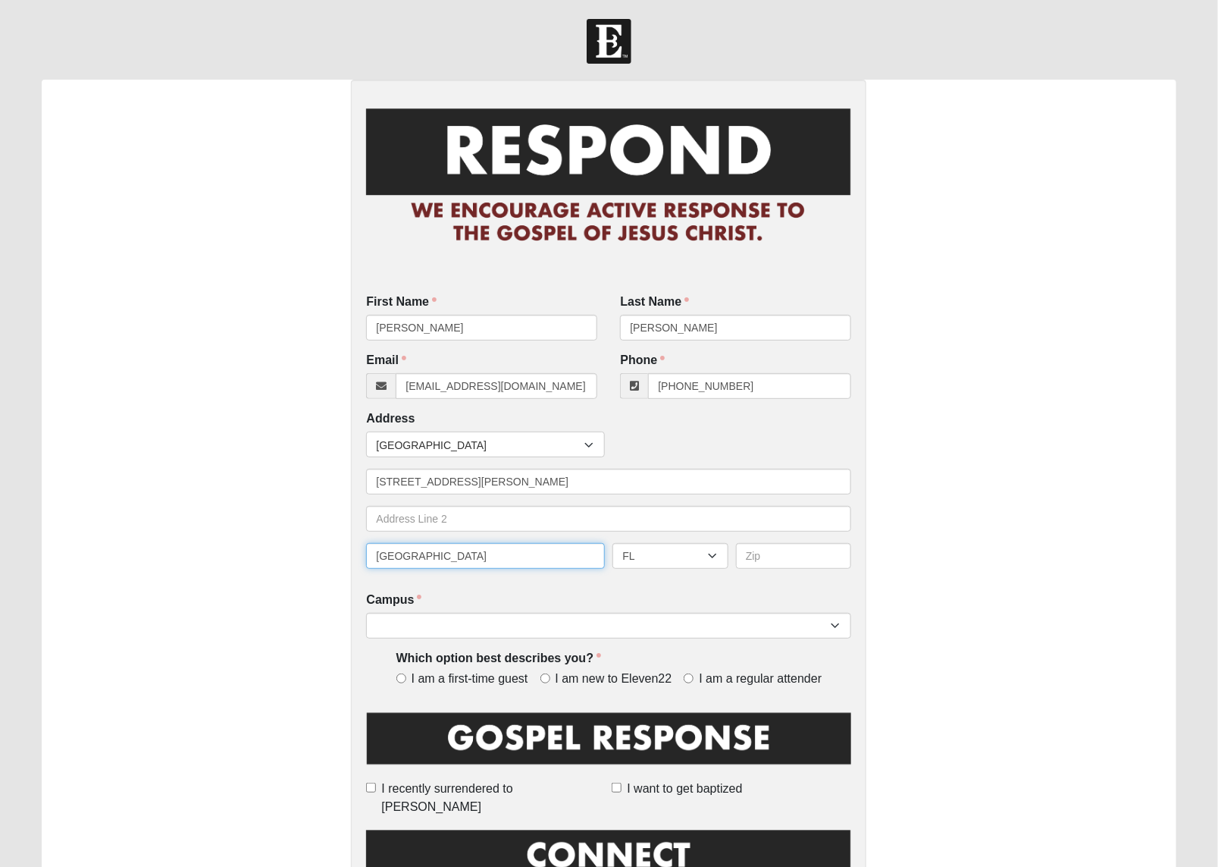
type input "[GEOGRAPHIC_DATA]"
type input "32246"
select select "3"
click at [544, 676] on input "I am new to Eleven22" at bounding box center [546, 678] width 10 height 10
radio input "true"
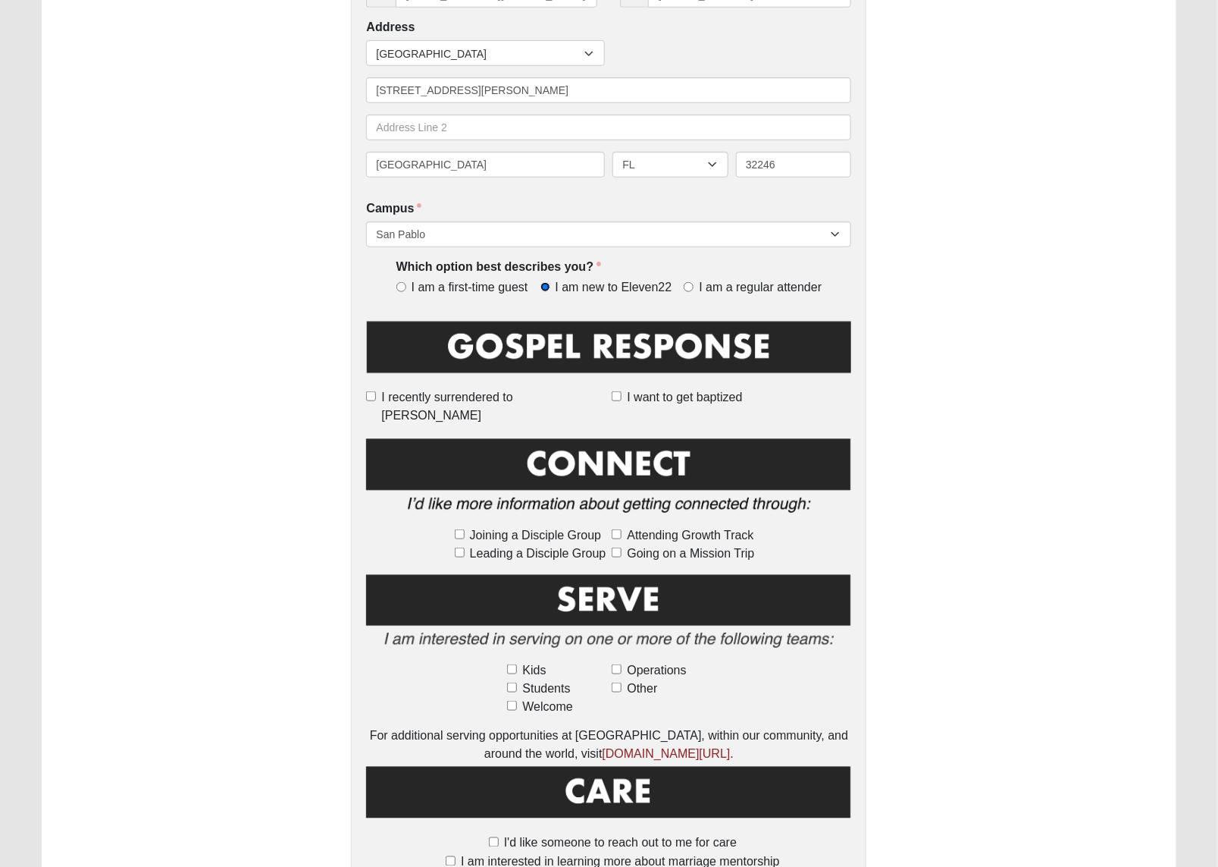
scroll to position [474, 0]
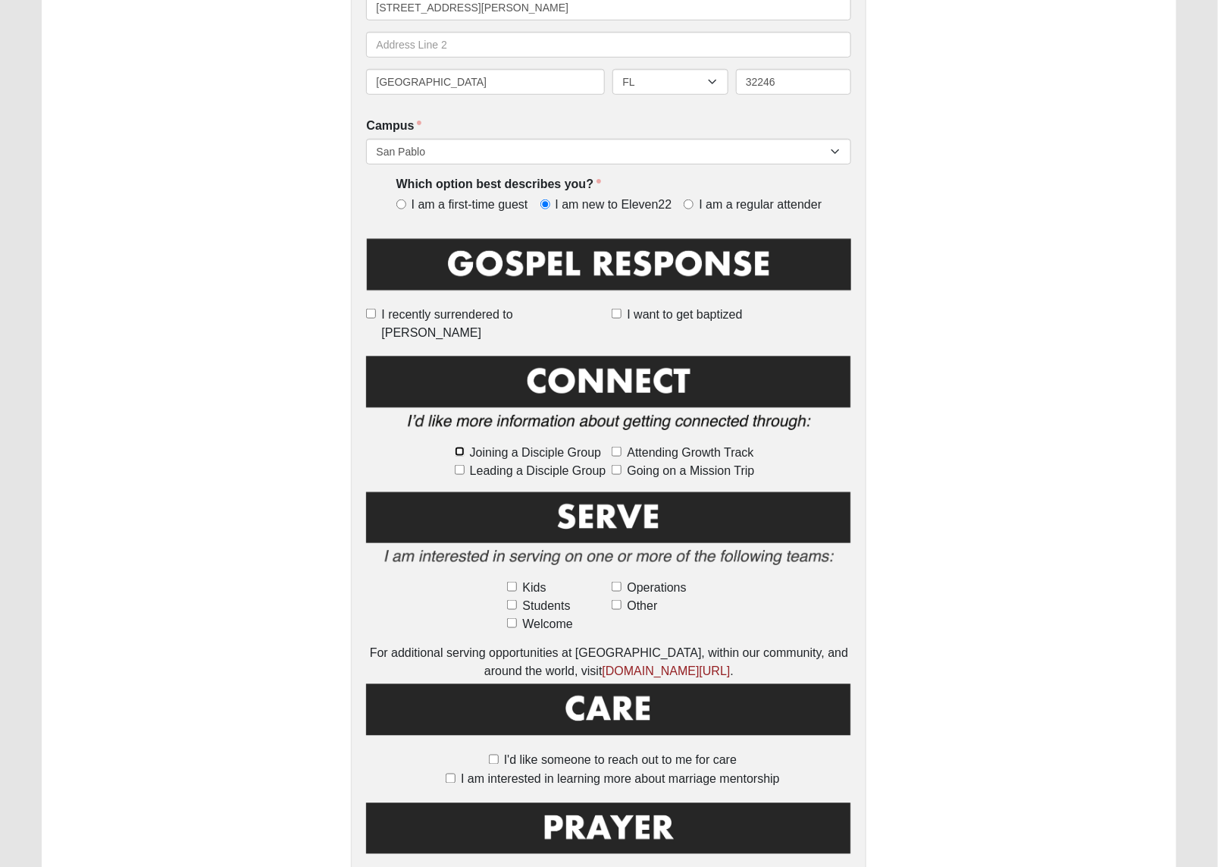
click at [456, 447] on input "Joining a Disciple Group" at bounding box center [460, 452] width 10 height 10
checkbox input "true"
click at [618, 600] on input "Other" at bounding box center [617, 605] width 10 height 10
checkbox input "true"
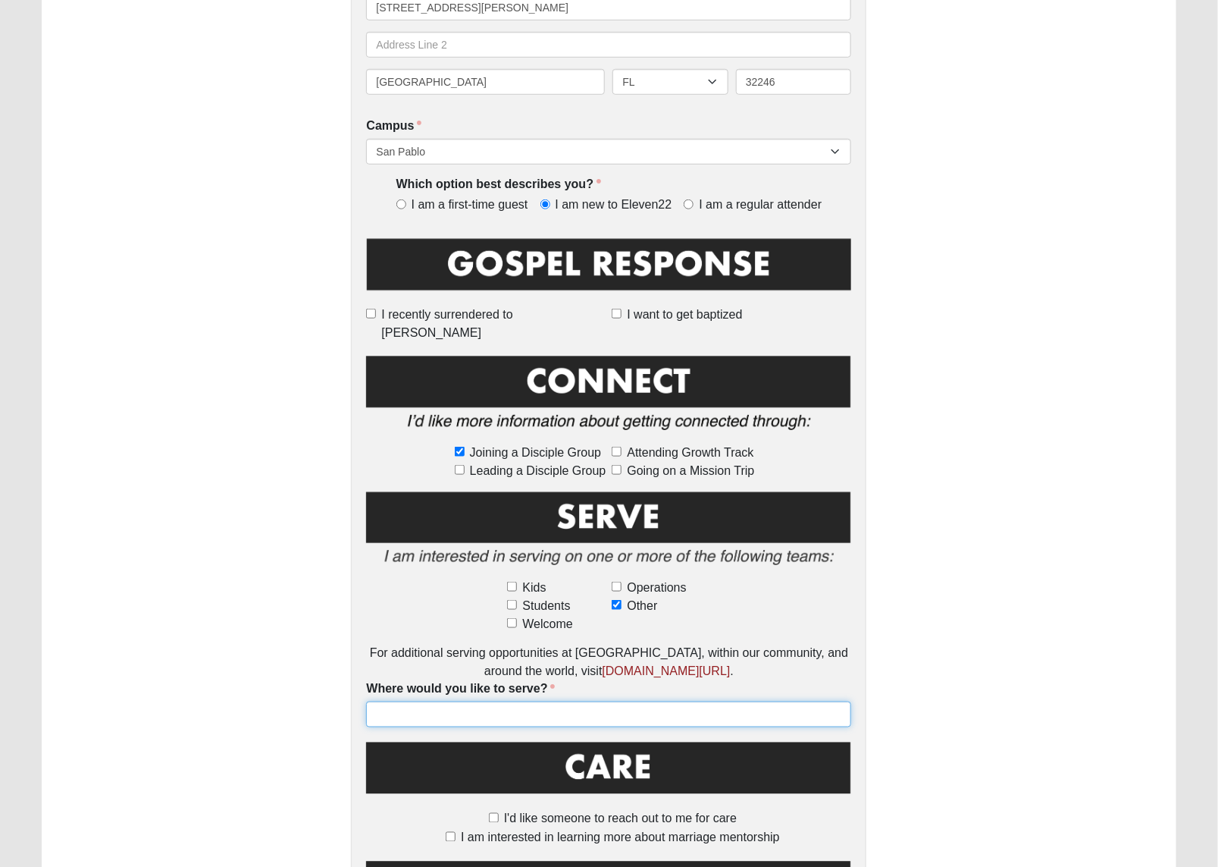
click at [406, 701] on input "Where would you like to serve?" at bounding box center [608, 714] width 485 height 26
type input "I'd like more information about serving"
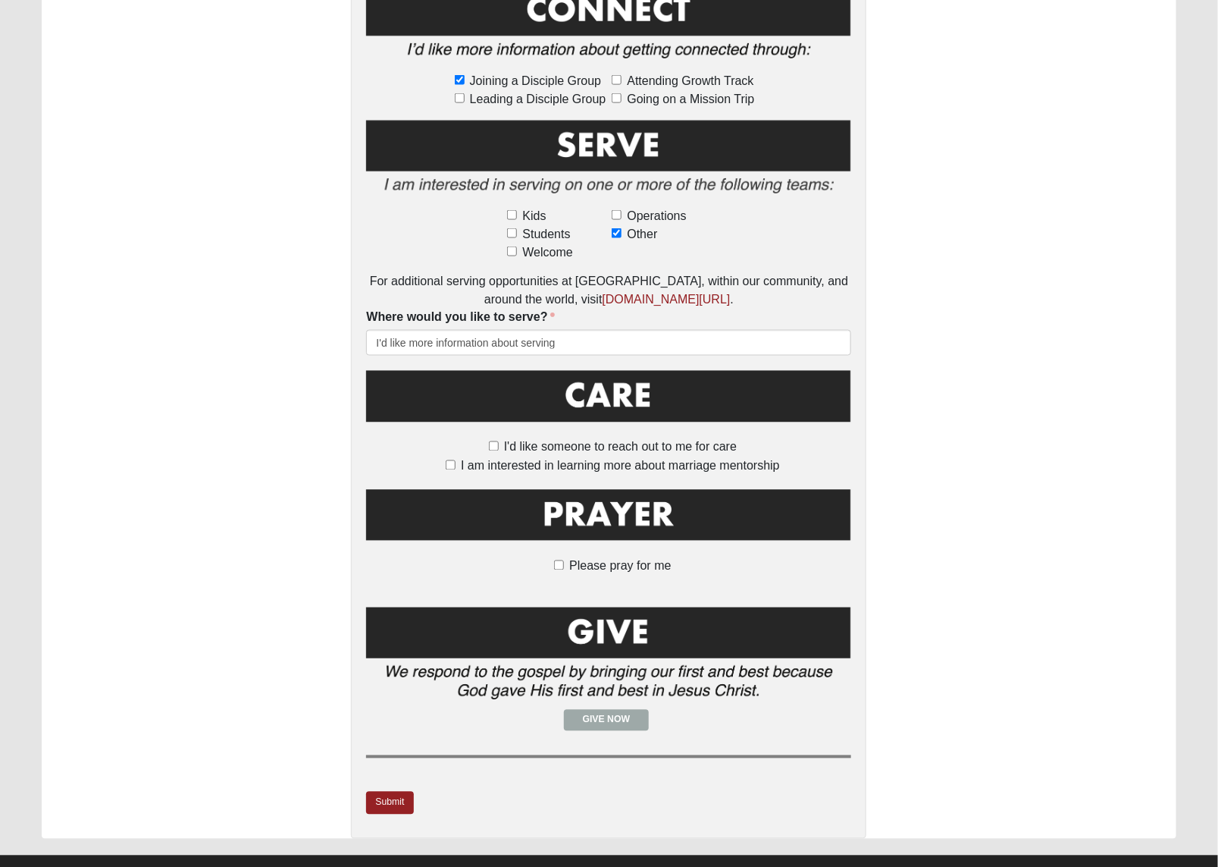
scroll to position [853, 0]
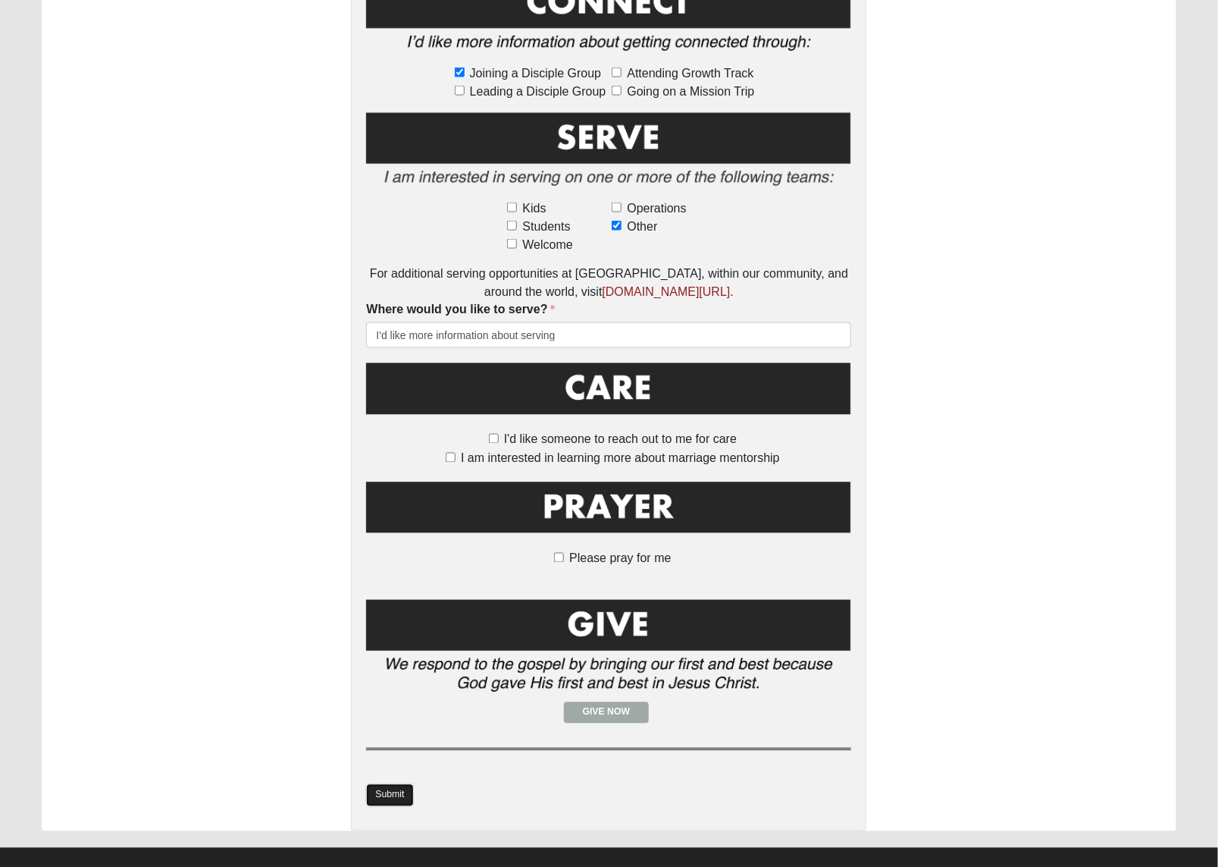
click at [378, 784] on link "Submit" at bounding box center [389, 795] width 47 height 22
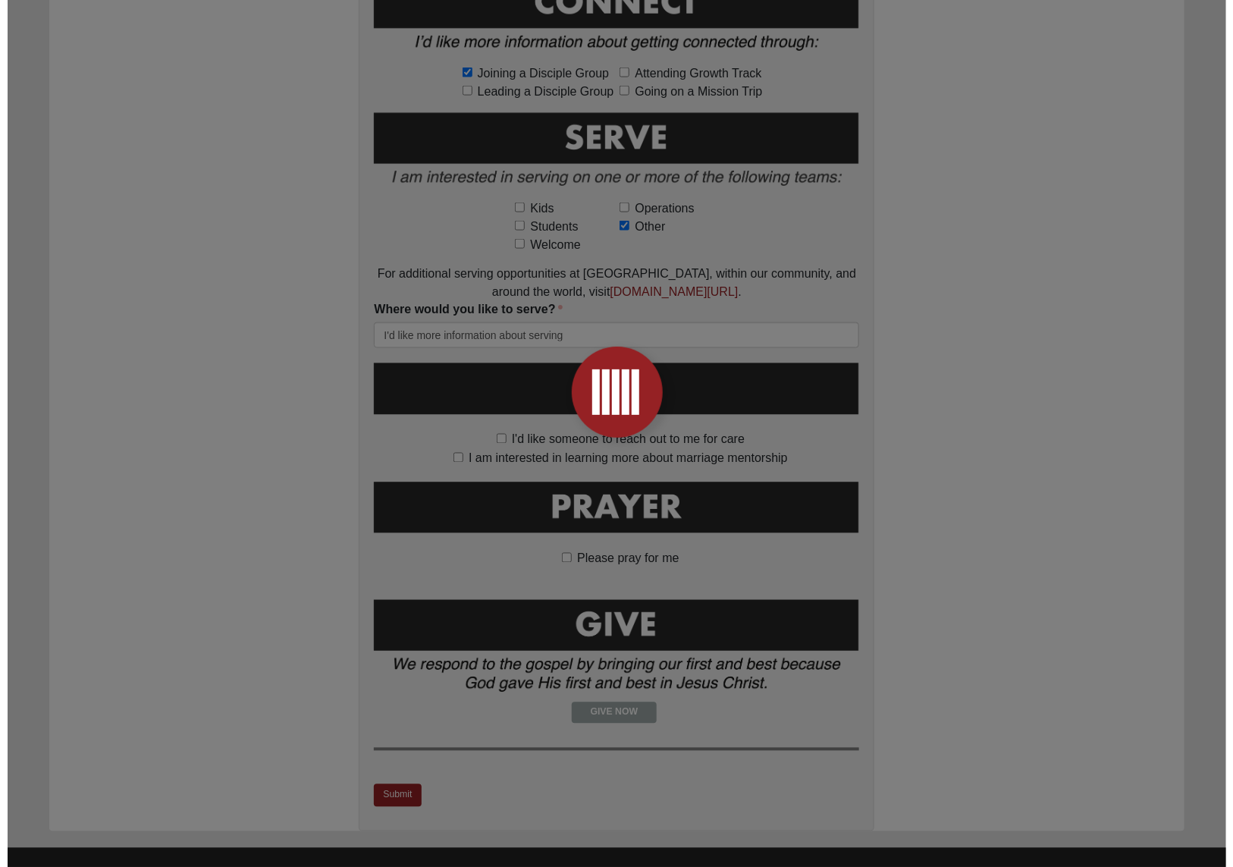
scroll to position [0, 0]
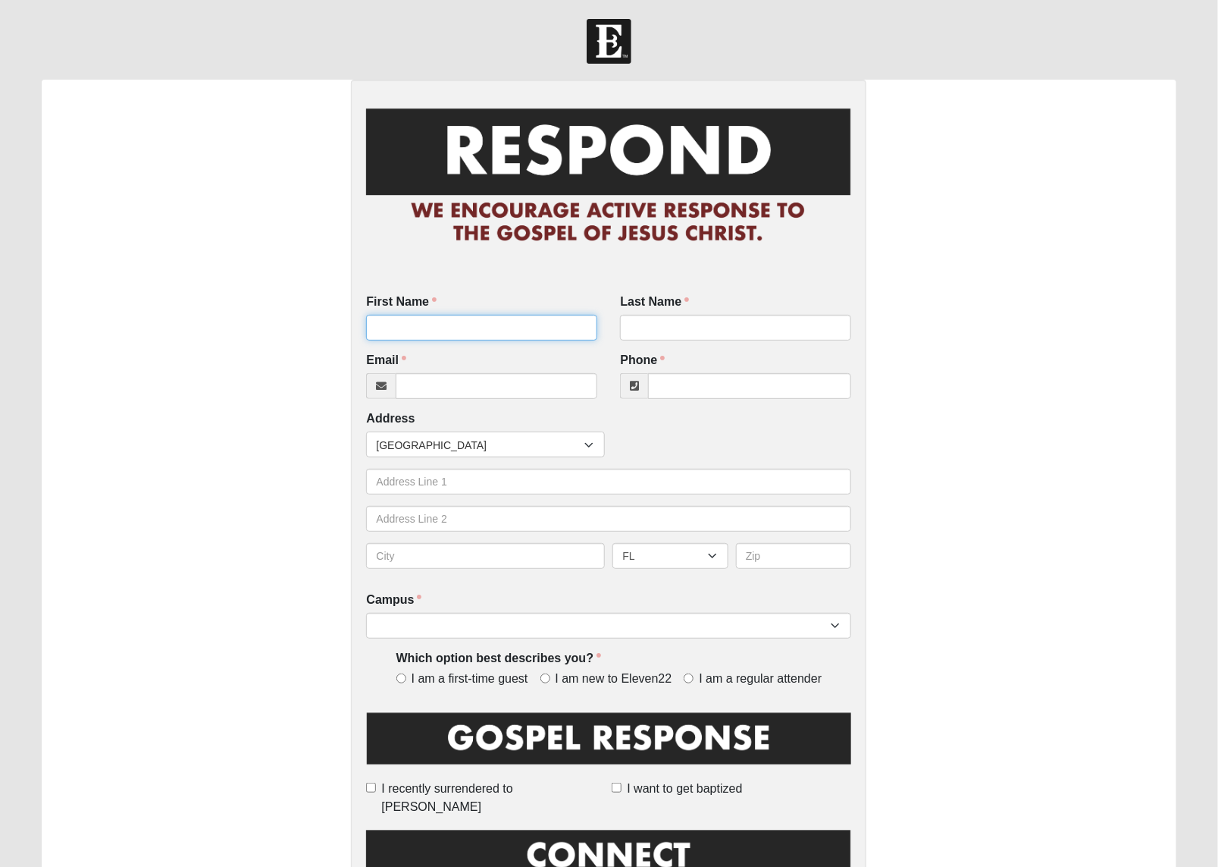
click at [422, 332] on input "First Name" at bounding box center [481, 328] width 231 height 26
type input "[PERSON_NAME] "[PERSON_NAME]""
type input "[PERSON_NAME]"
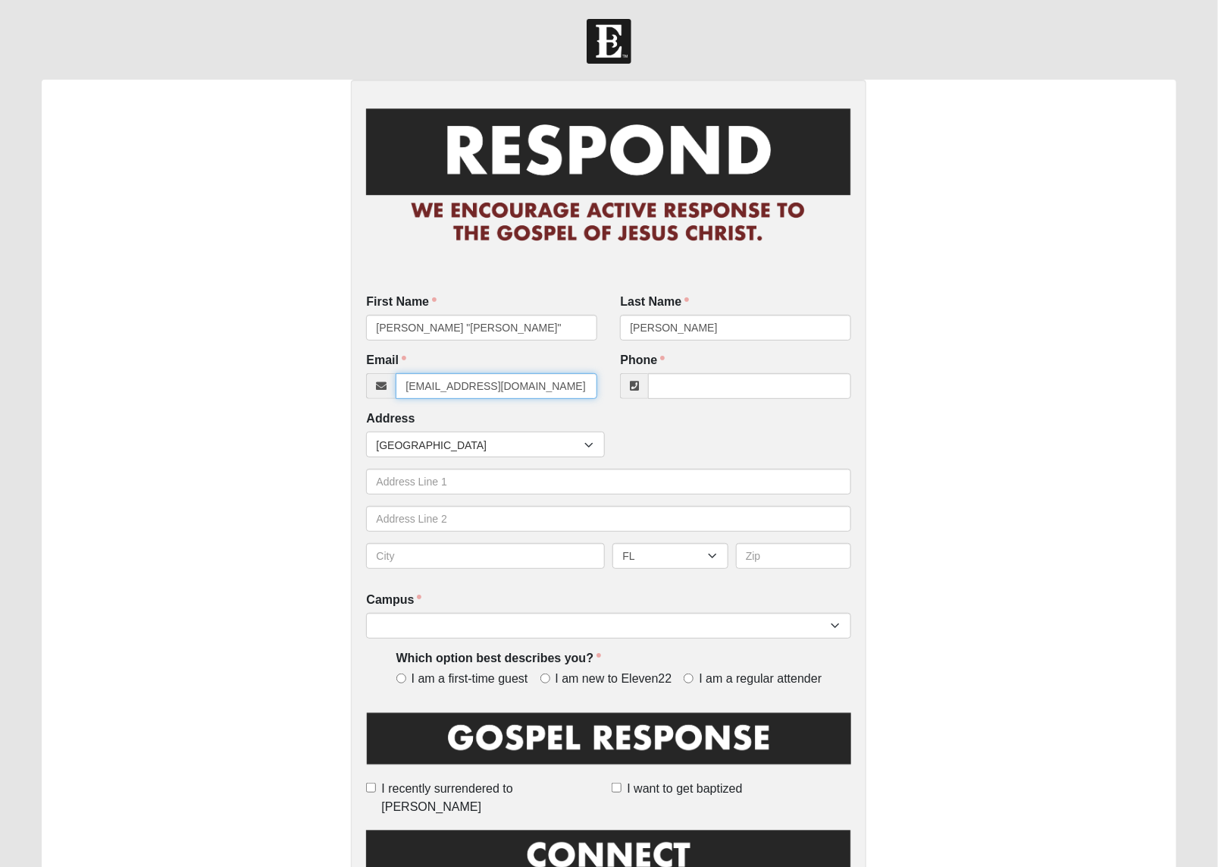
type input "[EMAIL_ADDRESS][DOMAIN_NAME]"
click at [705, 390] on input "Phone" at bounding box center [749, 386] width 203 height 26
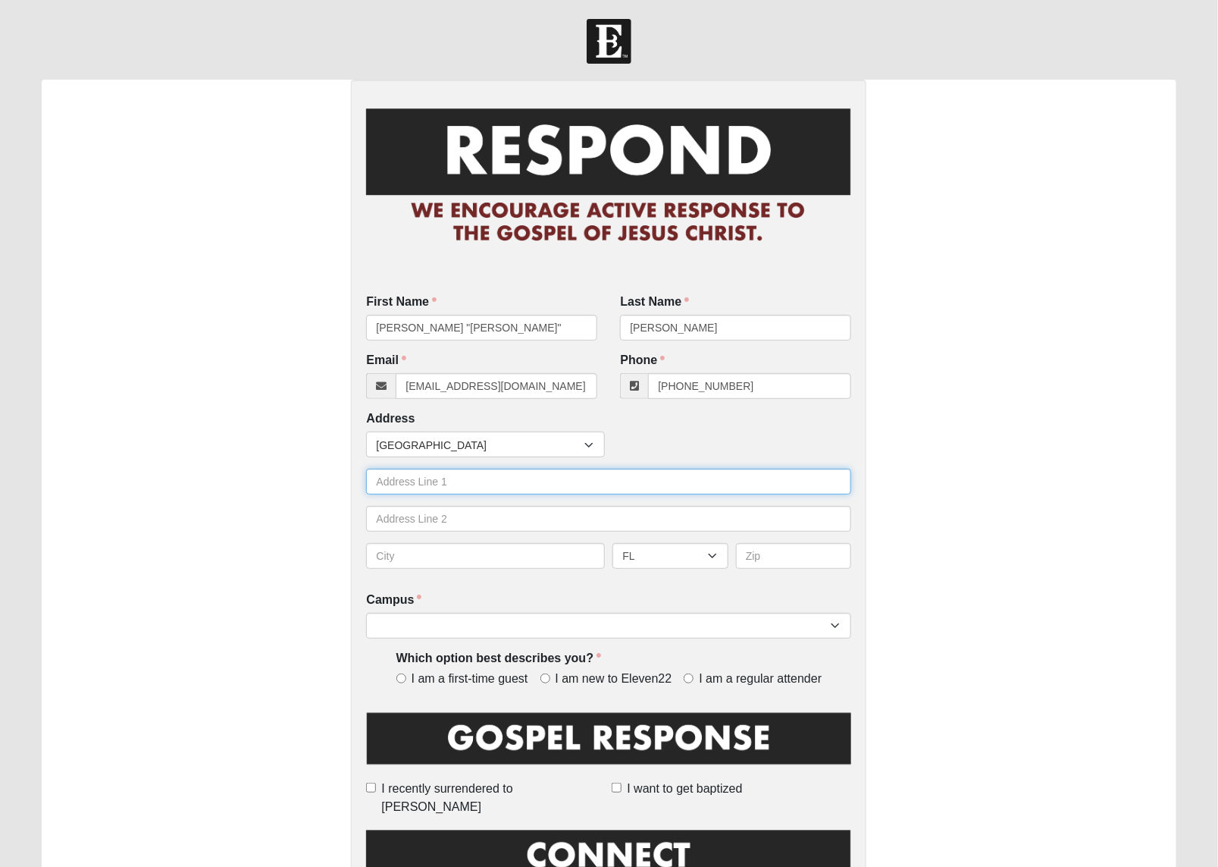
type input "[PHONE_NUMBER]"
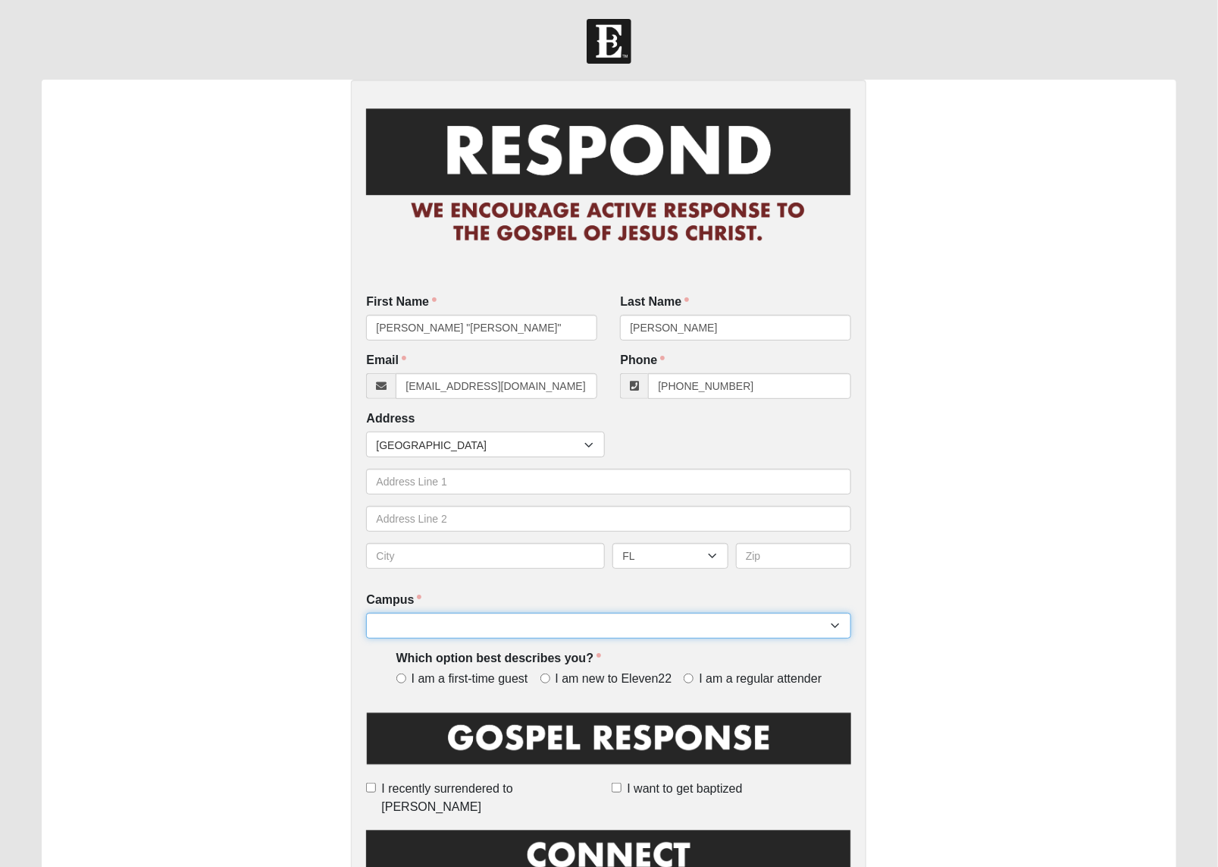
click at [394, 623] on select "Arlington Baymeadows Eleven22 Online [PERSON_NAME][GEOGRAPHIC_DATA] Jesup [GEOG…" at bounding box center [608, 626] width 485 height 26
click at [1027, 459] on div "First Name [PERSON_NAME] "[PERSON_NAME]" First Name is required. Last Name [PER…" at bounding box center [609, 853] width 1135 height 1546
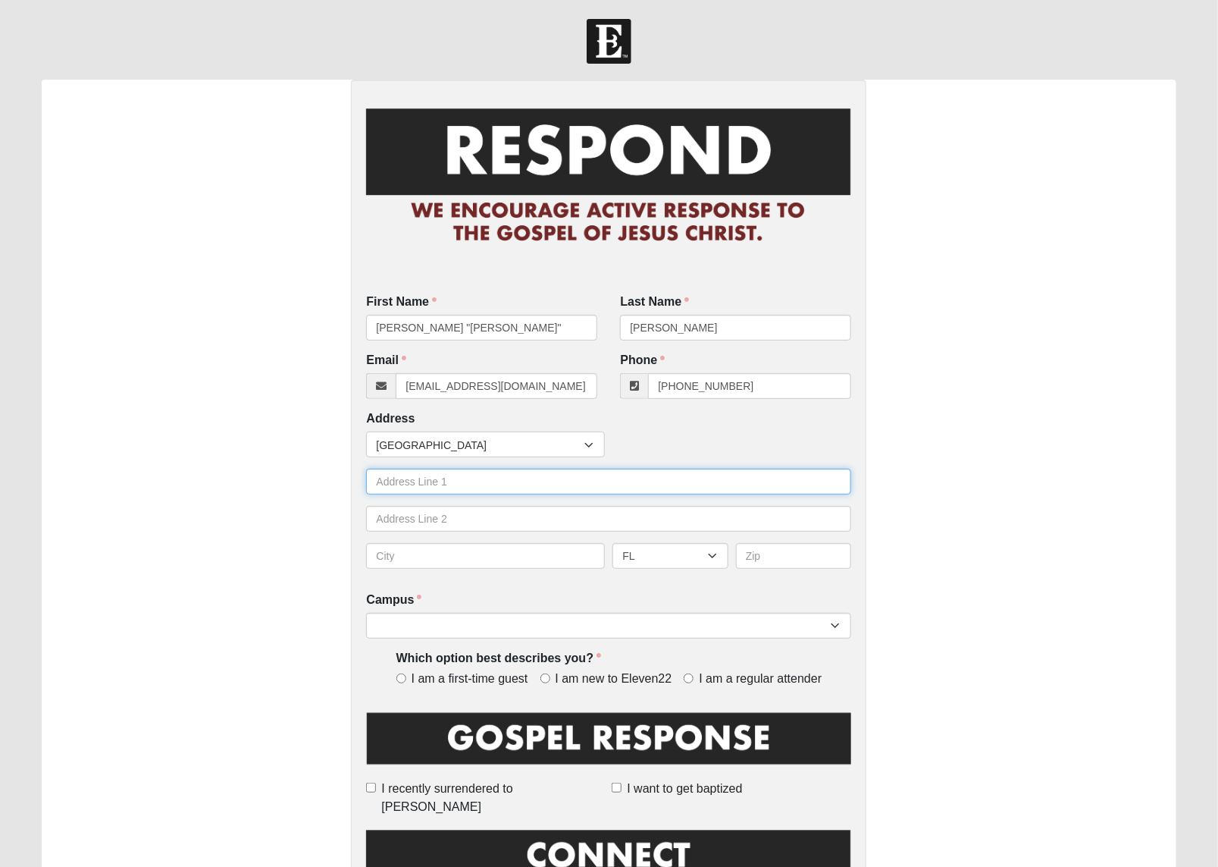
click at [415, 487] on input "text" at bounding box center [608, 482] width 485 height 26
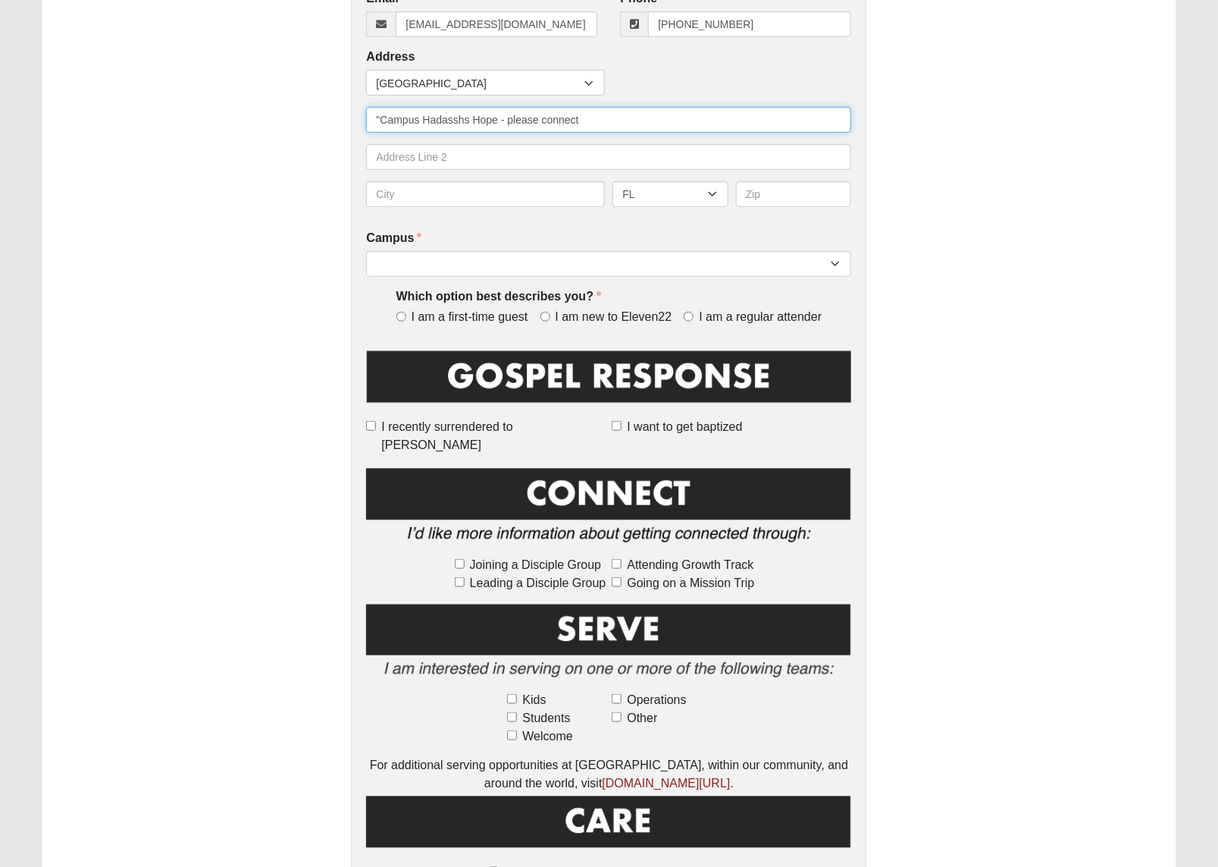
scroll to position [379, 0]
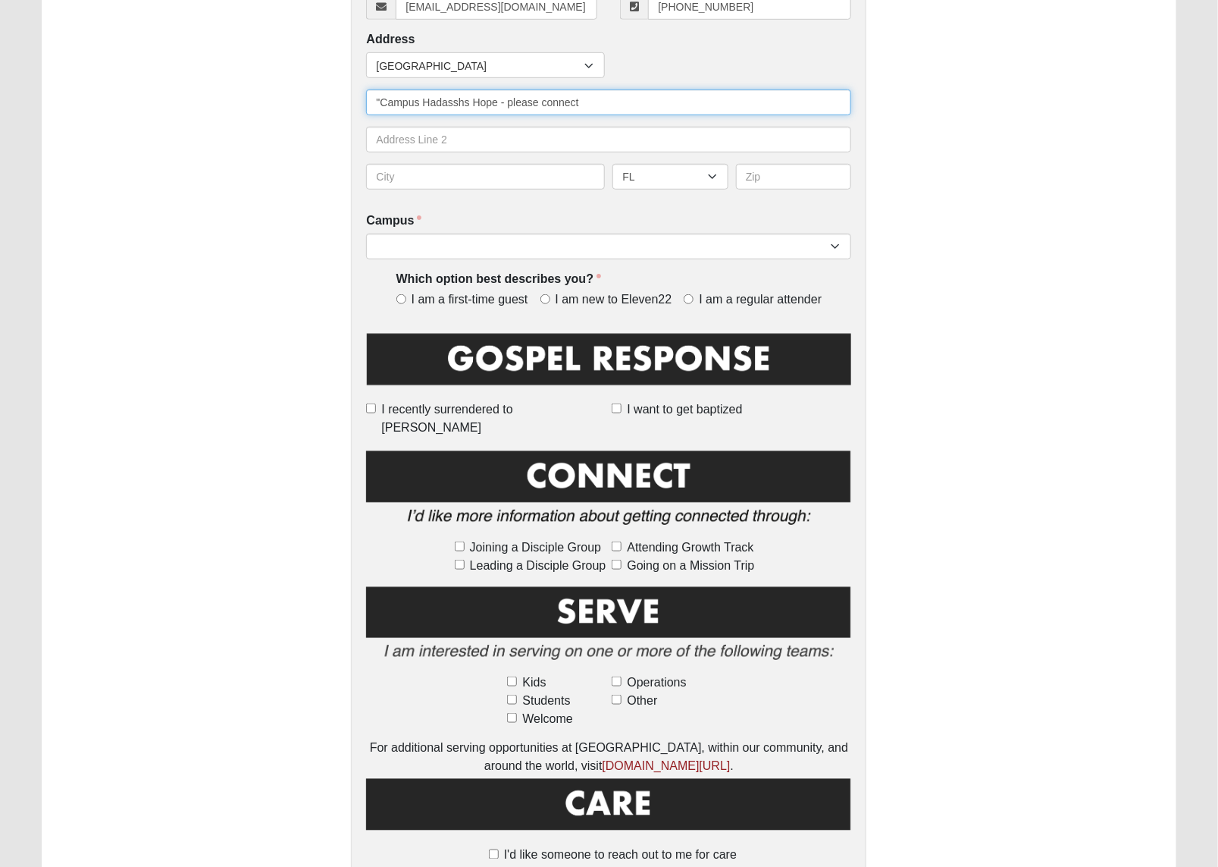
type input ""Campus Hadasshs Hope - please connect"
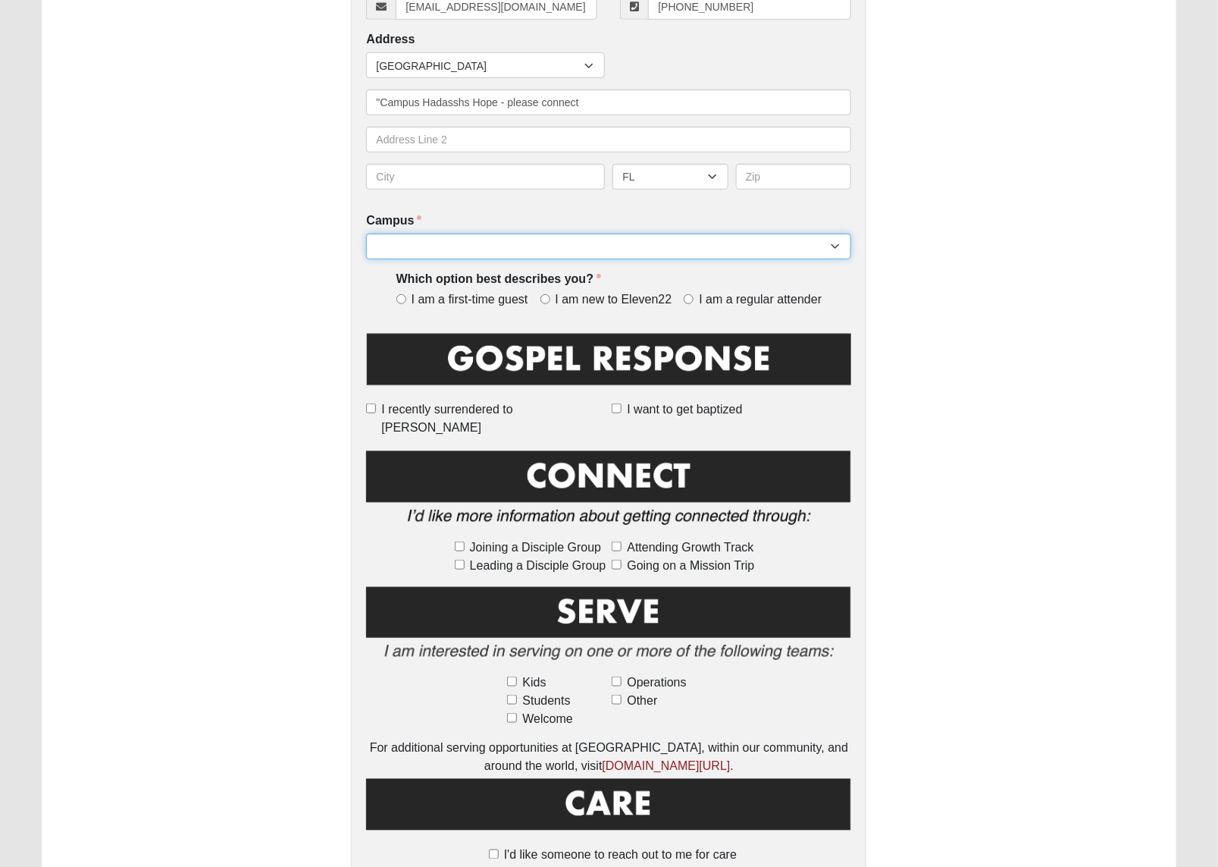
click at [834, 245] on select "Arlington Baymeadows Eleven22 Online [PERSON_NAME][GEOGRAPHIC_DATA] Jesup [GEOG…" at bounding box center [608, 246] width 485 height 26
select select "3"
click at [366, 233] on select "Arlington Baymeadows Eleven22 Online [PERSON_NAME][GEOGRAPHIC_DATA] Jesup [GEOG…" at bounding box center [608, 246] width 485 height 26
click at [687, 298] on input "I am a regular attender" at bounding box center [689, 299] width 10 height 10
radio input "true"
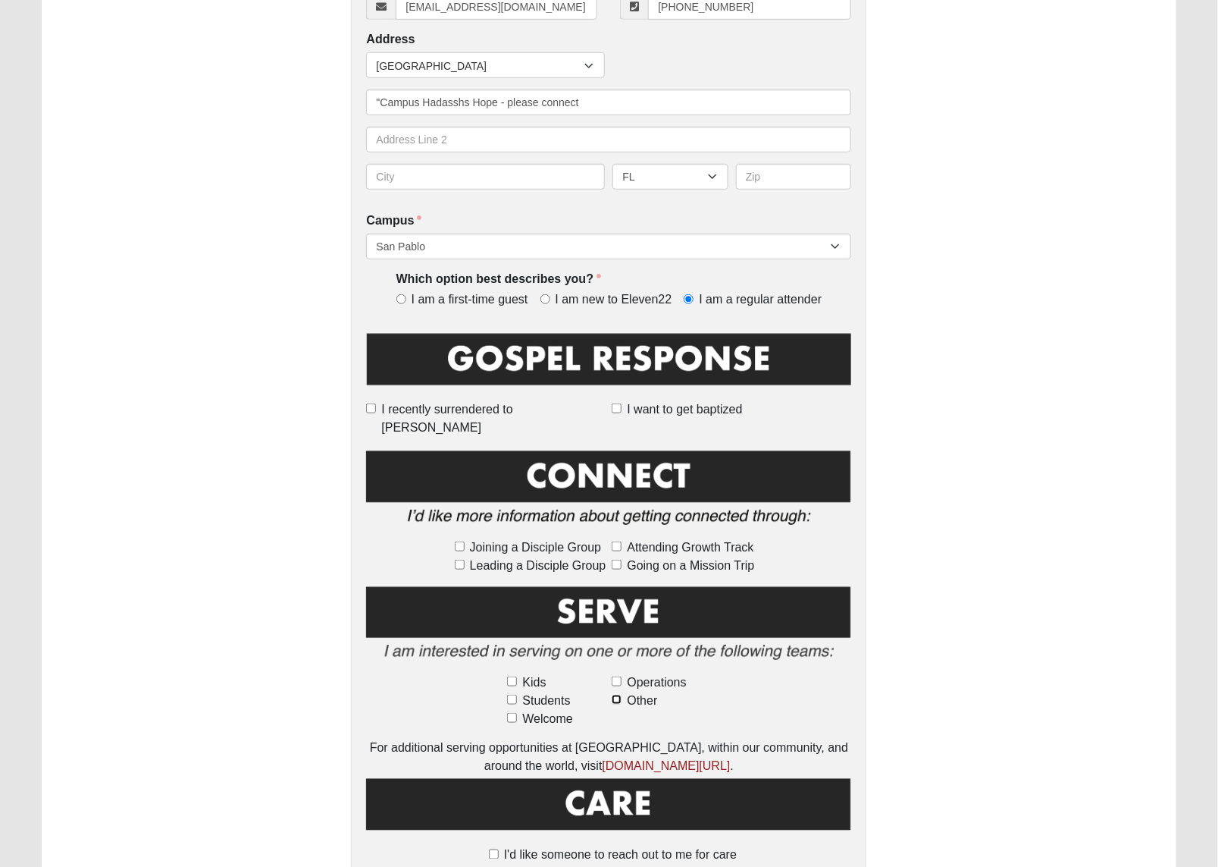
click at [618, 694] on input "Other" at bounding box center [617, 699] width 10 height 10
checkbox input "true"
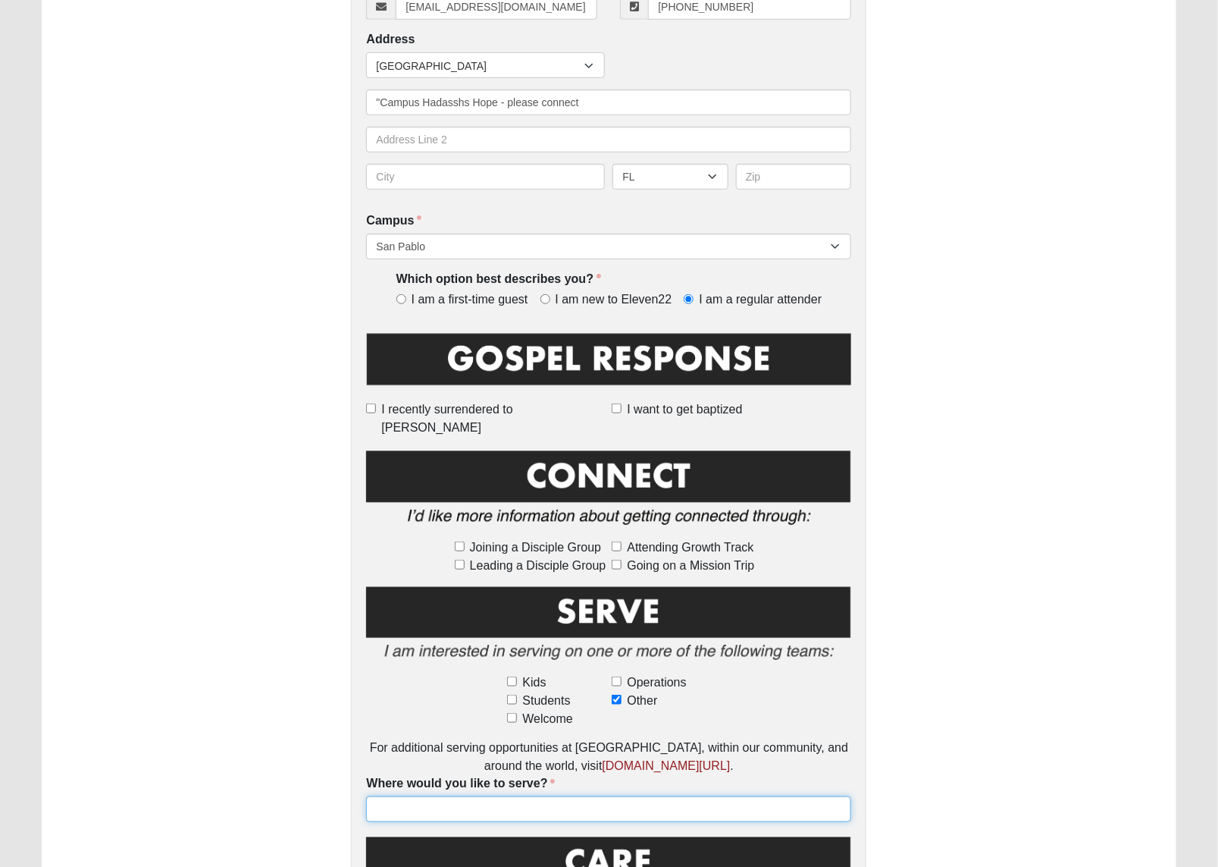
drag, startPoint x: 444, startPoint y: 794, endPoint x: 453, endPoint y: 796, distance: 8.6
click at [450, 797] on input "Where would you like to serve?" at bounding box center [608, 809] width 485 height 26
type input "I'd like to serve on Care Team"
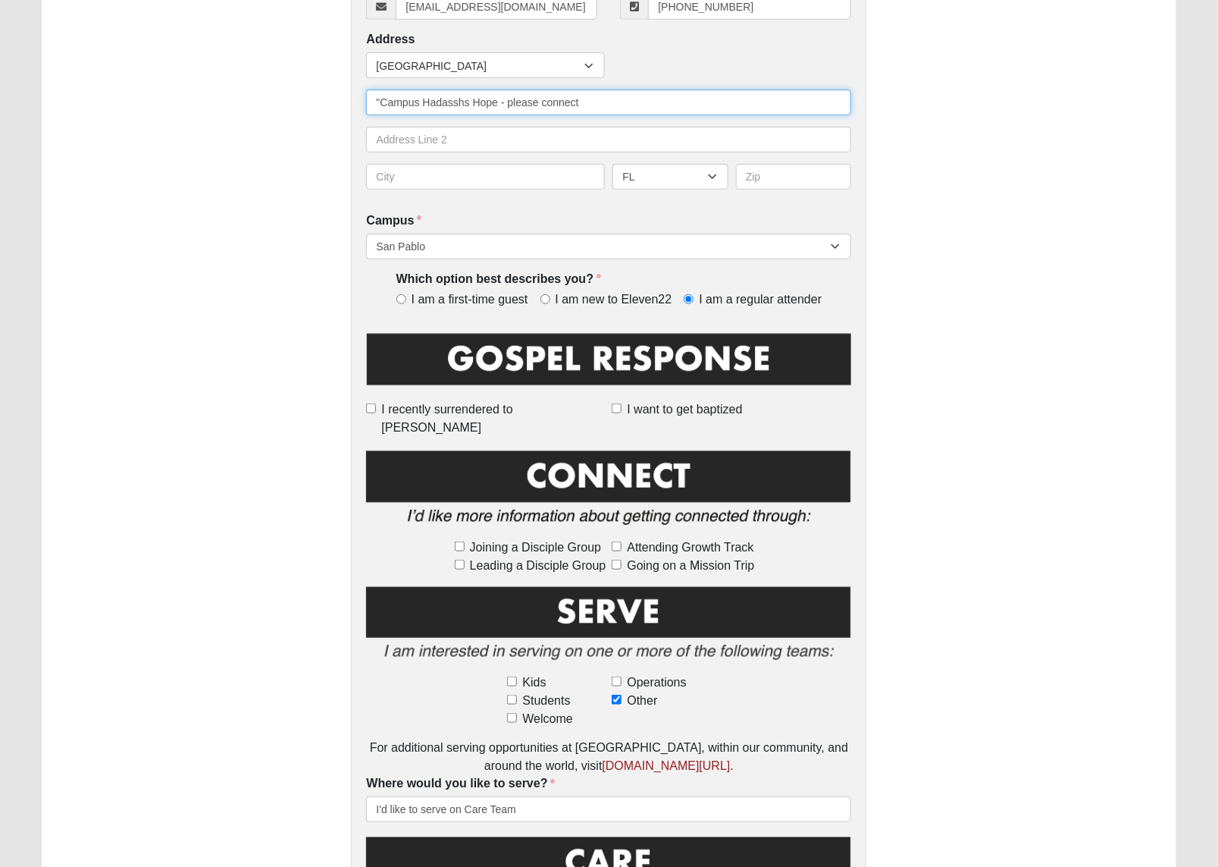
click at [609, 96] on input ""Campus Hadasshs Hope - please connect" at bounding box center [608, 102] width 485 height 26
click at [457, 99] on input ""Campus Hadasshs Hope - please connect"" at bounding box center [608, 102] width 485 height 26
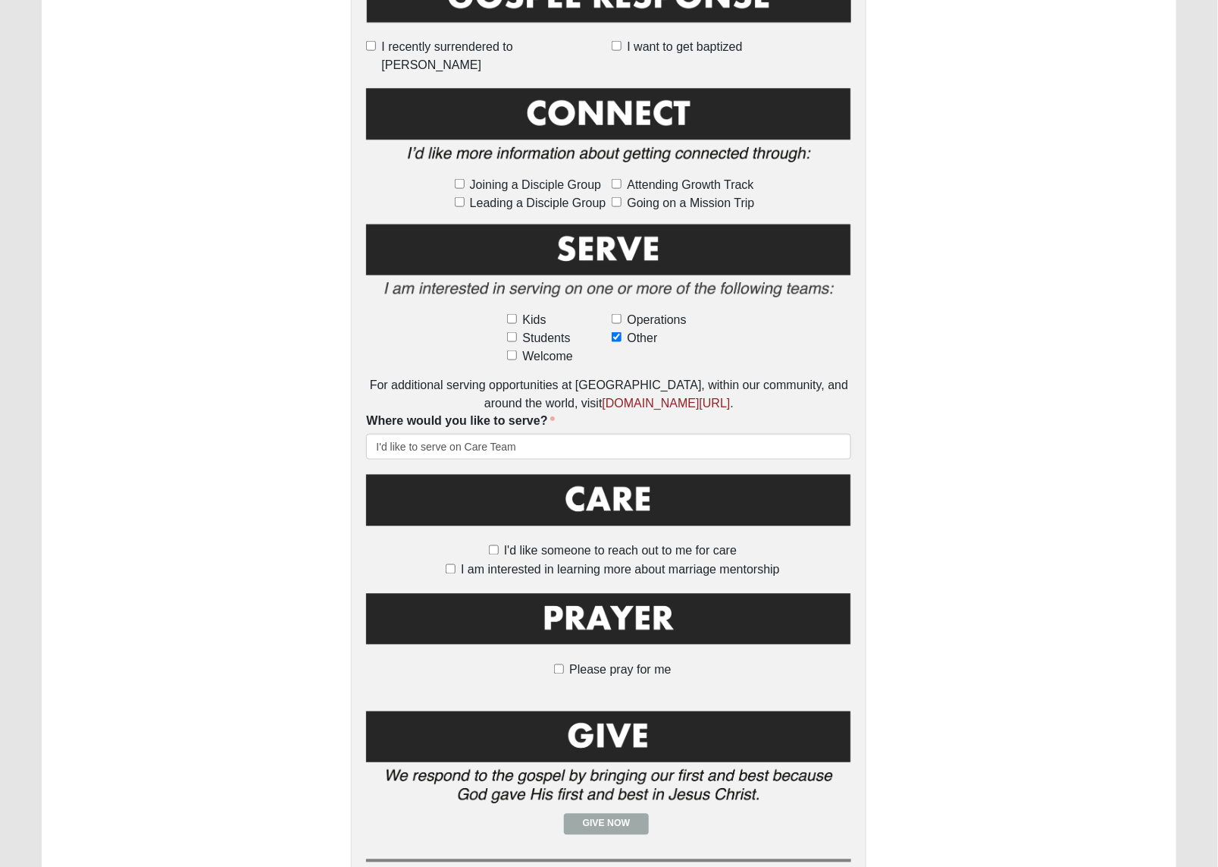
scroll to position [855, 0]
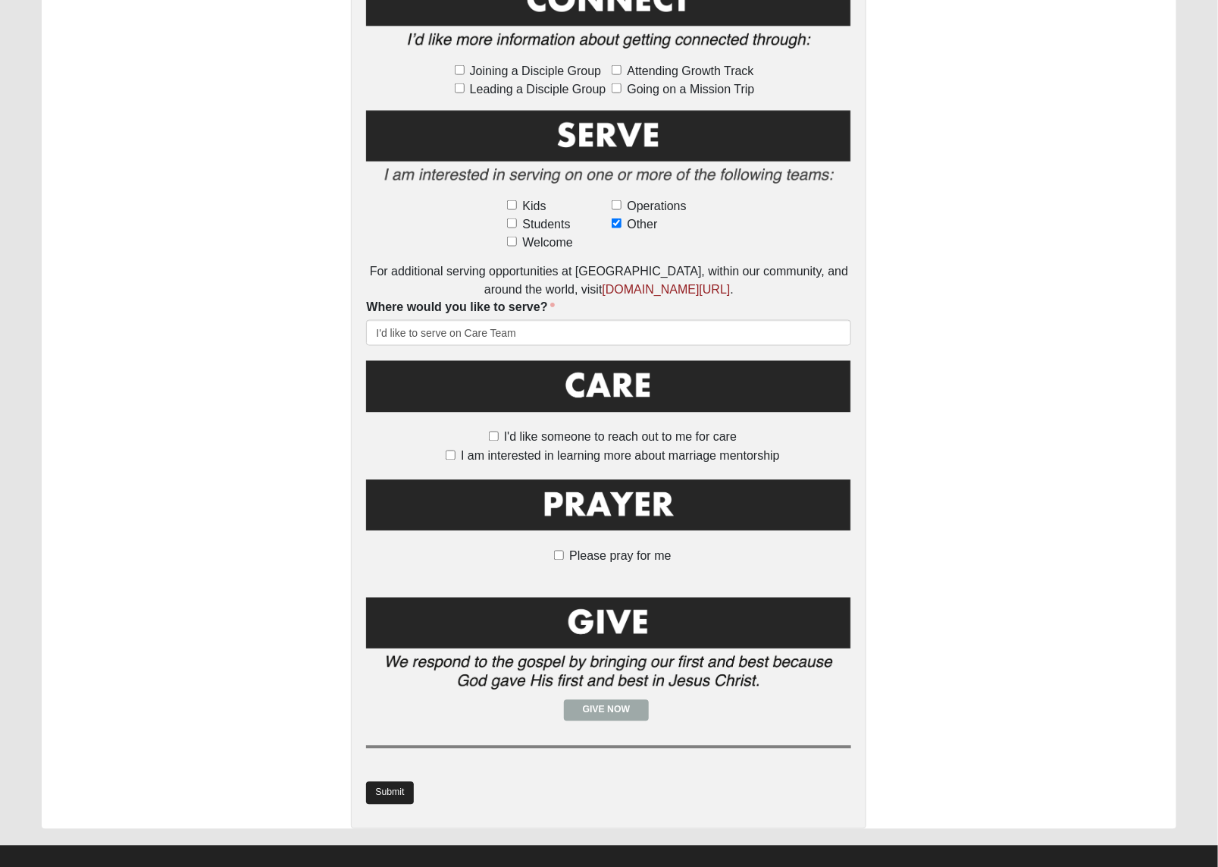
type input ""Campus Hadassahs Hope - please connect""
click at [399, 783] on link "Submit" at bounding box center [389, 793] width 47 height 22
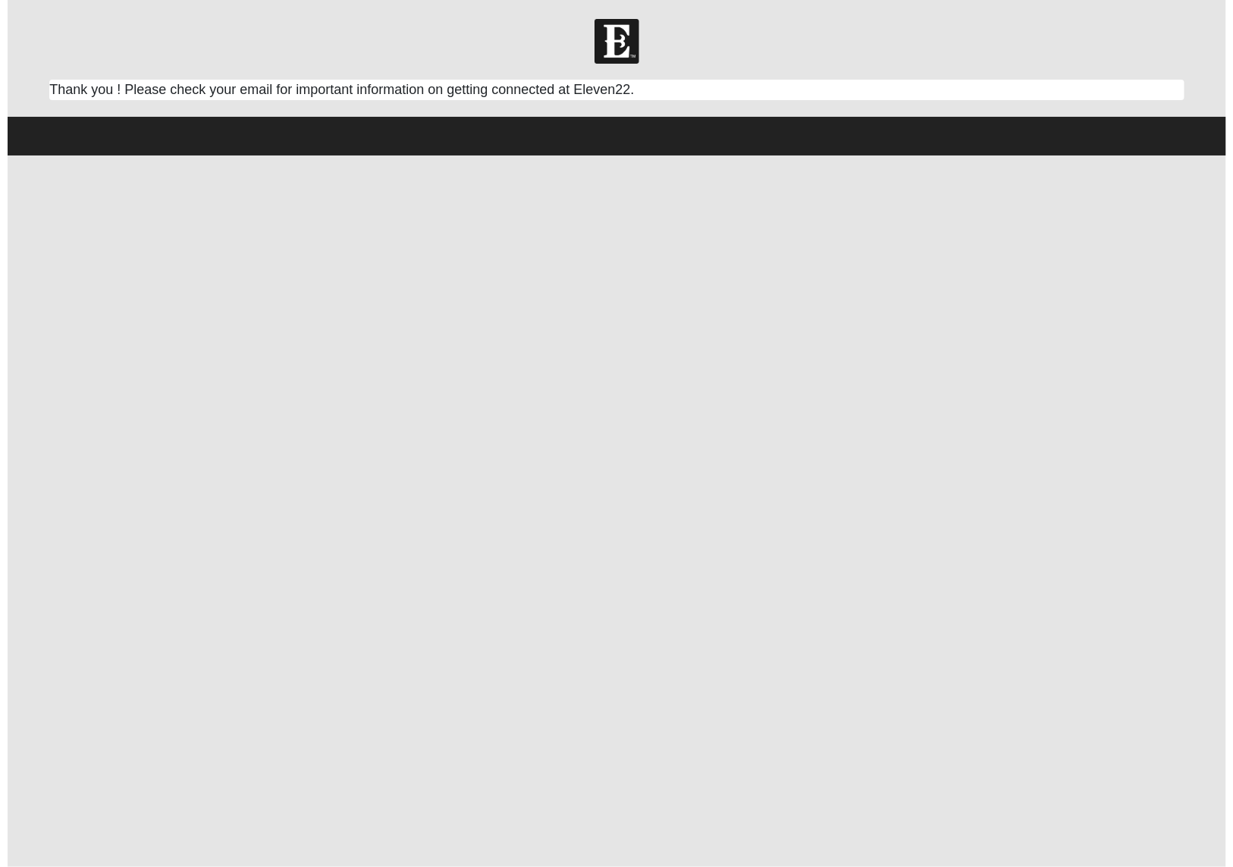
scroll to position [0, 0]
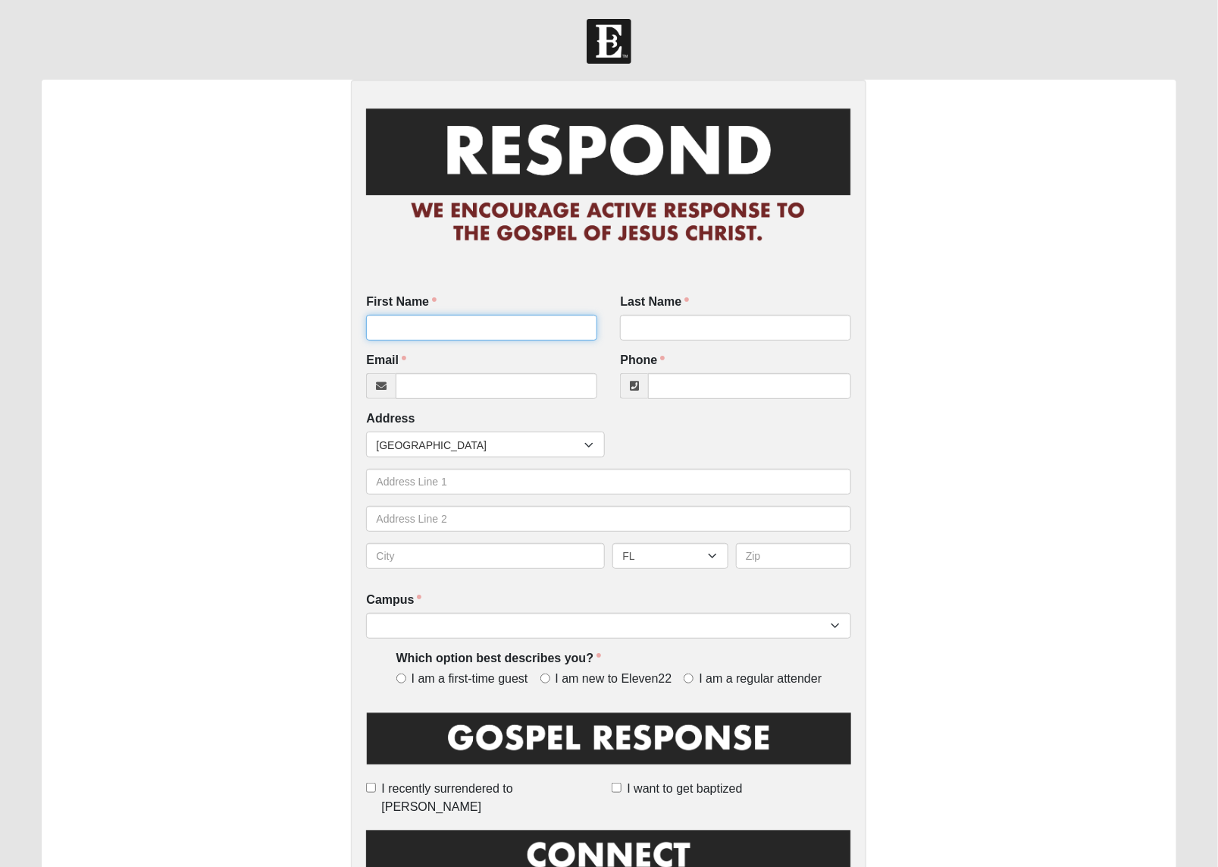
click at [437, 327] on input "First Name" at bounding box center [481, 328] width 231 height 26
type input "[PERSON_NAME]"
type input "Starling"
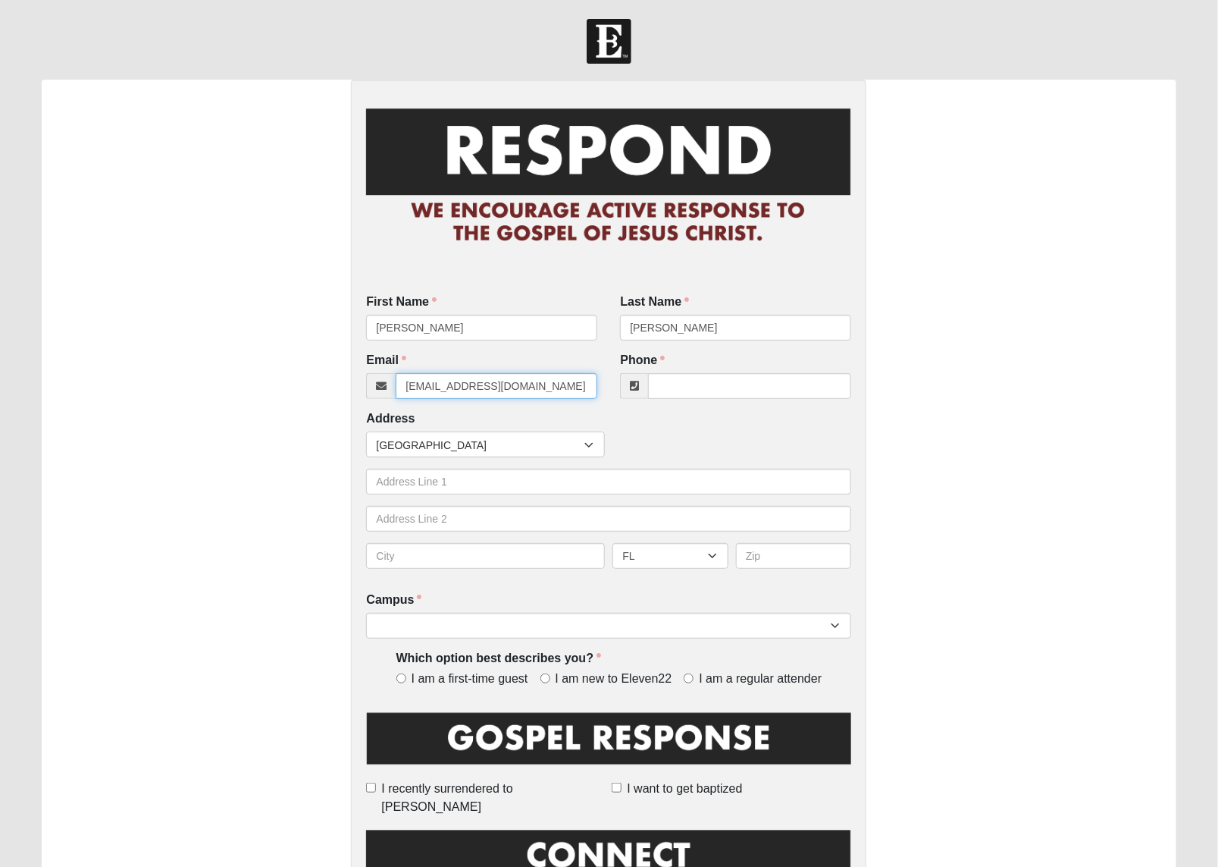
type input "richellestarling@gmail.com"
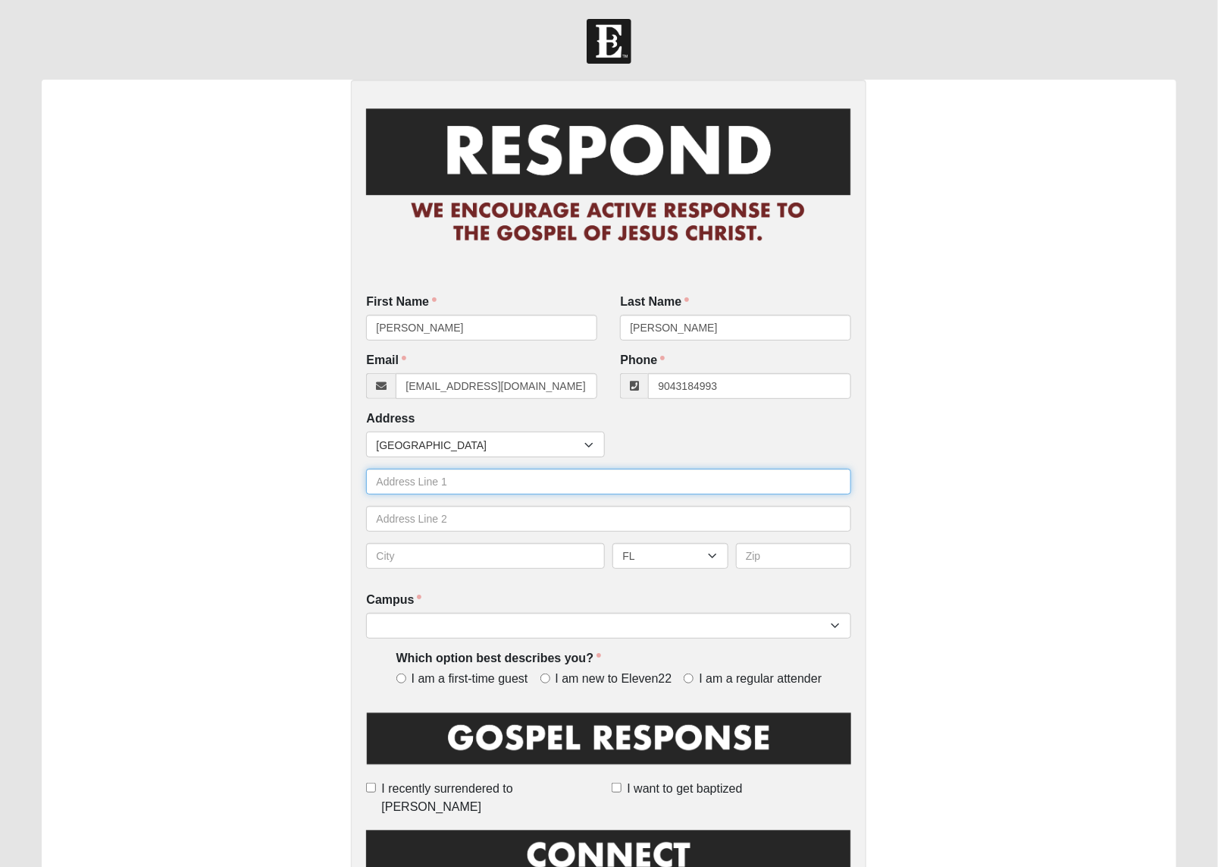
type input "(904) 318-4993"
type input "9187 Roger Lane"
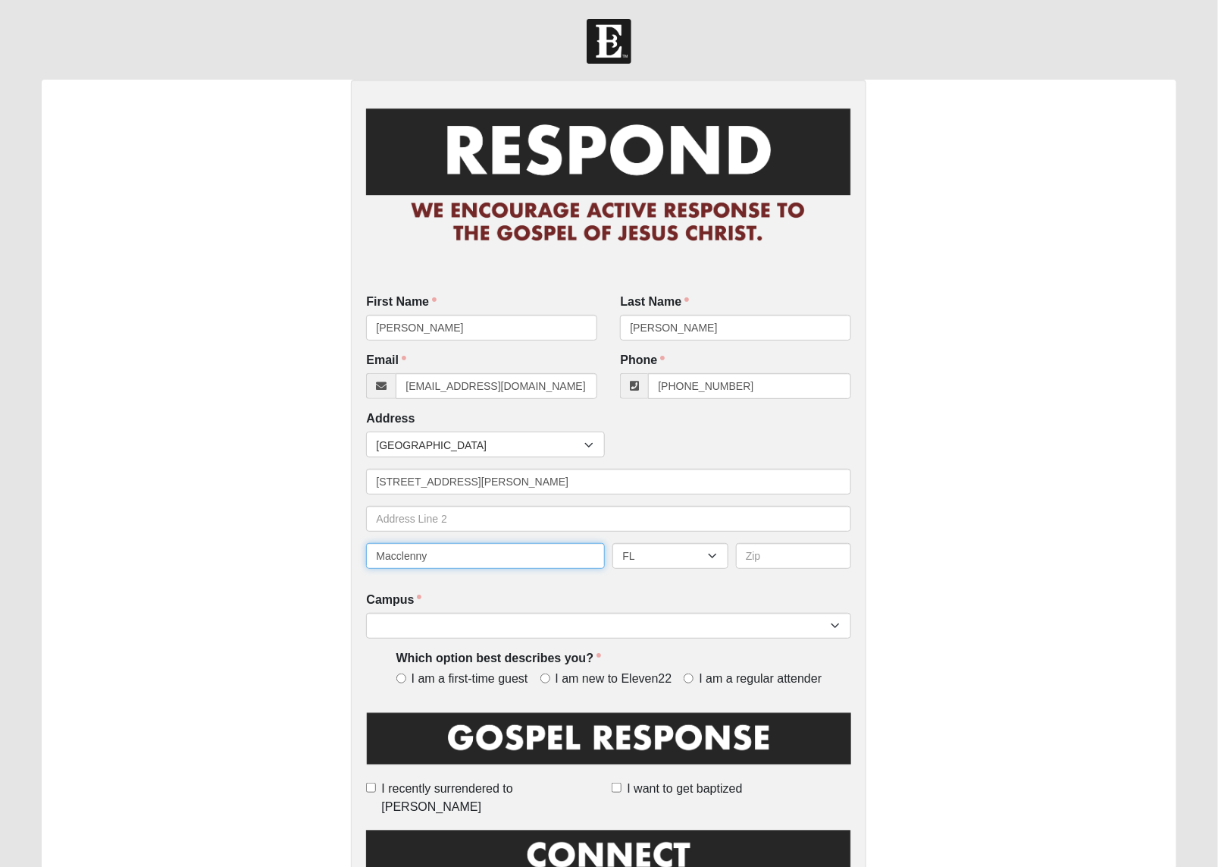
type input "Macclenny"
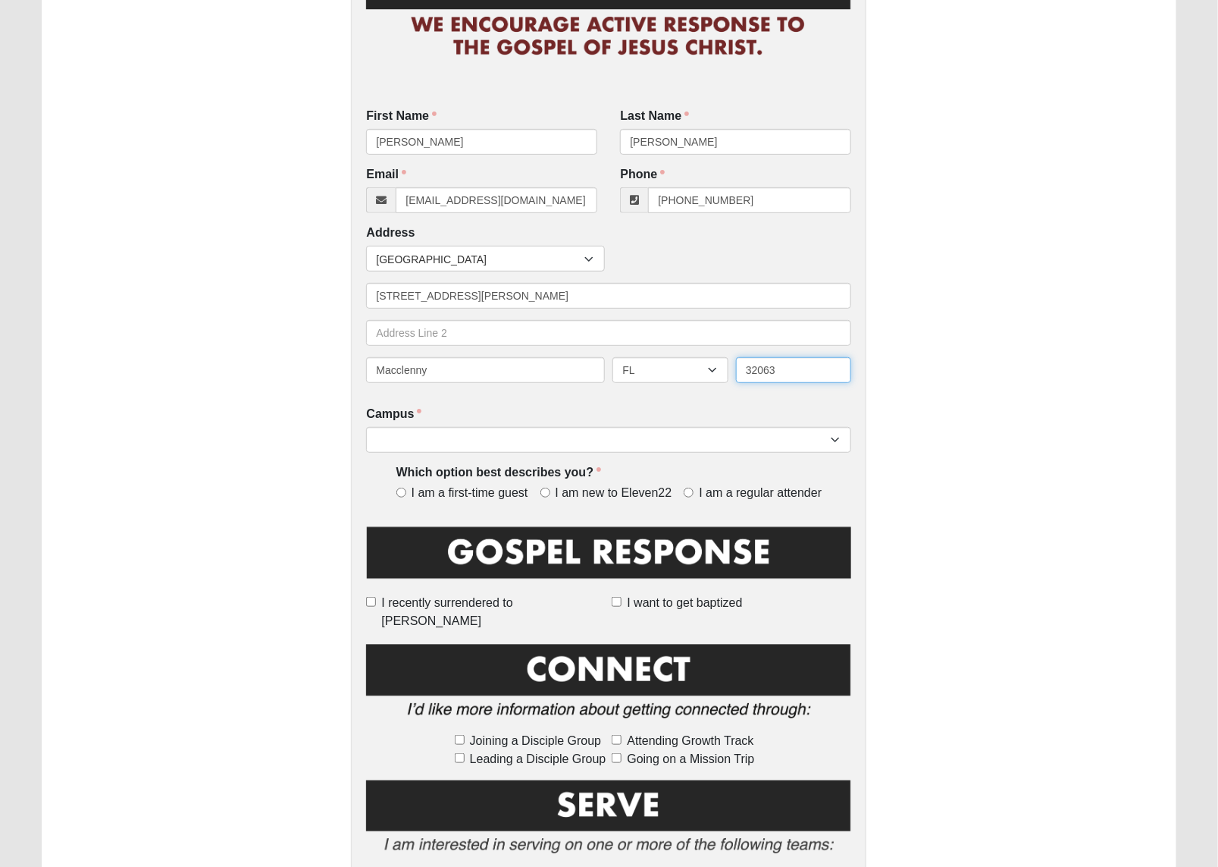
scroll to position [190, 0]
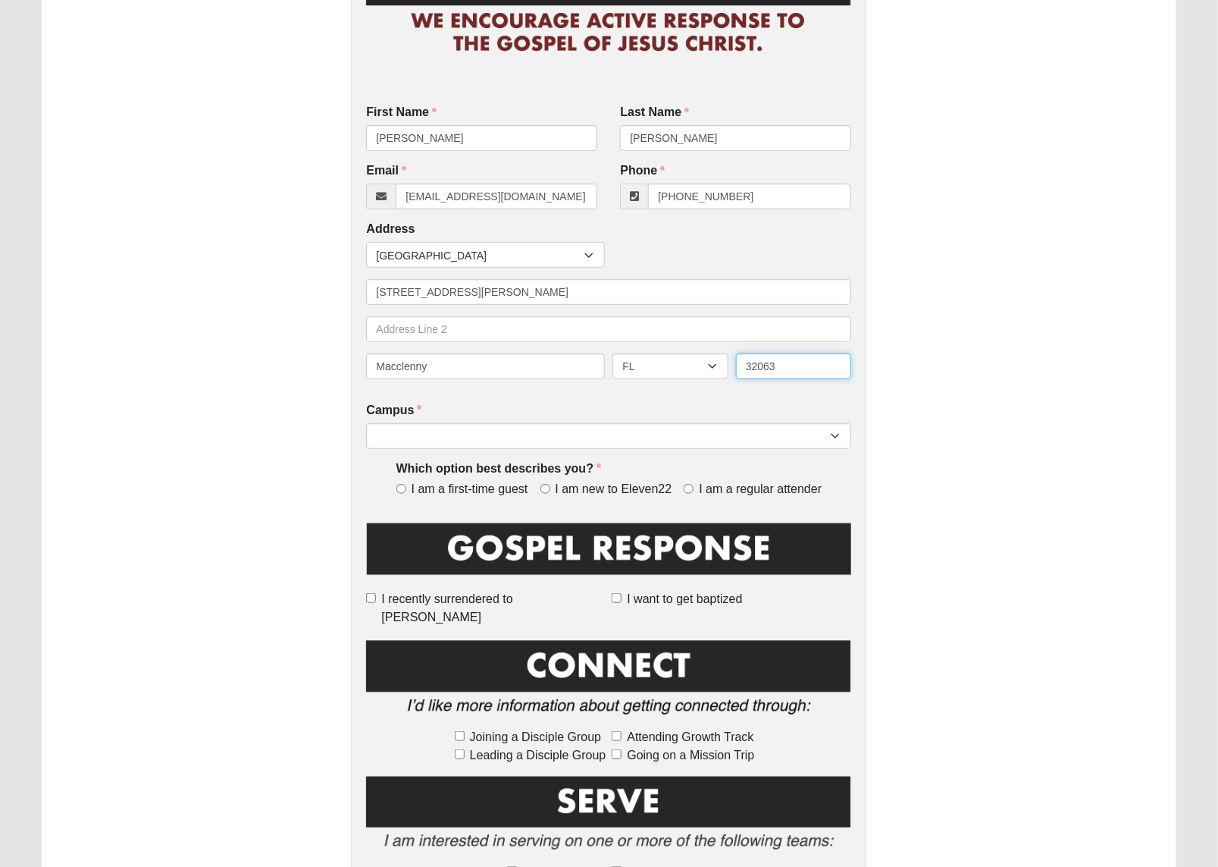
type input "32063"
click at [396, 487] on input "I am a first-time guest" at bounding box center [401, 489] width 10 height 10
radio input "true"
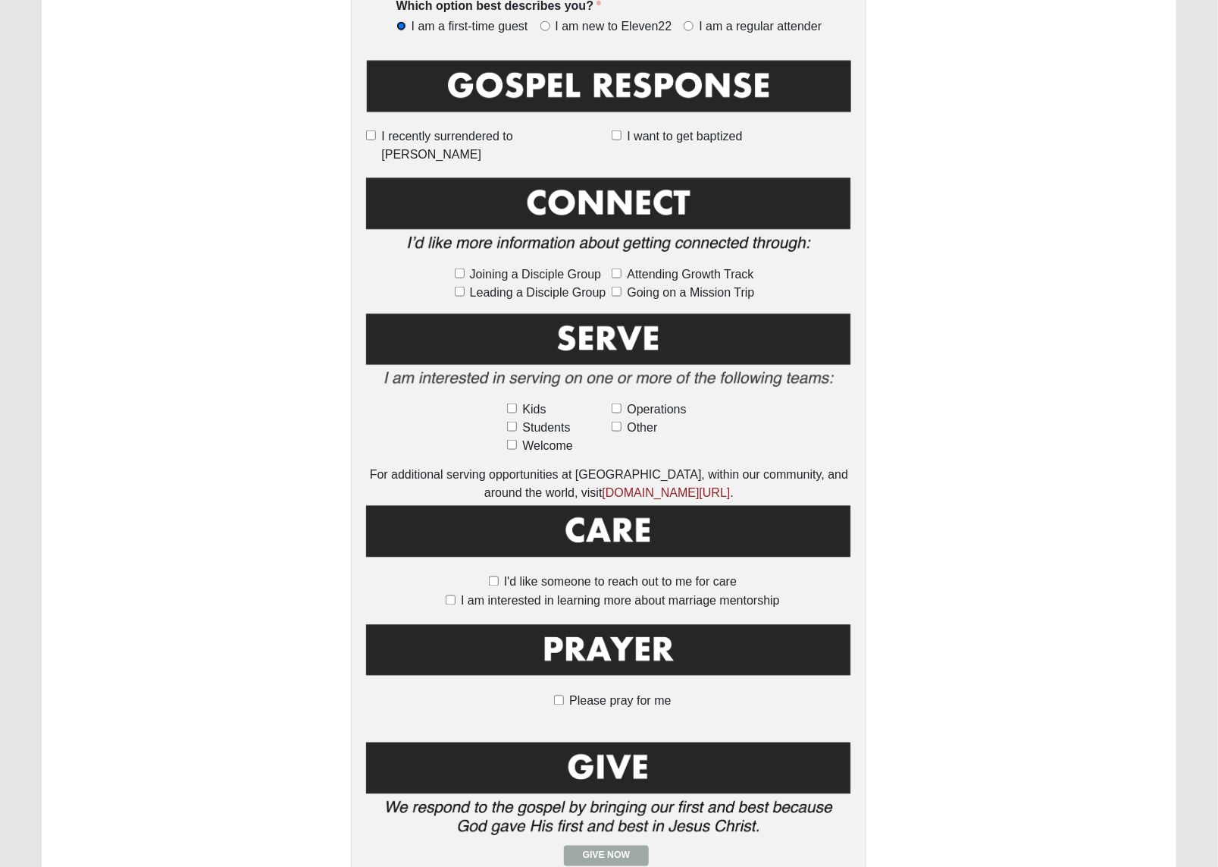
scroll to position [663, 0]
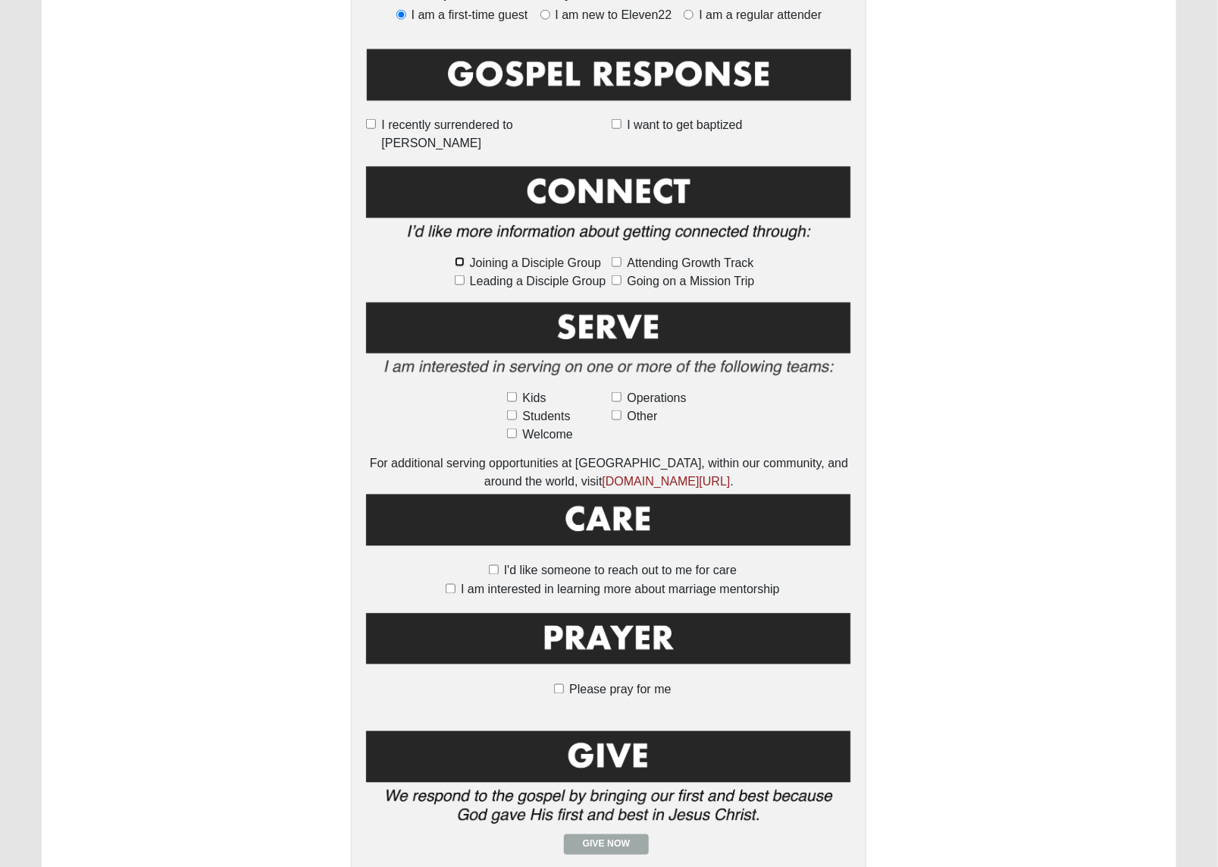
click at [457, 257] on input "Joining a Disciple Group" at bounding box center [460, 262] width 10 height 10
checkbox input "true"
click at [614, 257] on input "Attending Growth Track" at bounding box center [617, 262] width 10 height 10
checkbox input "true"
click at [611, 262] on div "Joining a Disciple Group Leading a Disciple Group Attending Growth Track Going …" at bounding box center [609, 272] width 309 height 36
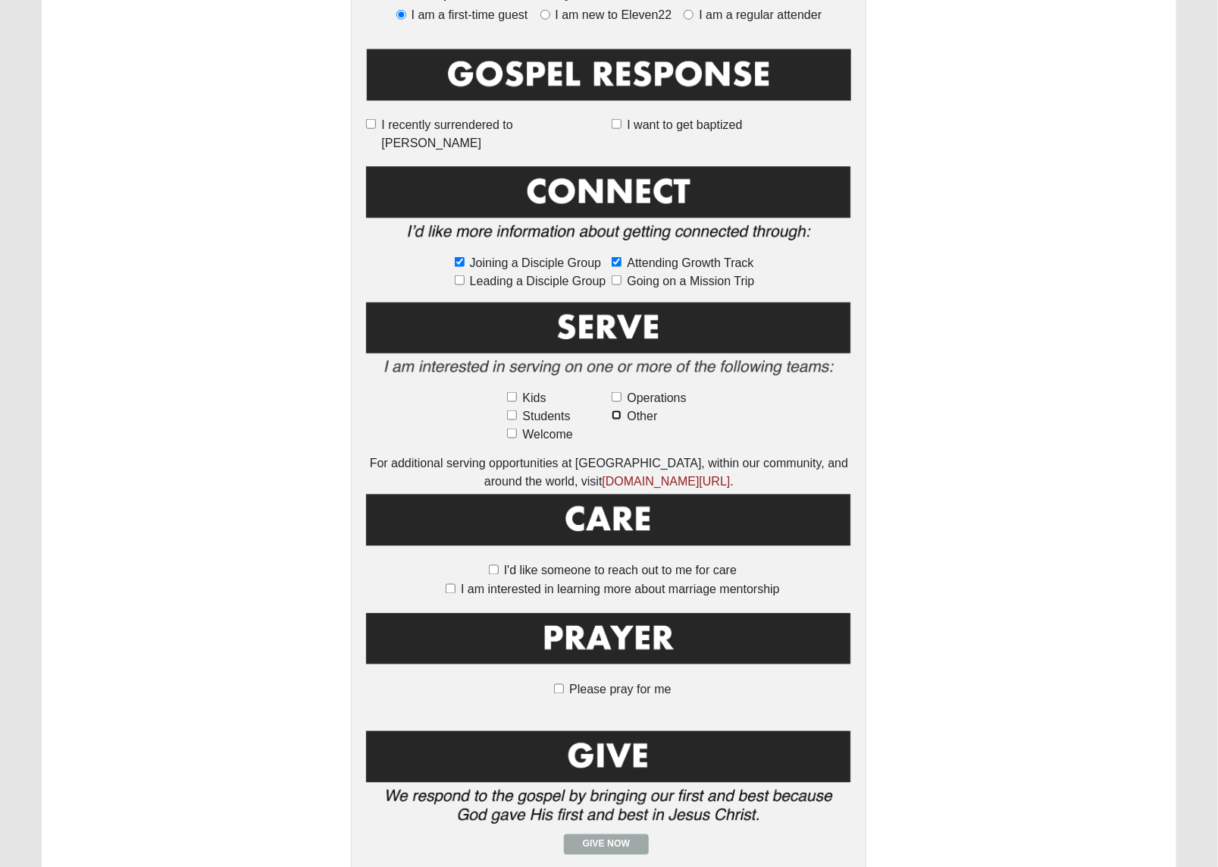
click at [615, 410] on input "Other" at bounding box center [617, 415] width 10 height 10
checkbox input "true"
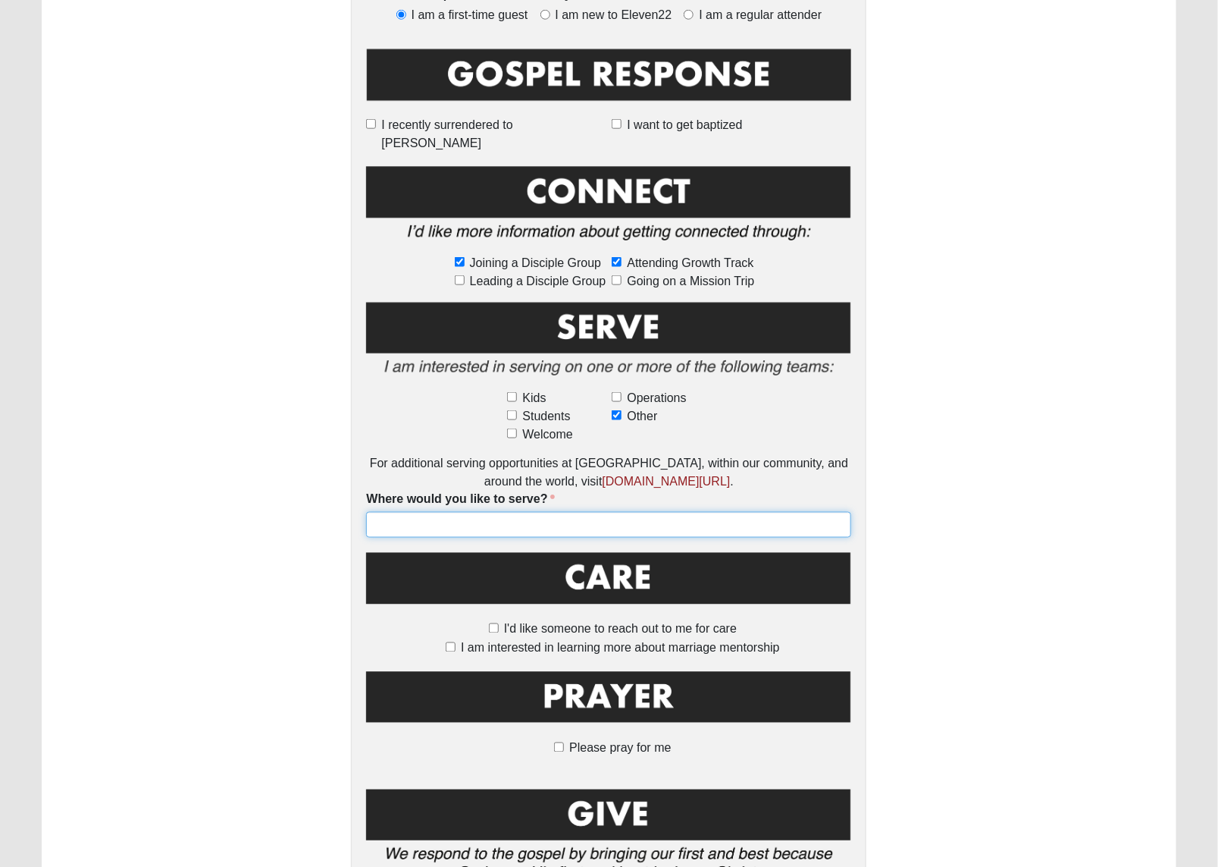
click at [525, 512] on input "Where would you like to serve?" at bounding box center [608, 525] width 485 height 26
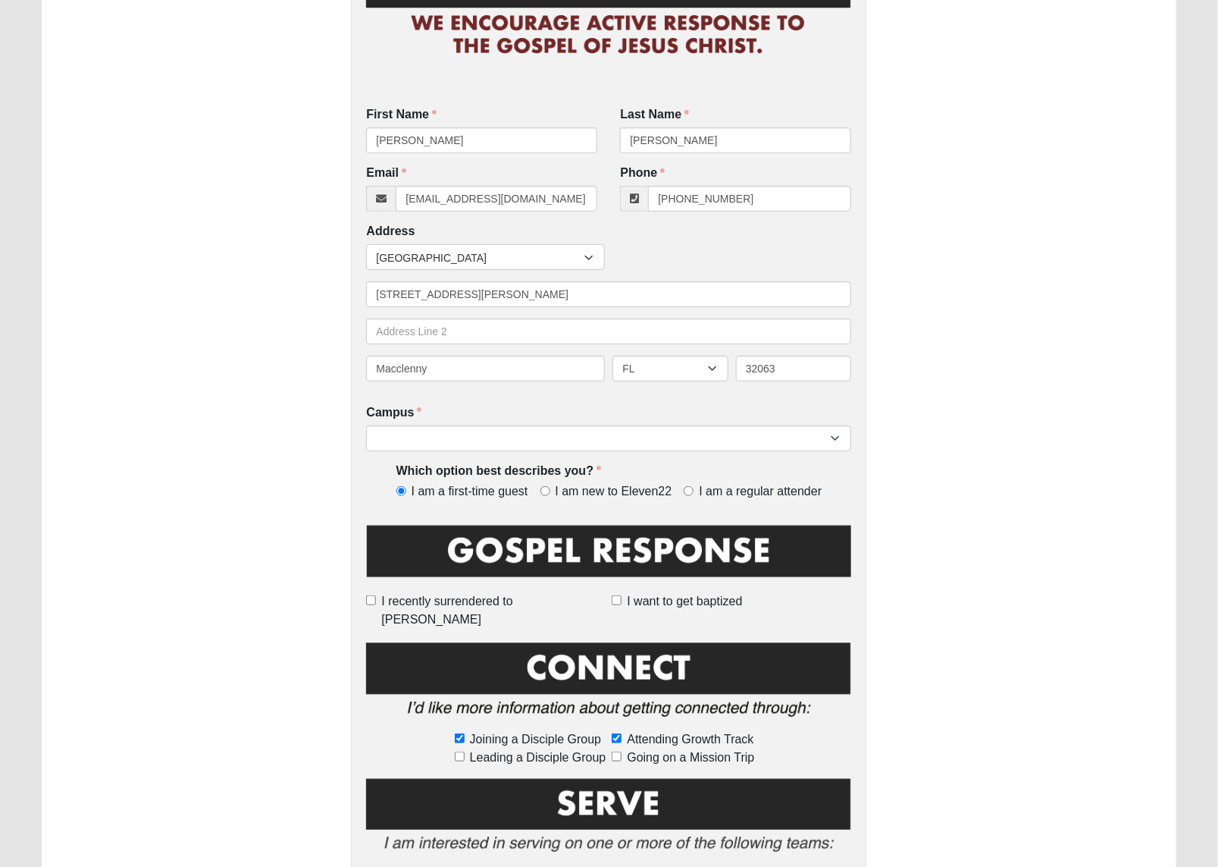
scroll to position [855, 0]
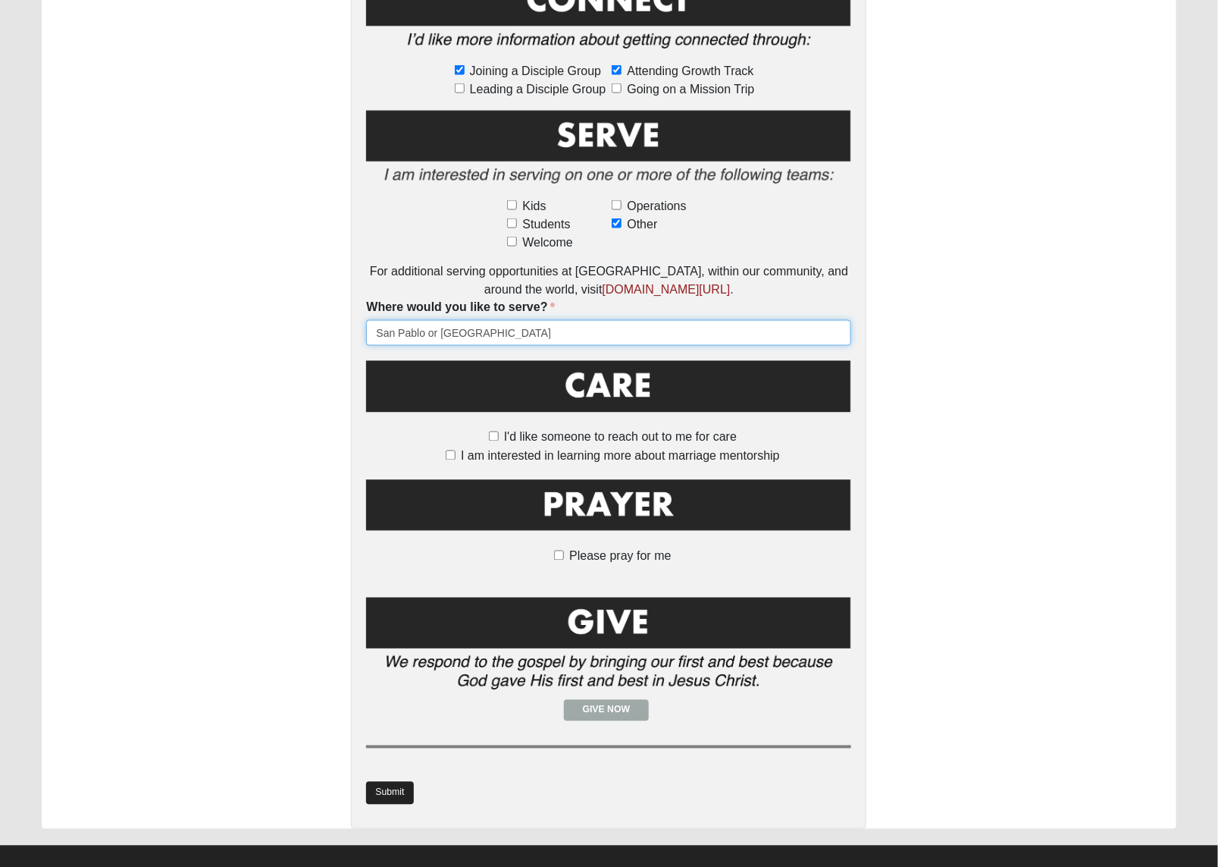
type input "San Pablo or North Jax"
click at [385, 782] on link "Submit" at bounding box center [389, 793] width 47 height 22
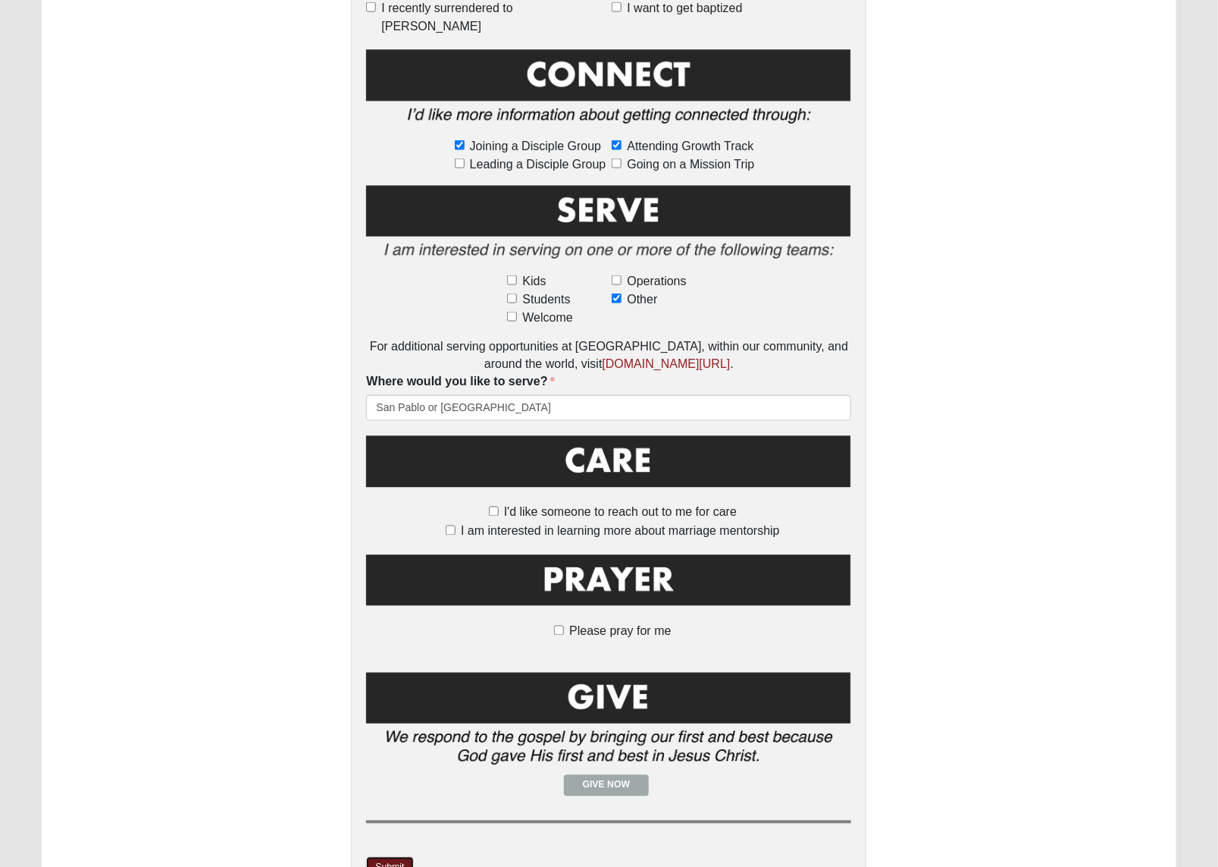
scroll to position [0, 0]
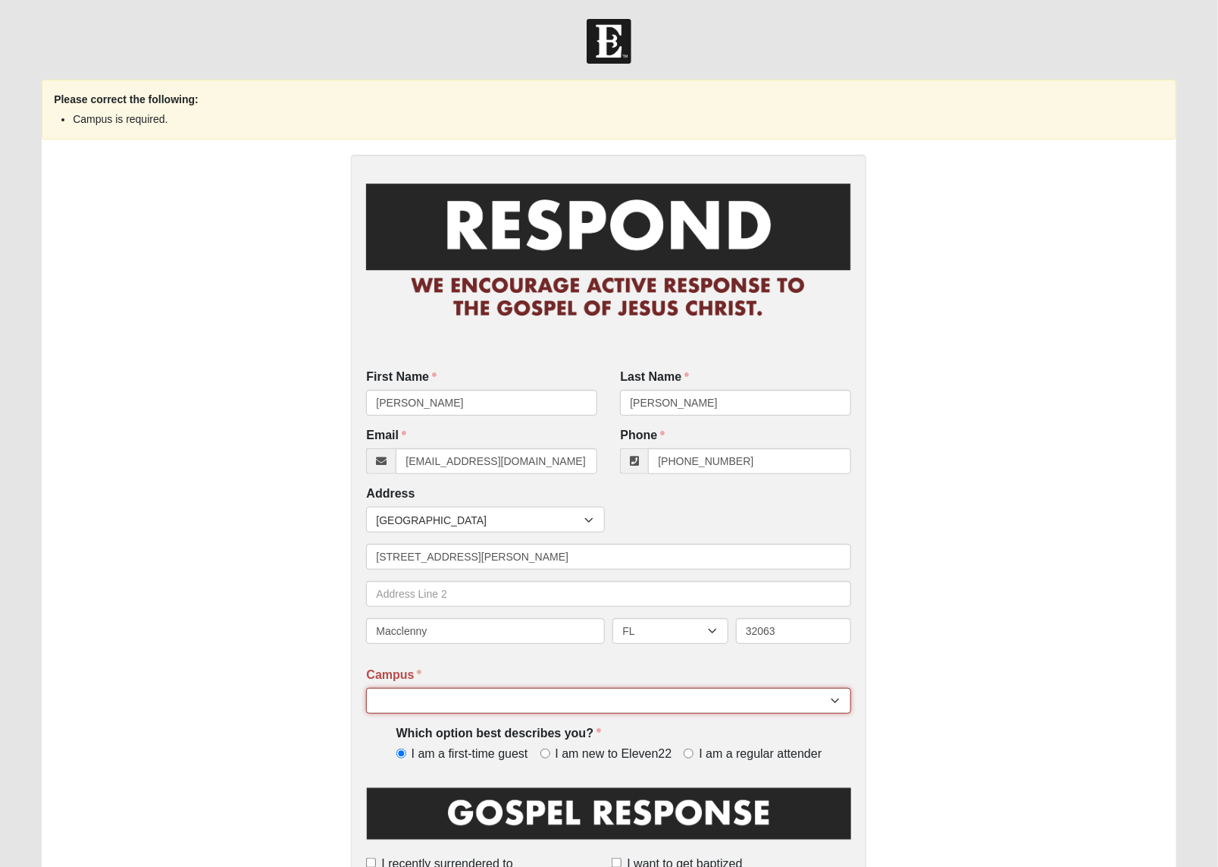
click at [842, 703] on select "Arlington Baymeadows Eleven22 Online Fleming Island Jesup Mandarin North Jax Or…" at bounding box center [608, 701] width 485 height 26
select select "3"
click at [366, 688] on select "Arlington Baymeadows Eleven22 Online Fleming Island Jesup Mandarin North Jax Or…" at bounding box center [608, 701] width 485 height 26
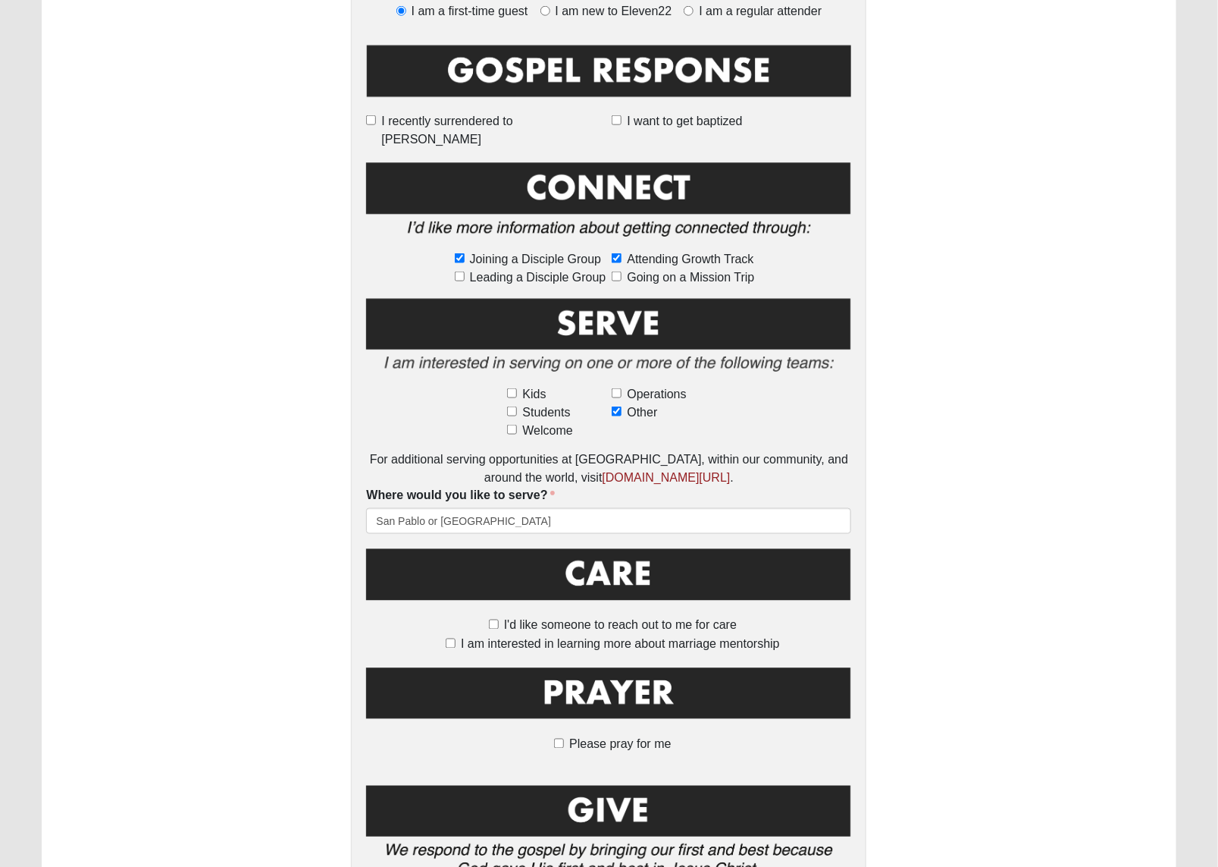
scroll to position [855, 0]
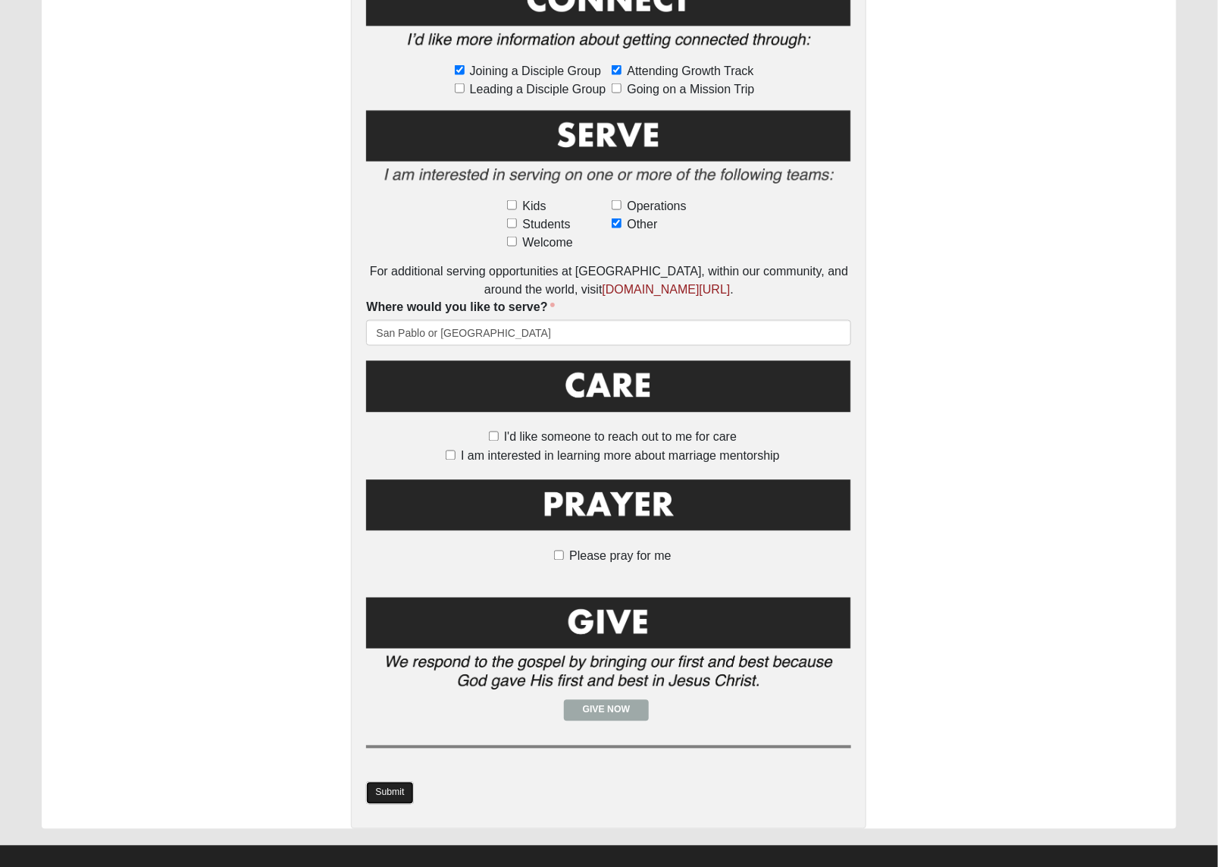
click at [374, 782] on link "Submit" at bounding box center [389, 793] width 47 height 22
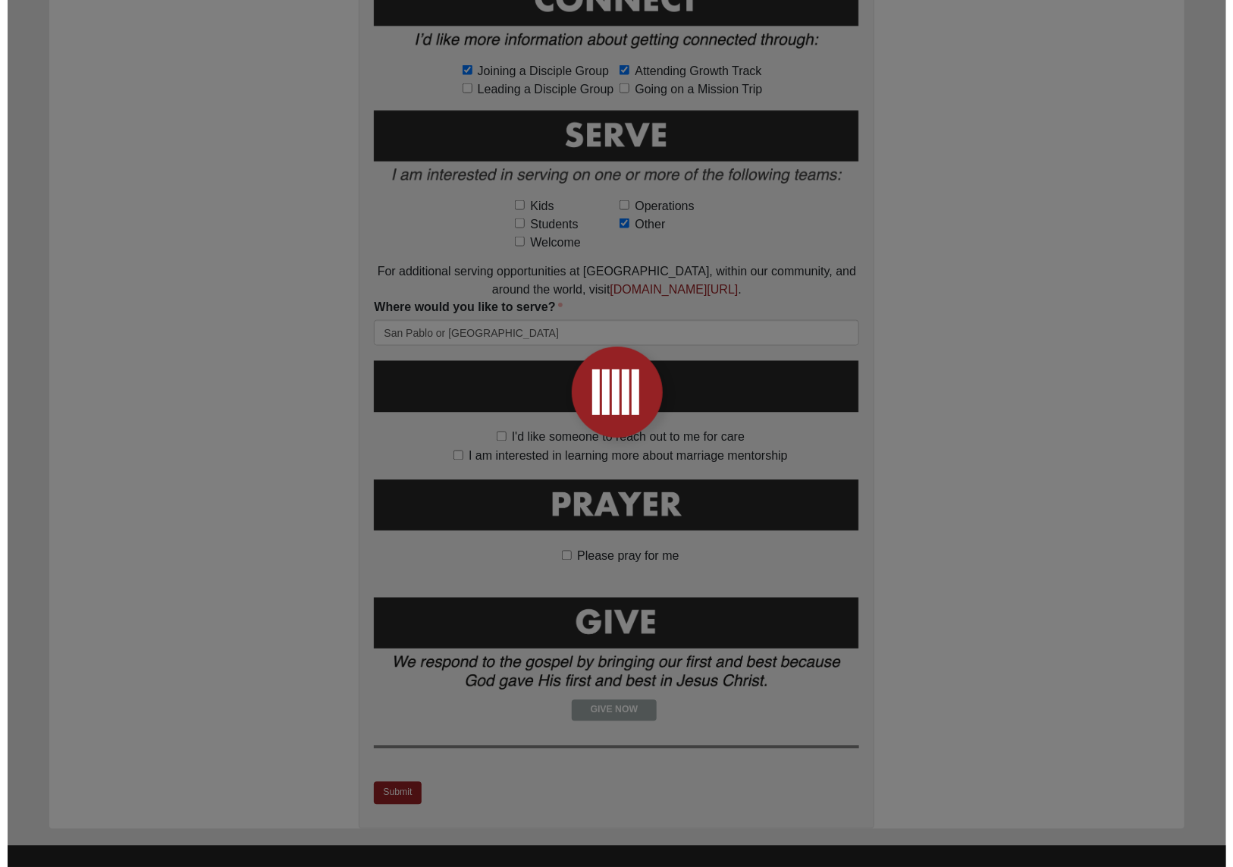
scroll to position [0, 0]
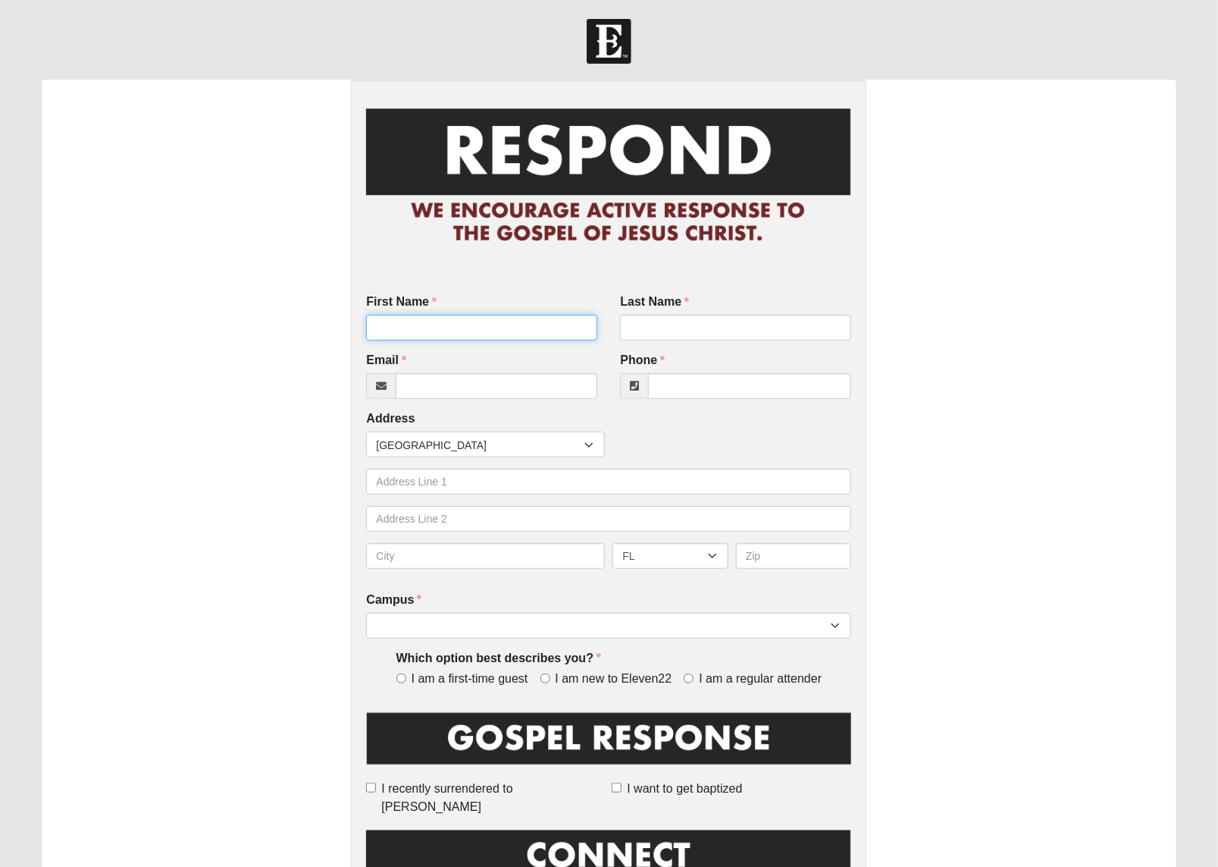
click at [395, 330] on input "First Name" at bounding box center [481, 328] width 231 height 26
type input "[PERSON_NAME]"
type input "[GEOGRAPHIC_DATA]"
click at [672, 389] on input "Phone" at bounding box center [749, 386] width 203 height 26
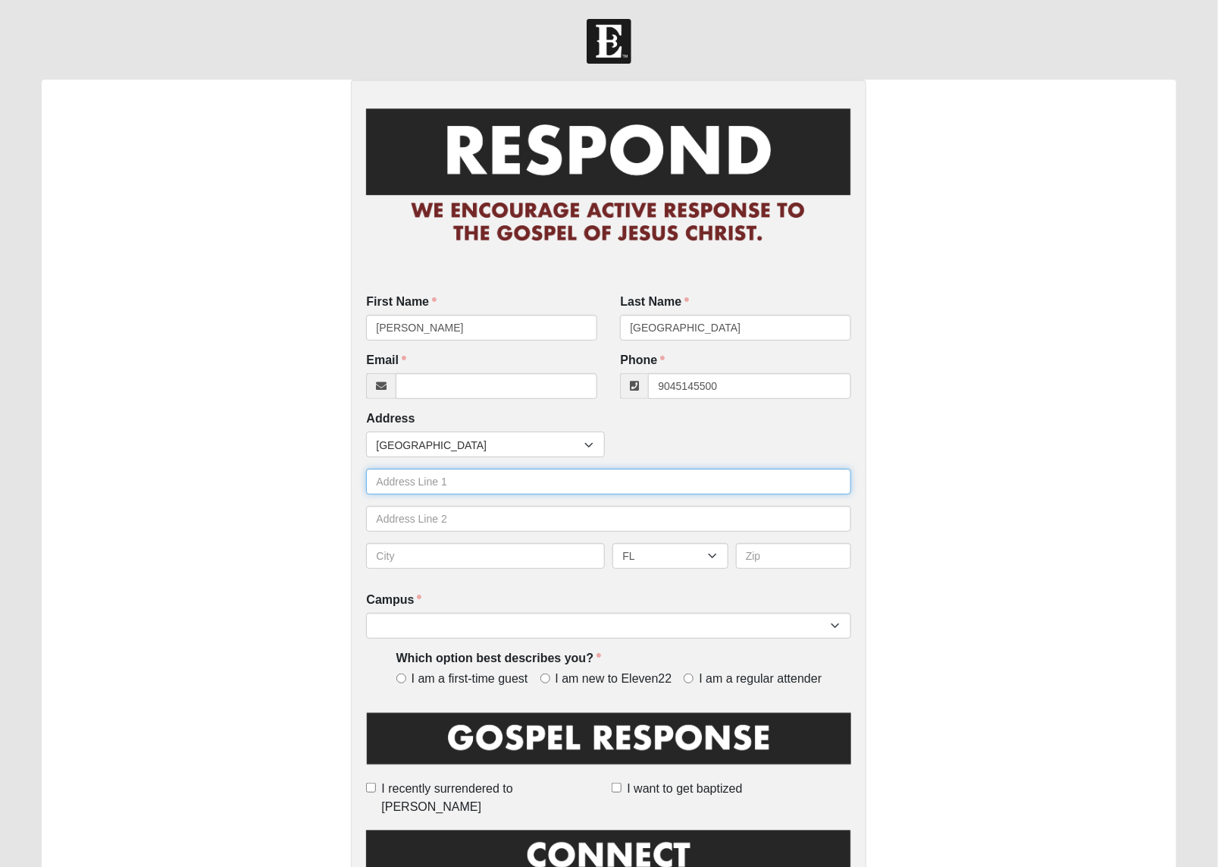
type input "[PHONE_NUMBER]"
type input "1"
type input "[STREET_ADDRESS]"
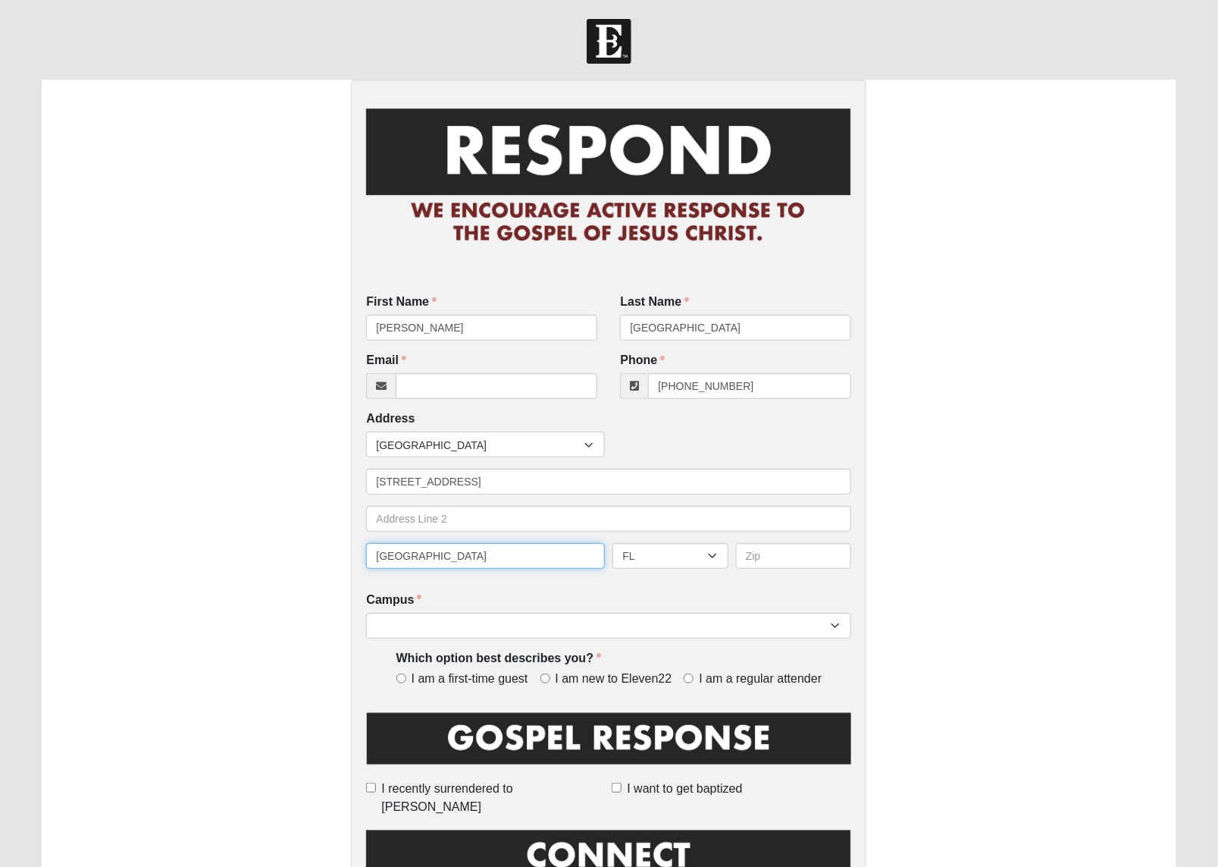
type input "[GEOGRAPHIC_DATA]"
type input "32250"
select select "3"
click at [399, 672] on label "I am a first-time guest" at bounding box center [465, 678] width 138 height 17
click at [399, 673] on input "I am a first-time guest" at bounding box center [401, 678] width 10 height 10
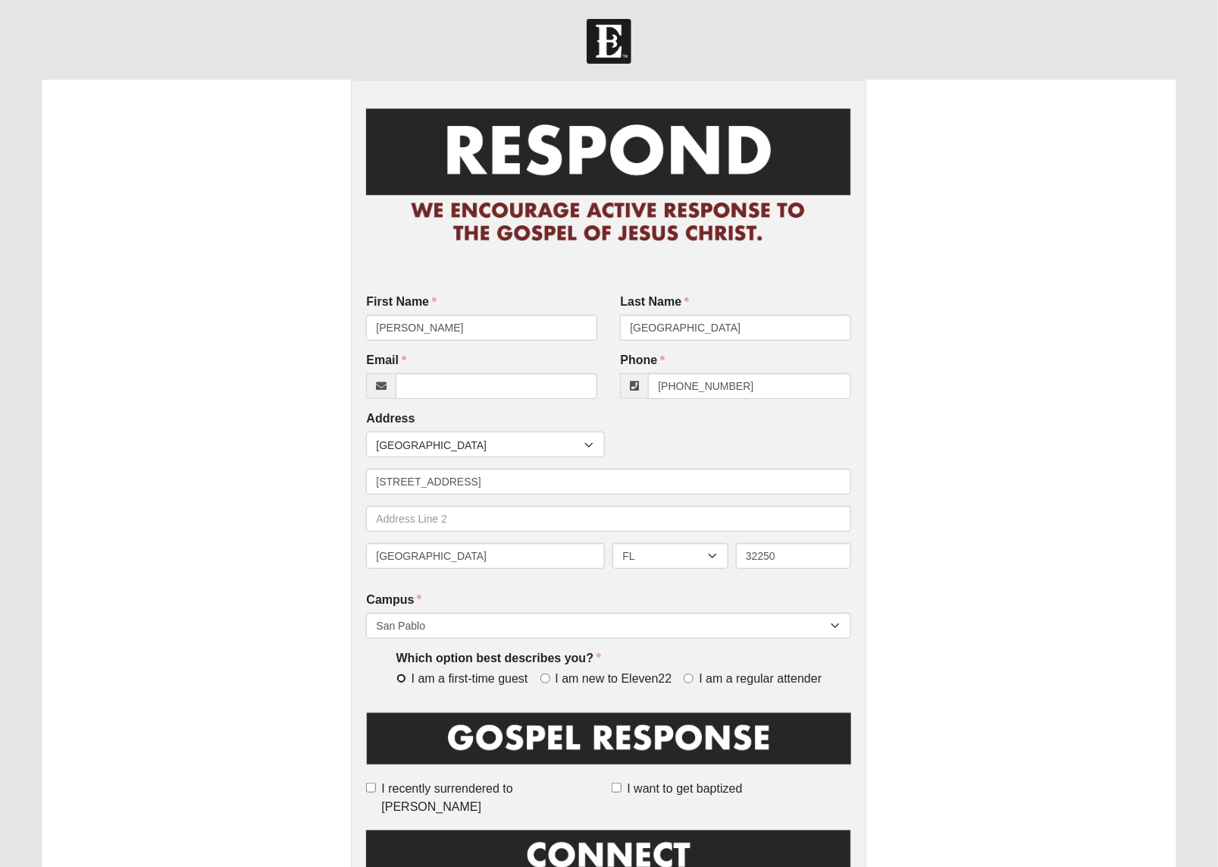
radio input "true"
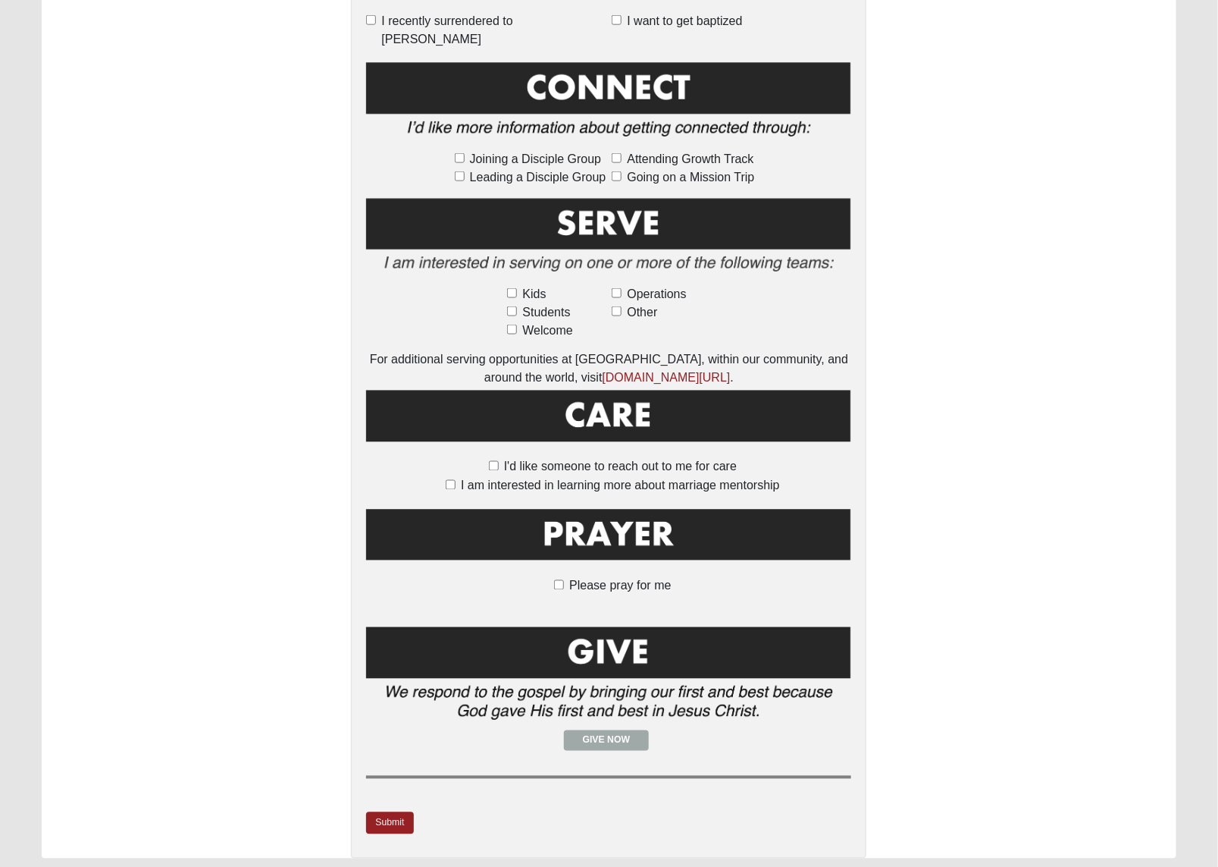
scroll to position [797, 0]
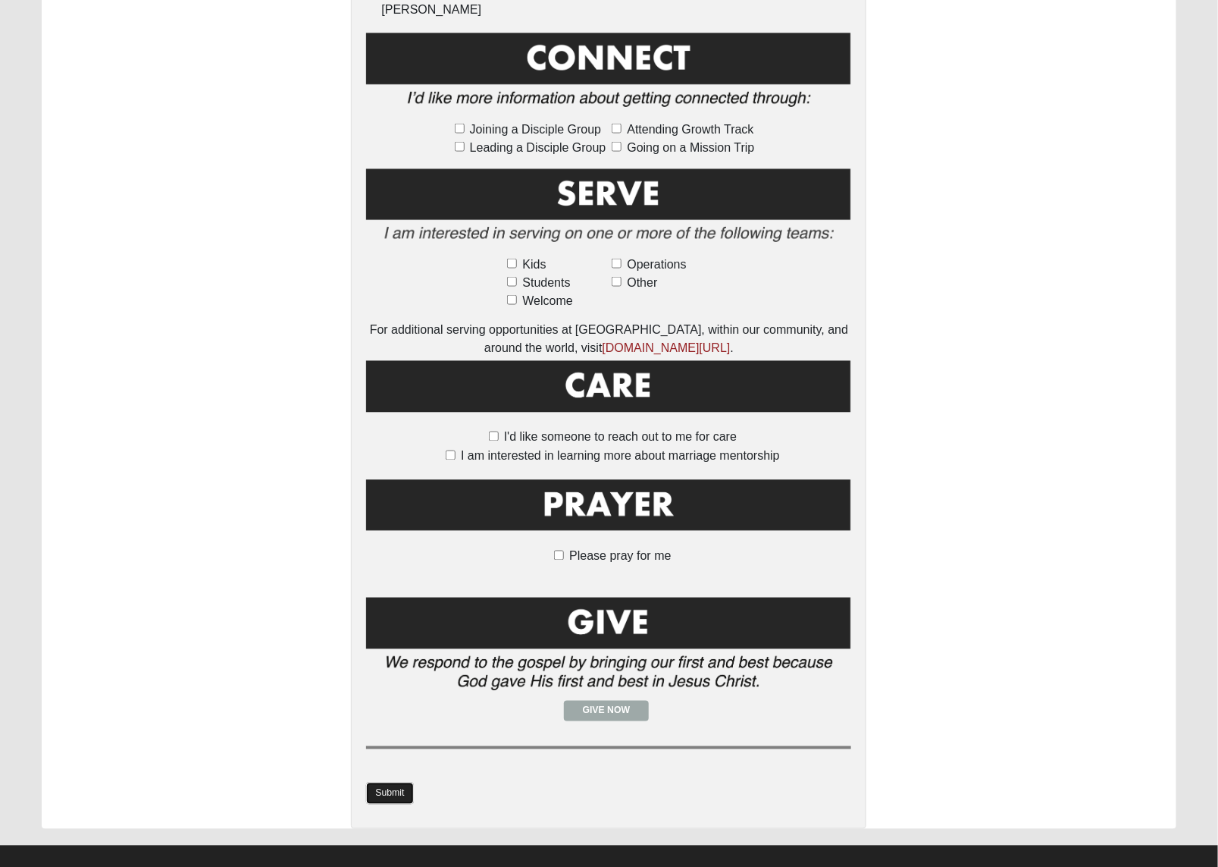
click at [377, 782] on link "Submit" at bounding box center [389, 793] width 47 height 22
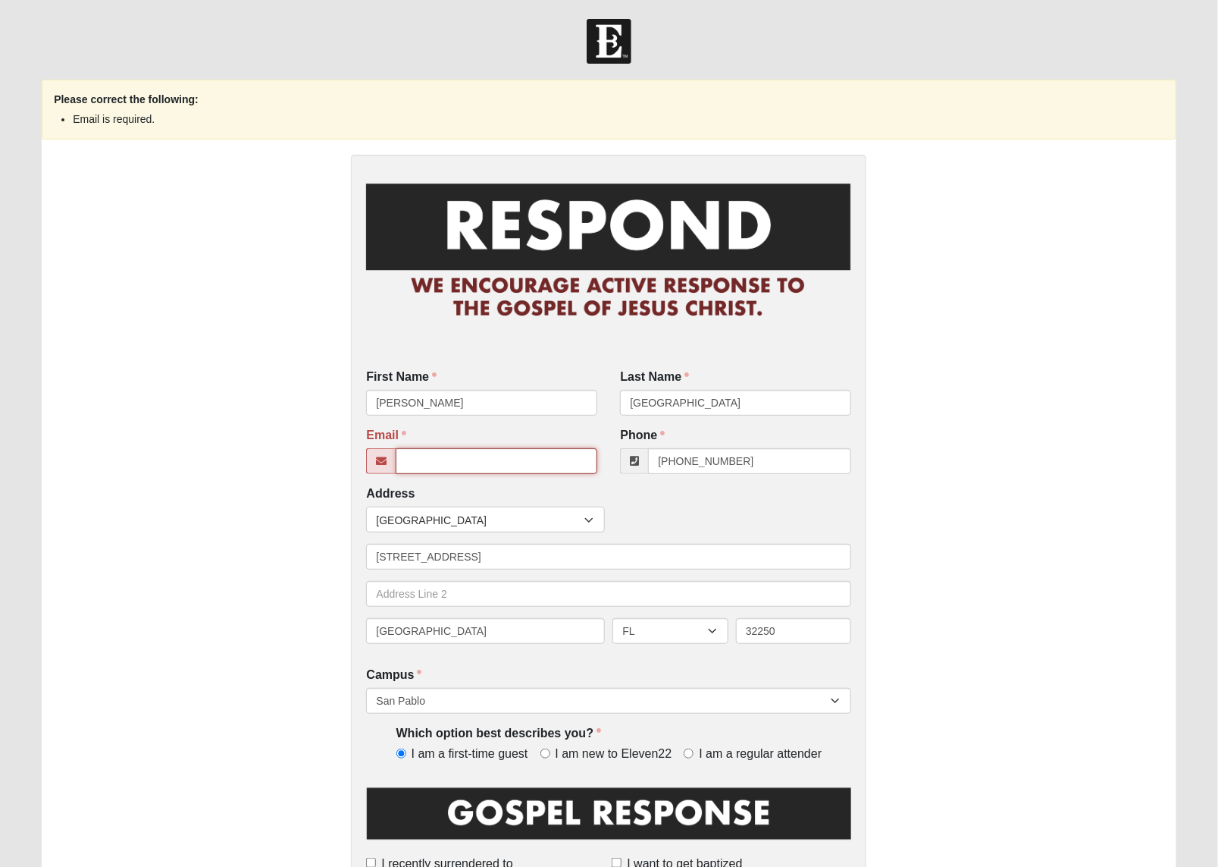
click at [418, 457] on input "Email" at bounding box center [497, 461] width 202 height 26
type input "[EMAIL_ADDRESS][DOMAIN_NAME]"
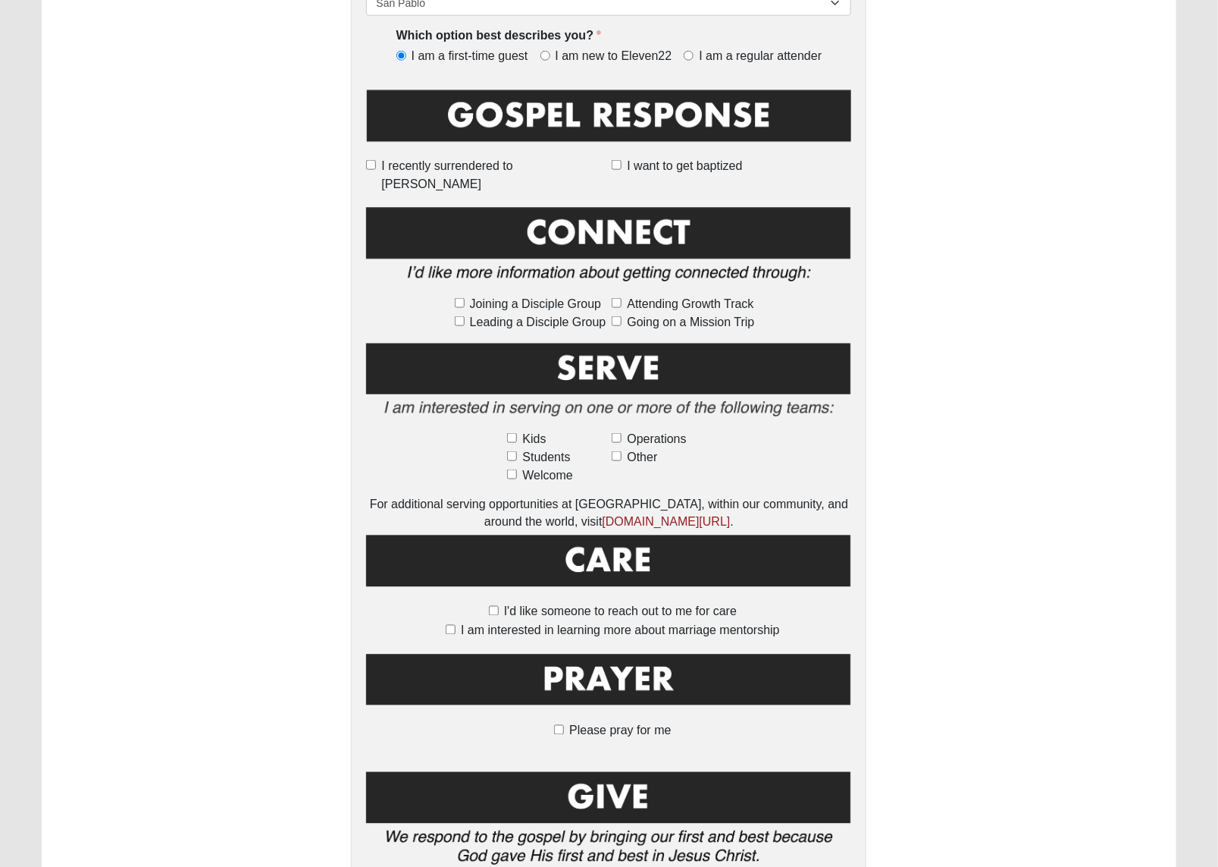
scroll to position [873, 0]
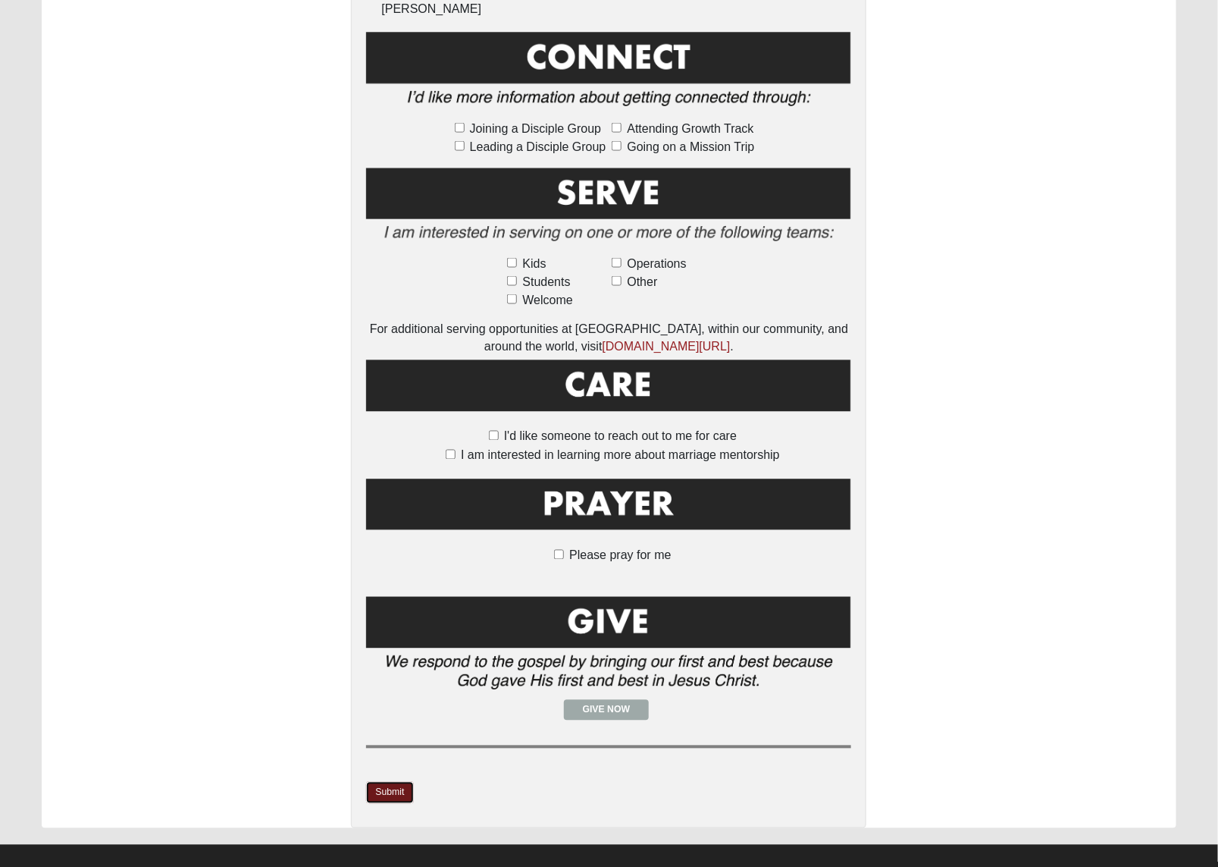
drag, startPoint x: 392, startPoint y: 773, endPoint x: 213, endPoint y: 711, distance: 189.4
click at [392, 782] on link "Submit" at bounding box center [389, 793] width 47 height 22
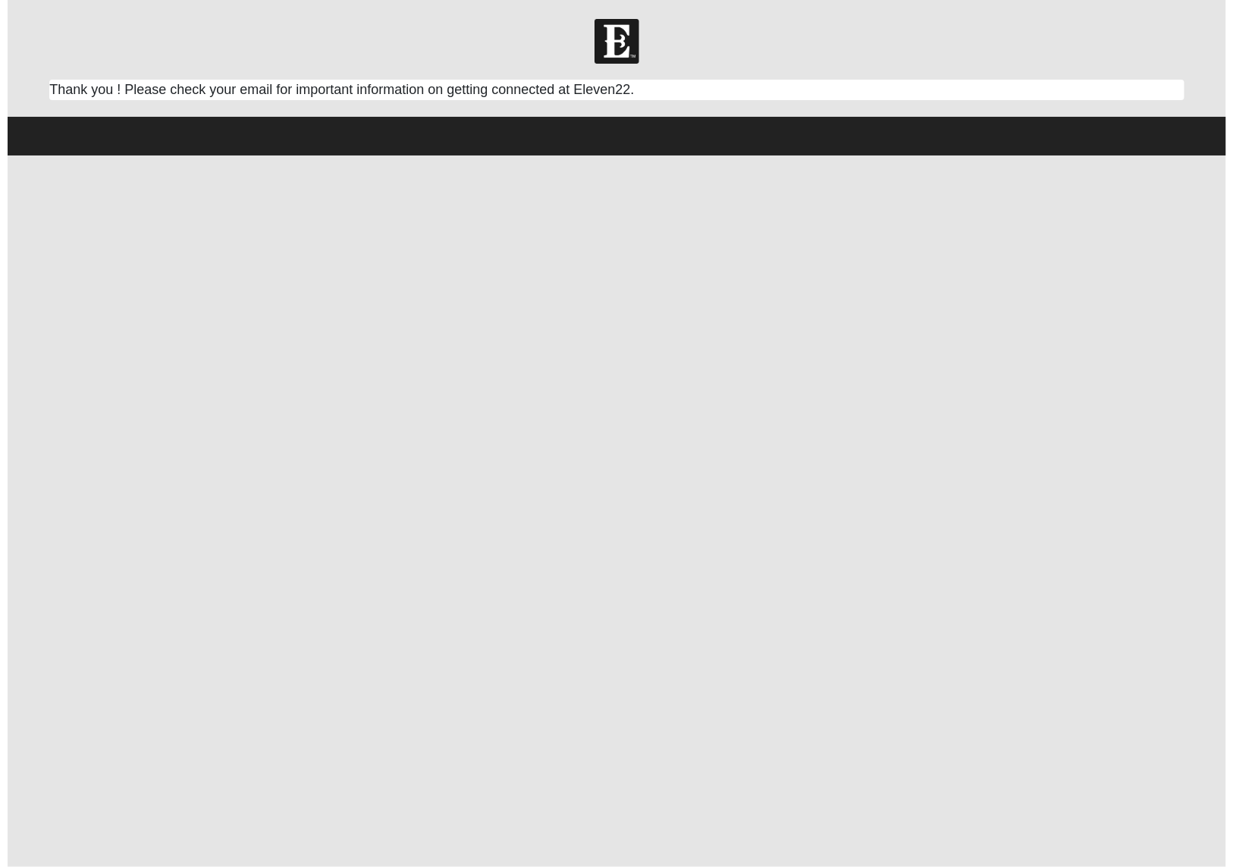
scroll to position [0, 0]
